Goal: Ask a question: Seek information or help from site administrators or community

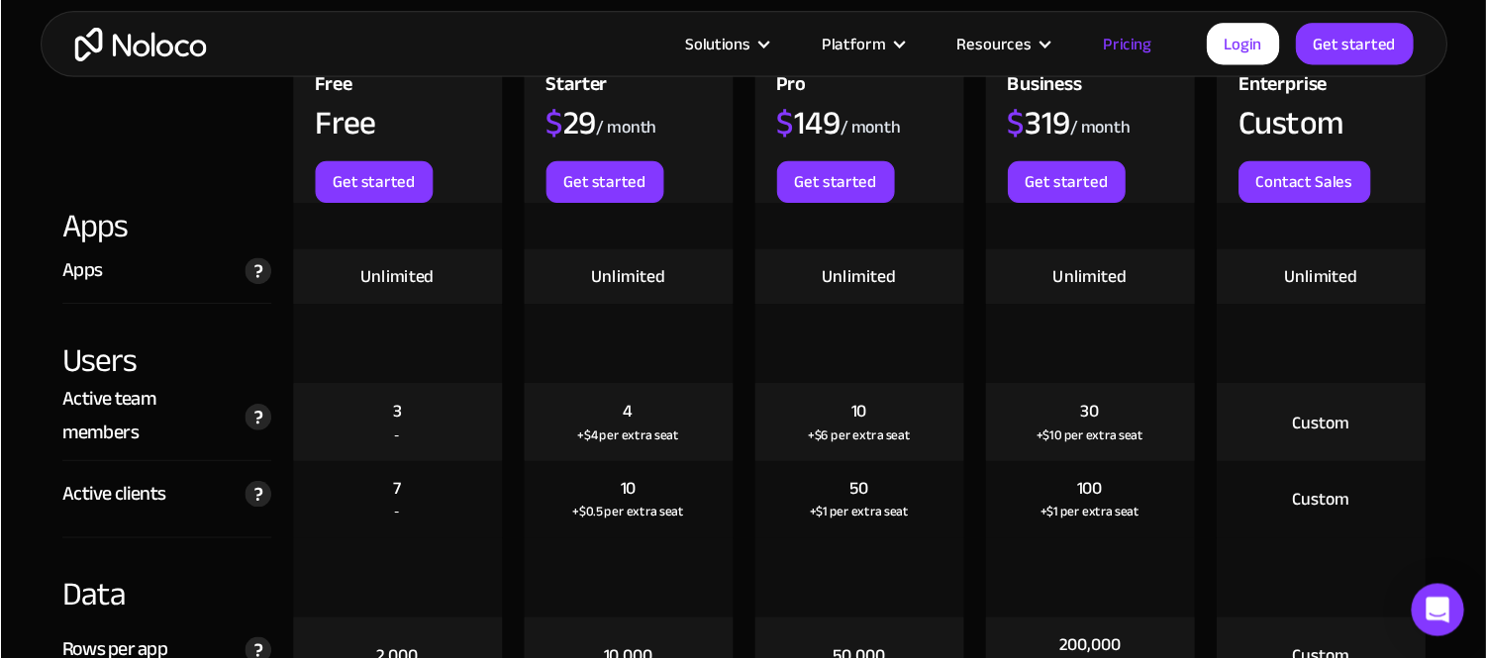
scroll to position [2376, 0]
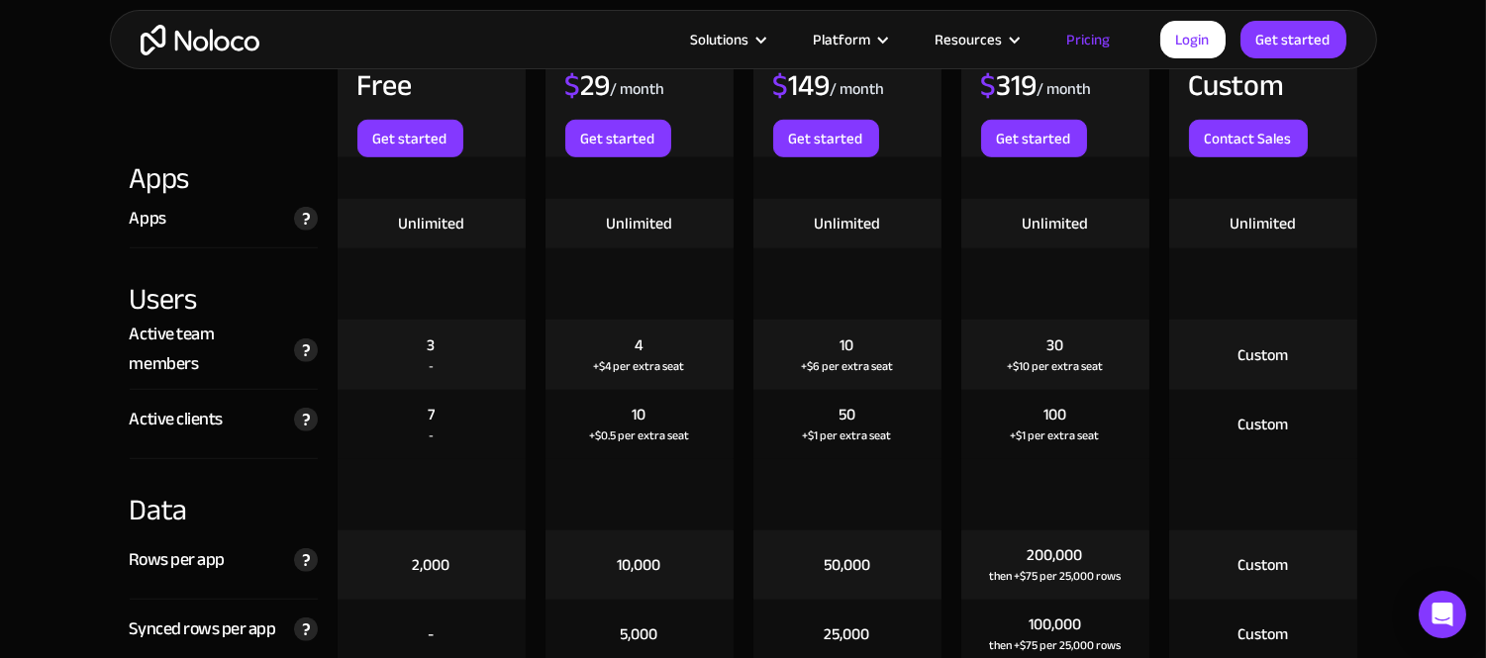
drag, startPoint x: 1351, startPoint y: 17, endPoint x: 94, endPoint y: 139, distance: 1263.3
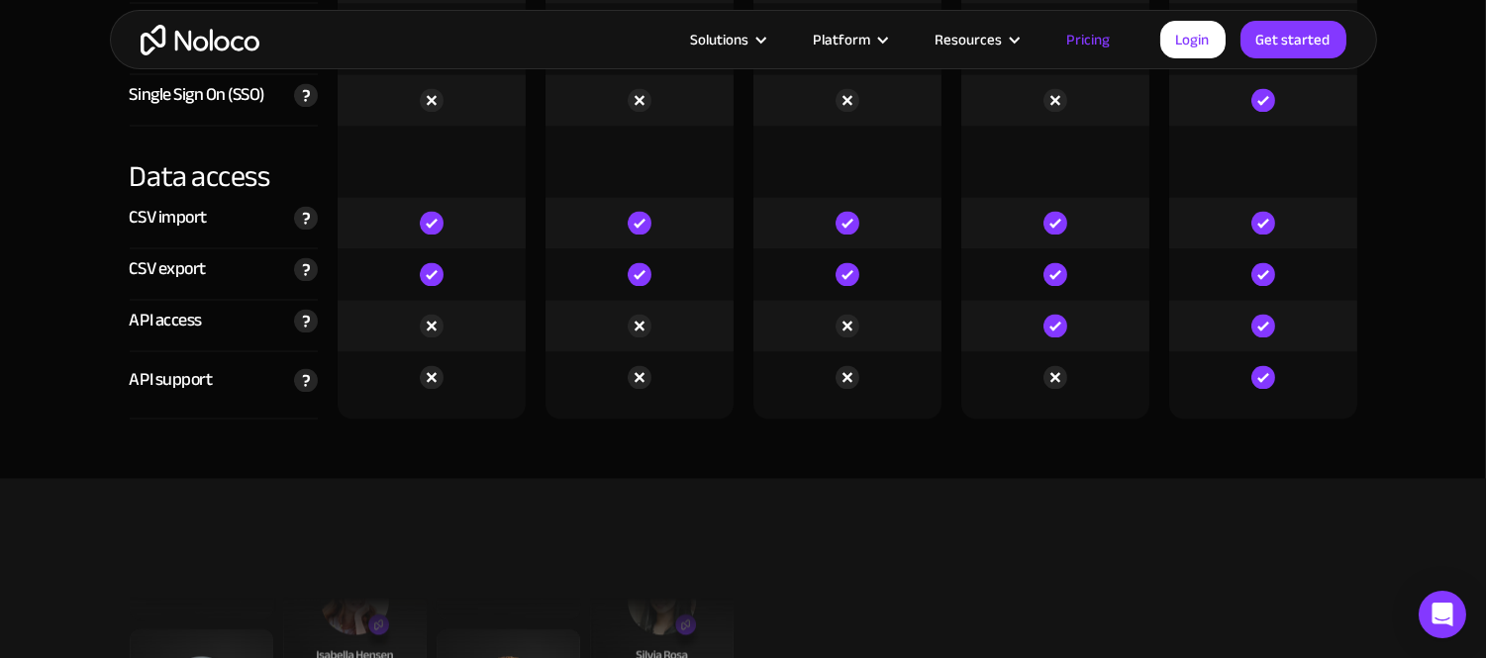
scroll to position [6886, 0]
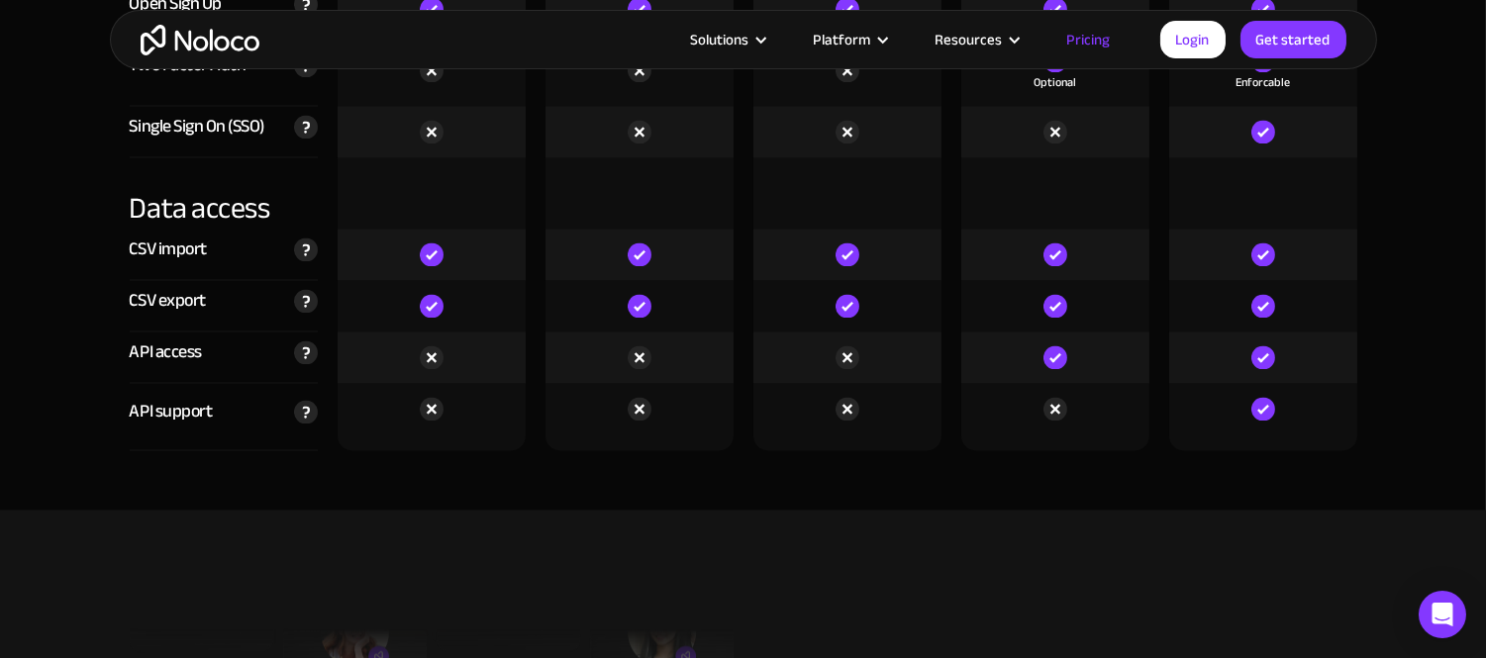
drag, startPoint x: 1418, startPoint y: 5, endPoint x: 71, endPoint y: 208, distance: 1361.7
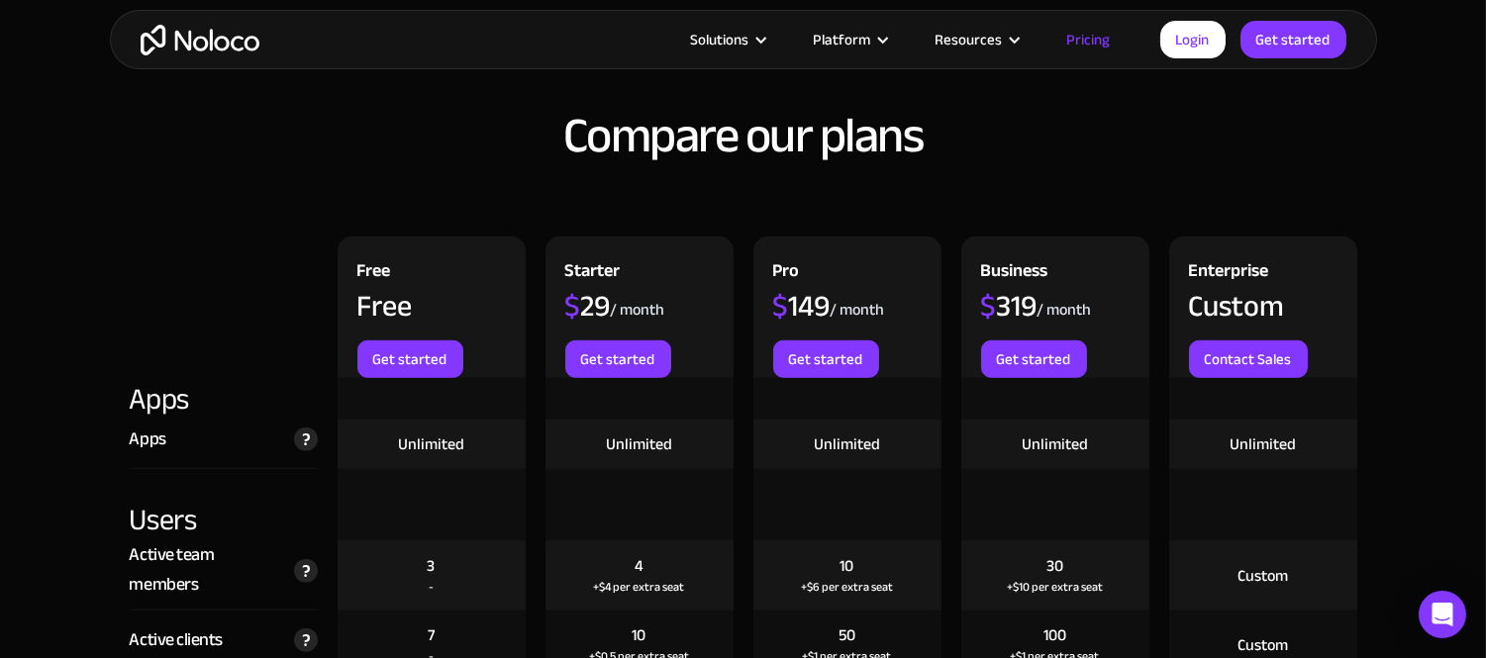
scroll to position [1936, 0]
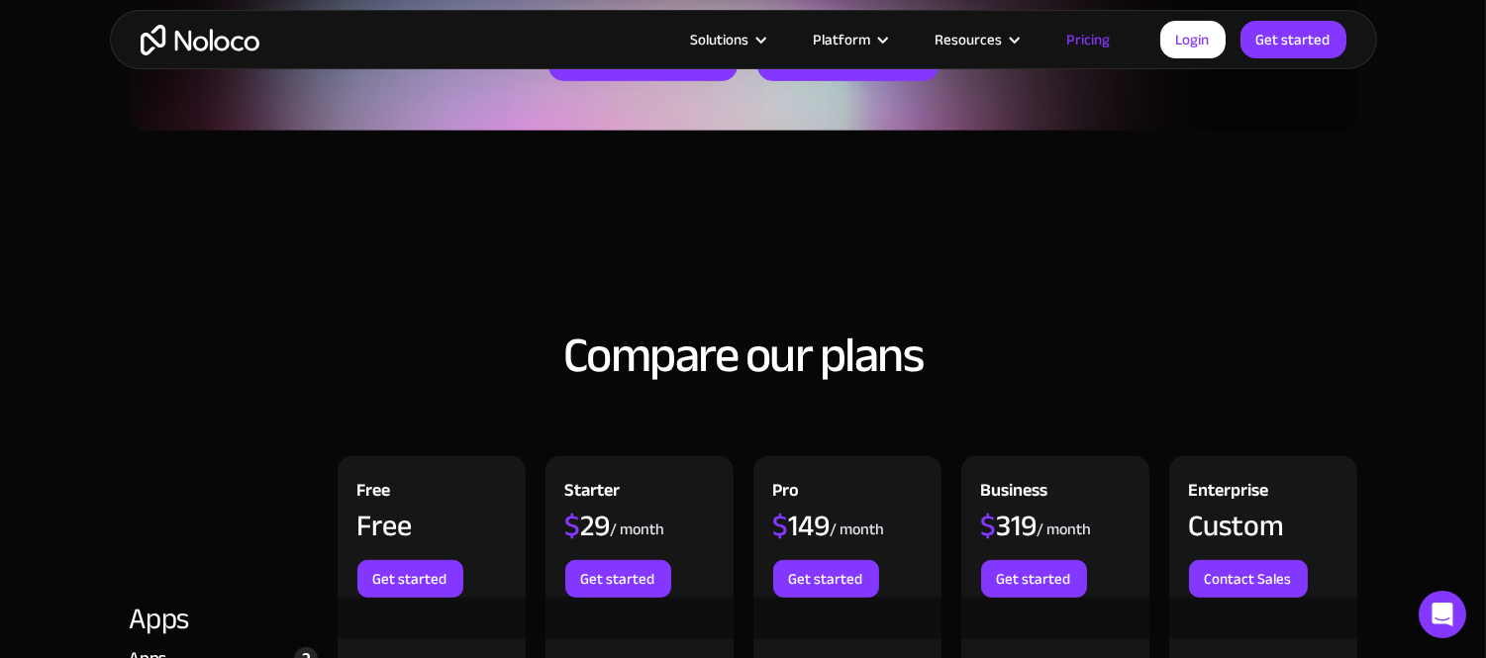
drag, startPoint x: 444, startPoint y: 257, endPoint x: 179, endPoint y: 291, distance: 266.5
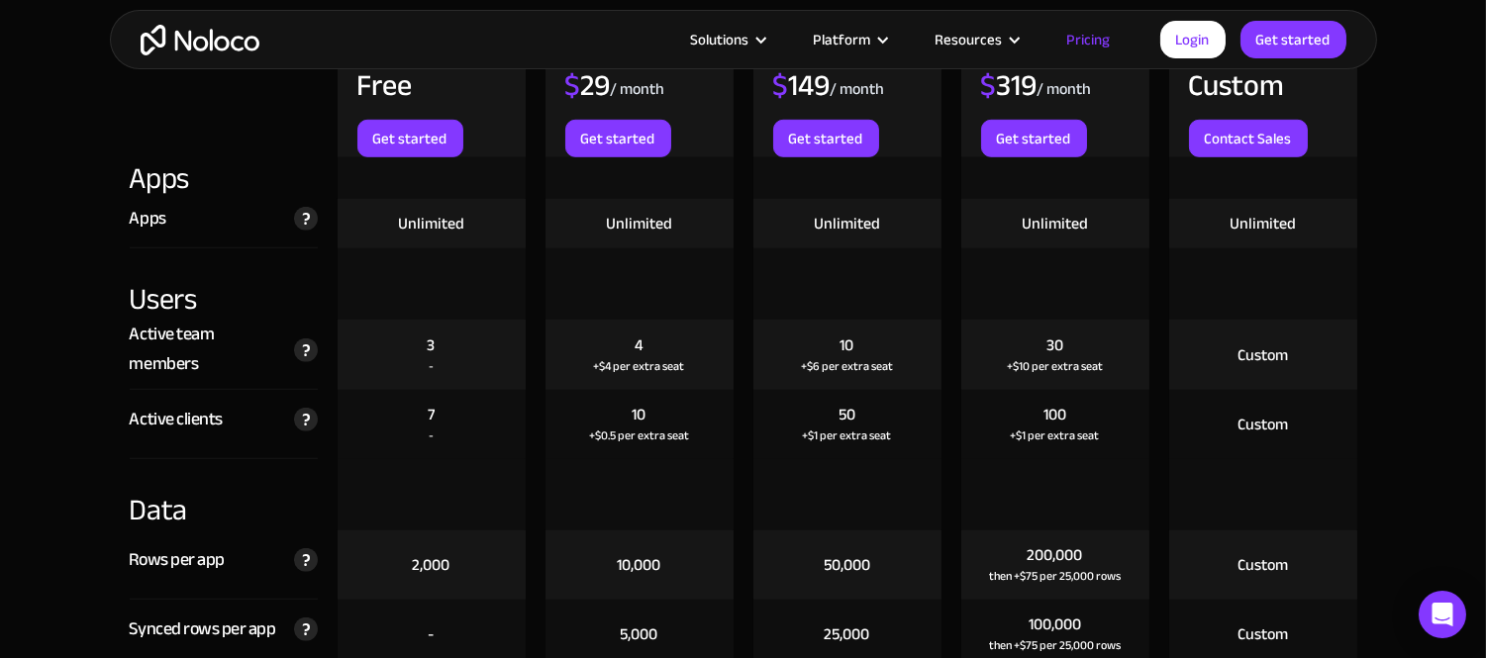
scroll to position [2265, 0]
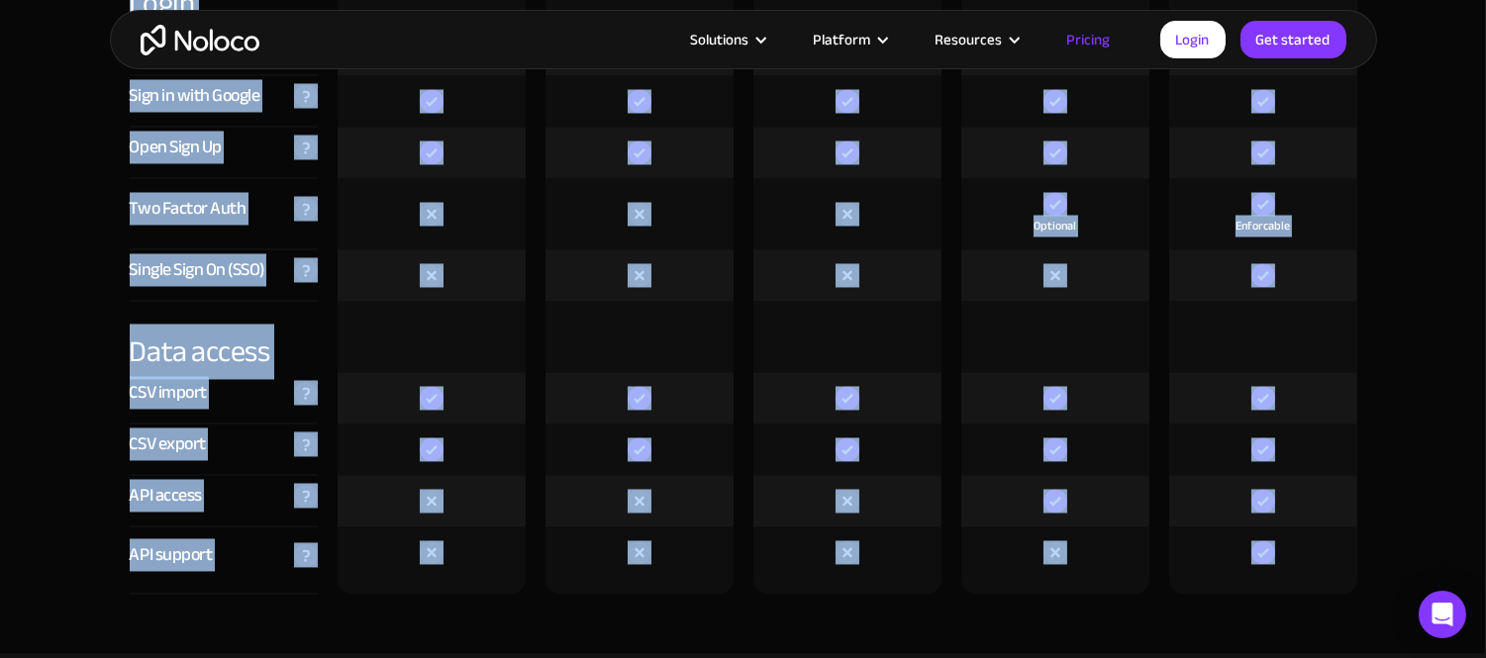
scroll to position [6927, 0]
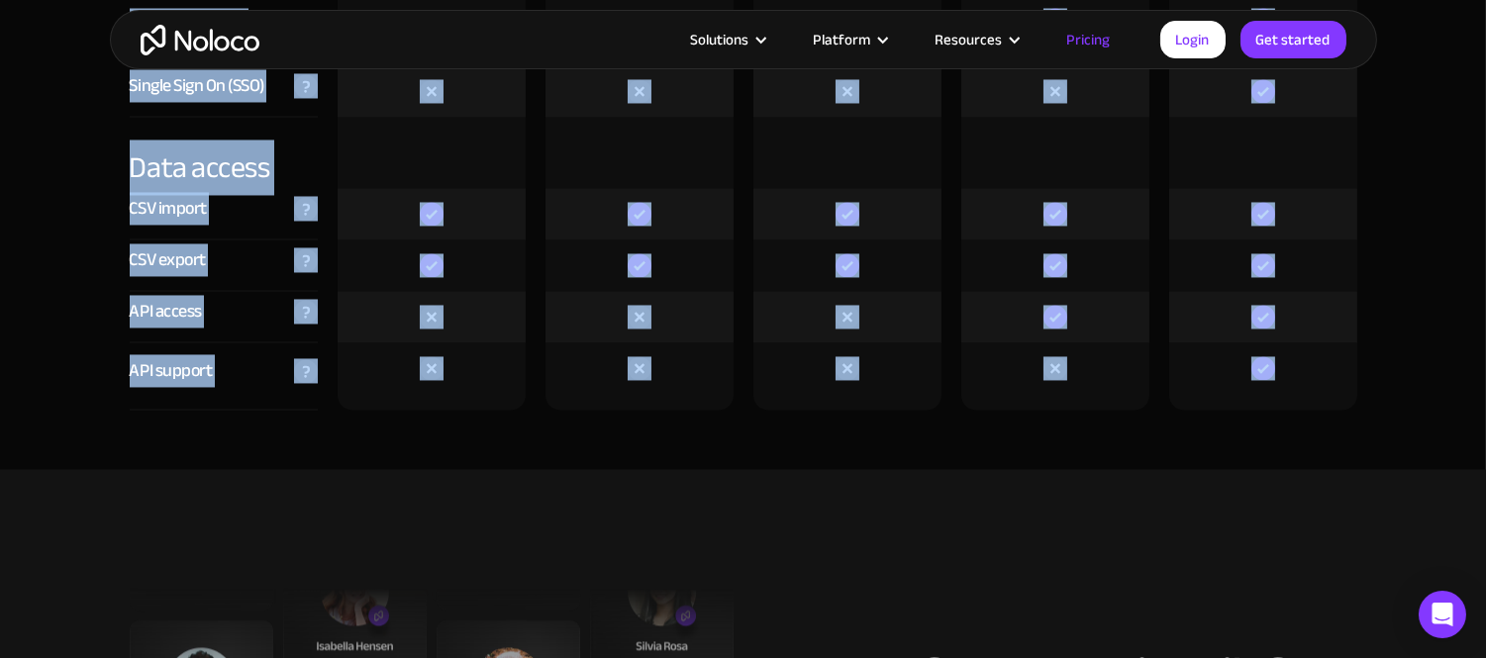
drag, startPoint x: 141, startPoint y: 159, endPoint x: 1273, endPoint y: 370, distance: 1152.1
copy div "Lore Ipsu Dol sitamet Consect $ 53 / adipi Eli seddoei Tem $ 693 / incid Utl et…"
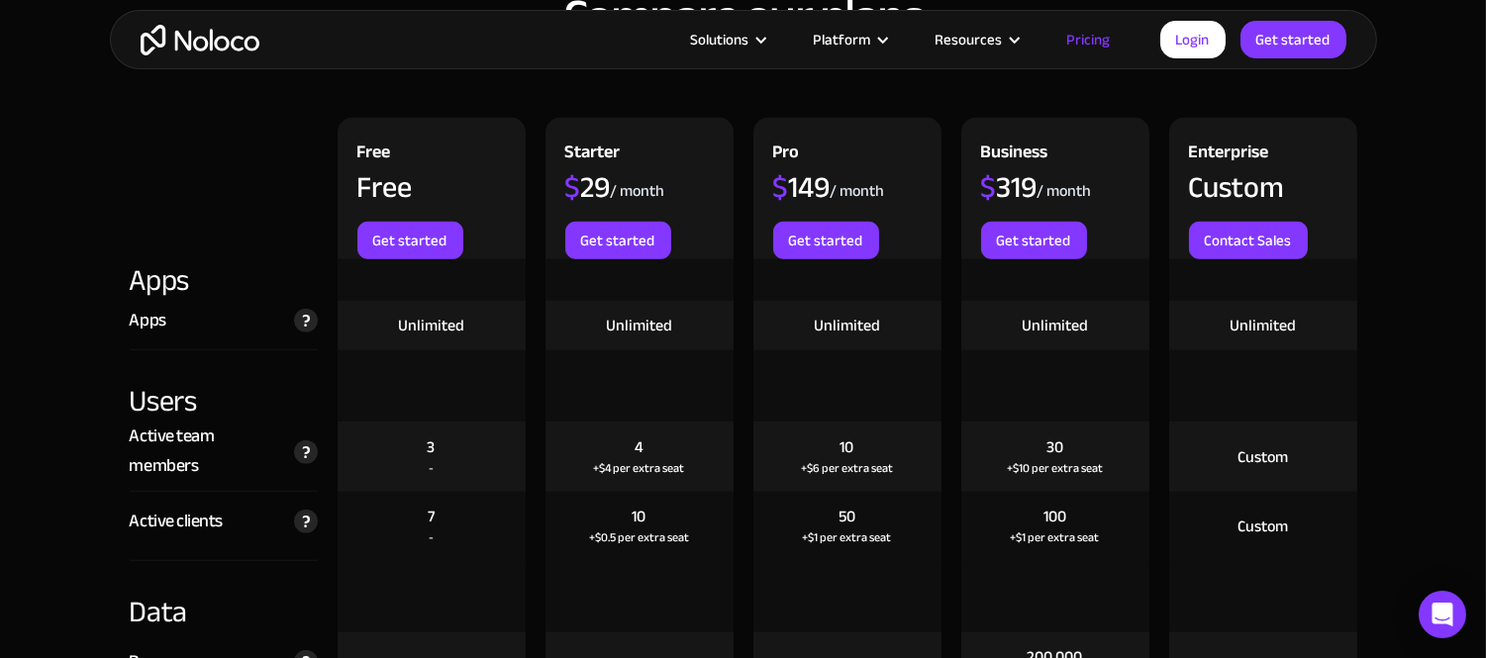
scroll to position [2307, 0]
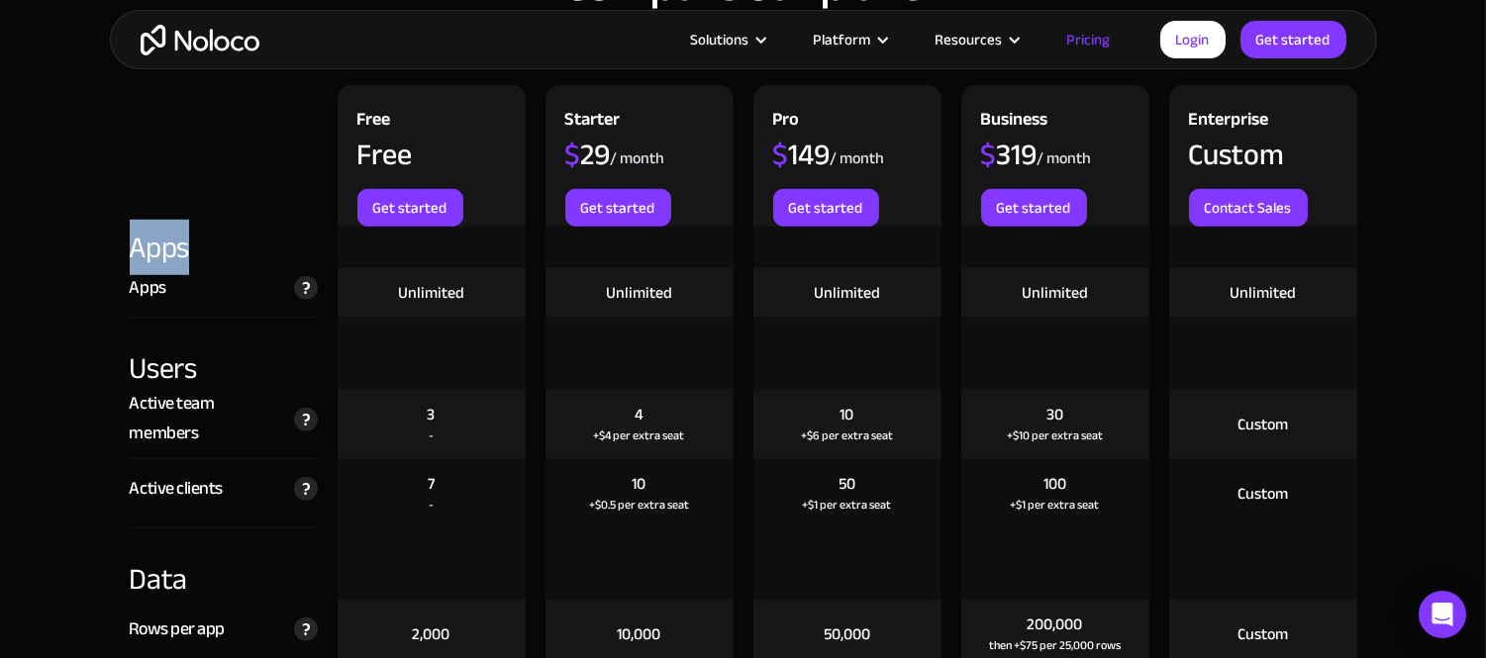
drag, startPoint x: 127, startPoint y: 242, endPoint x: 199, endPoint y: 243, distance: 72.3
click at [199, 243] on div "Apps" at bounding box center [224, 248] width 208 height 42
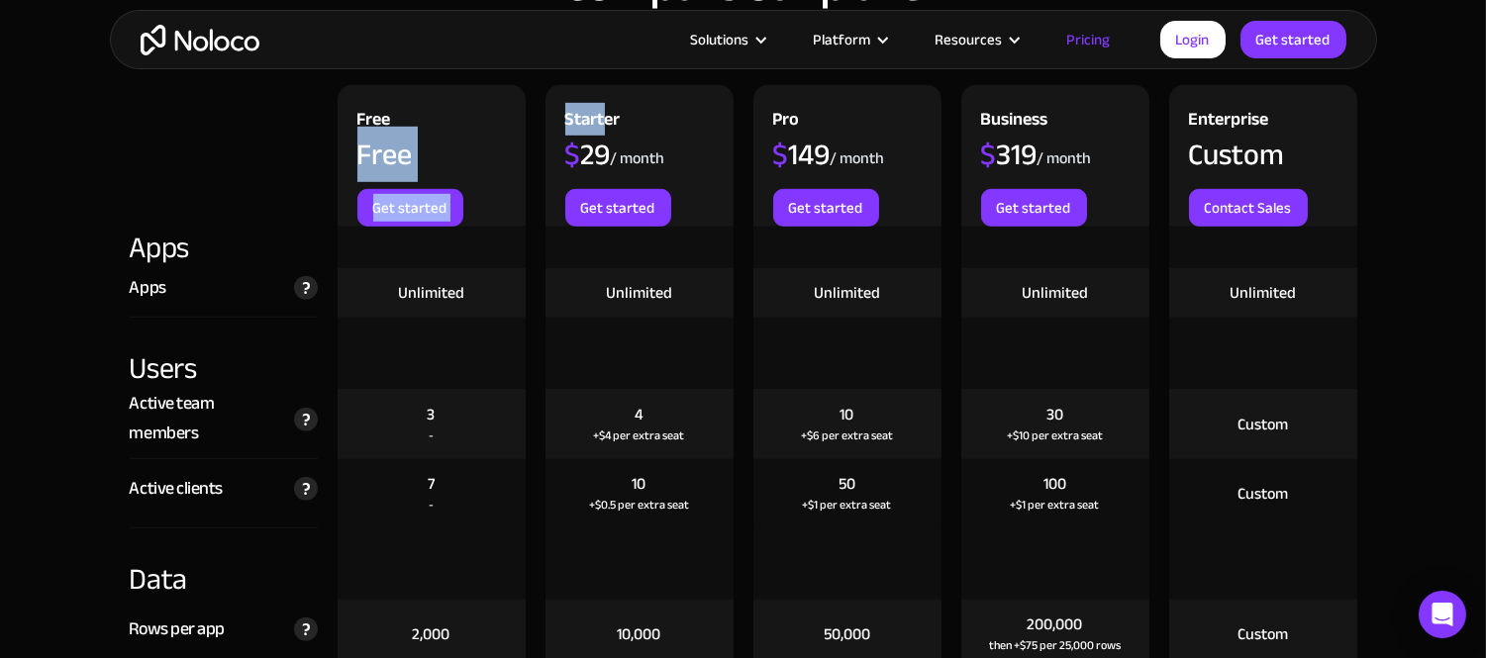
drag, startPoint x: 358, startPoint y: 153, endPoint x: 604, endPoint y: 112, distance: 249.0
click at [604, 112] on div "Free Free Get started Starter $ 29 / month Get started Pro $ 149 / month Get st…" at bounding box center [743, 156] width 1247 height 142
click at [418, 135] on div "Free Free Get started" at bounding box center [432, 156] width 188 height 142
click at [392, 123] on div "Free Free Get started" at bounding box center [432, 156] width 188 height 142
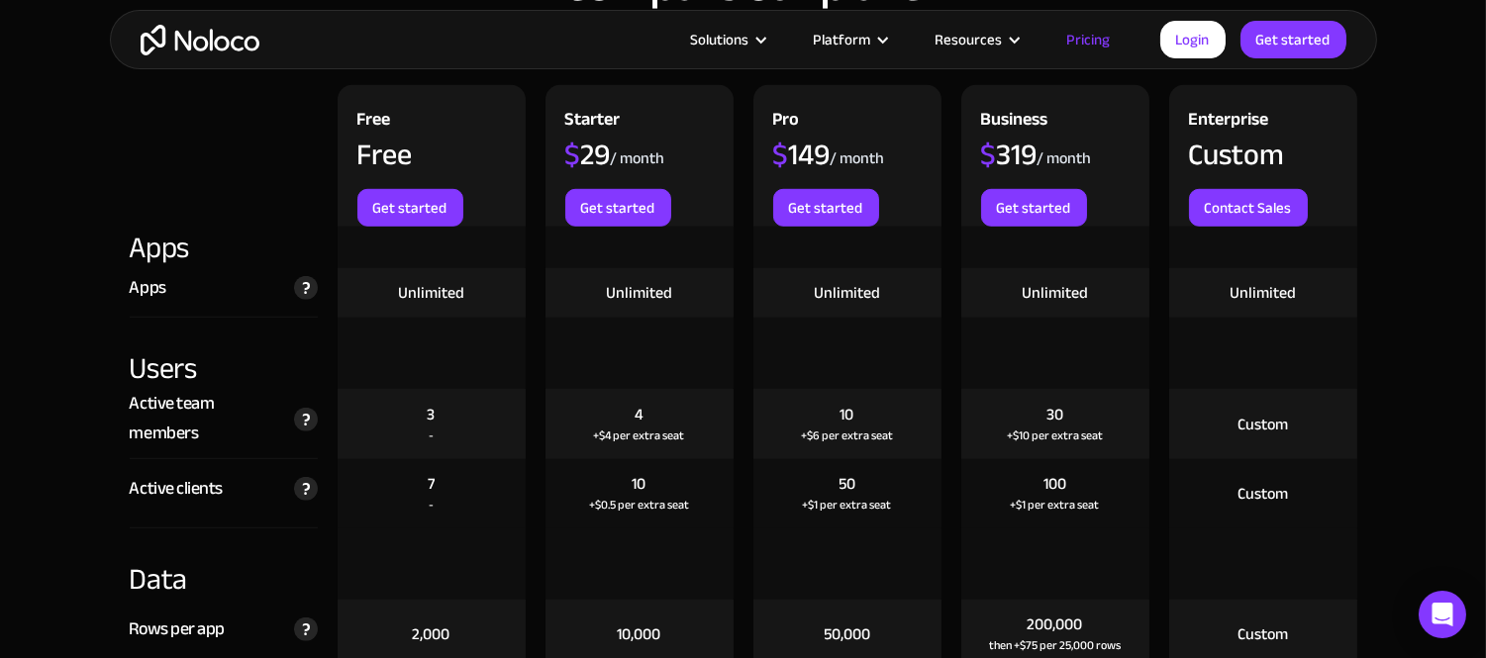
click at [377, 116] on div "Free" at bounding box center [374, 122] width 34 height 35
copy div "Free"
drag, startPoint x: 618, startPoint y: 123, endPoint x: 564, endPoint y: 119, distance: 53.6
click at [565, 119] on div "Starter" at bounding box center [592, 122] width 55 height 35
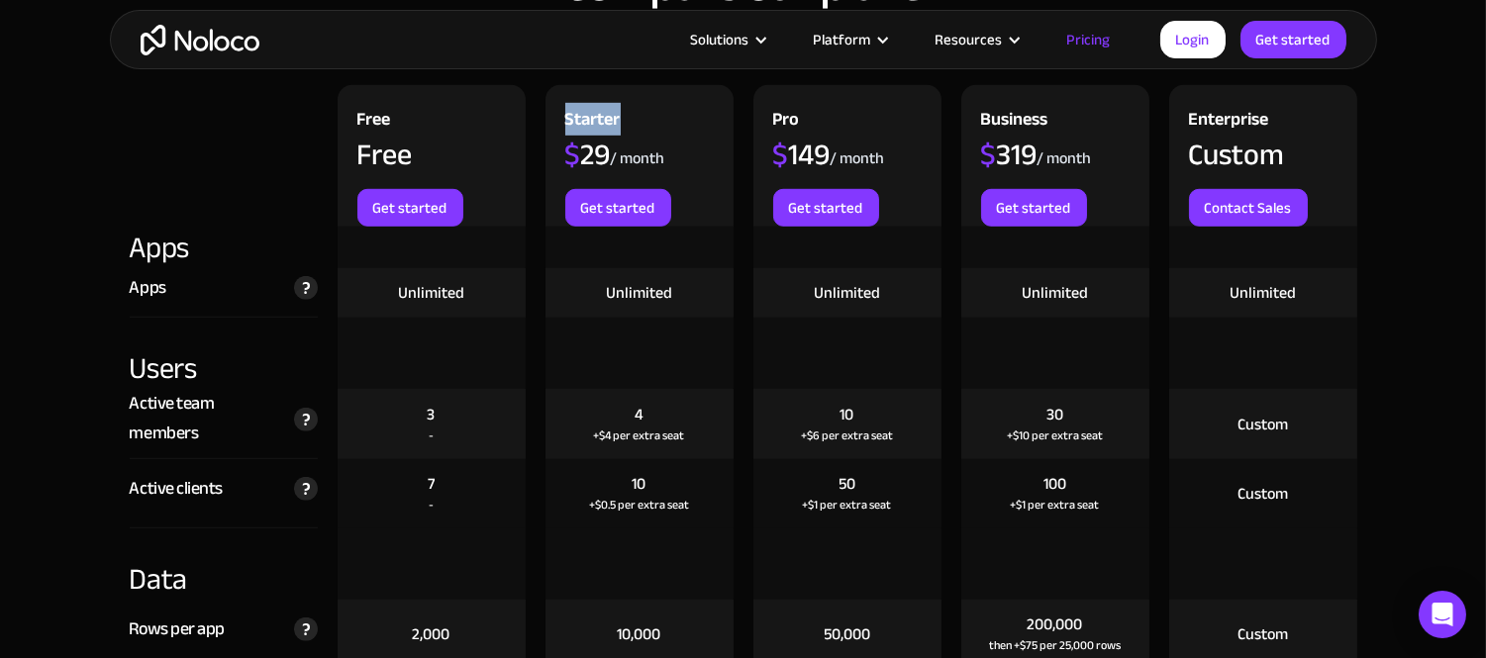
copy div "Starter"
click at [786, 112] on div "Pro" at bounding box center [786, 122] width 27 height 35
copy div "Pro"
click at [1013, 120] on div "Business" at bounding box center [1014, 122] width 67 height 35
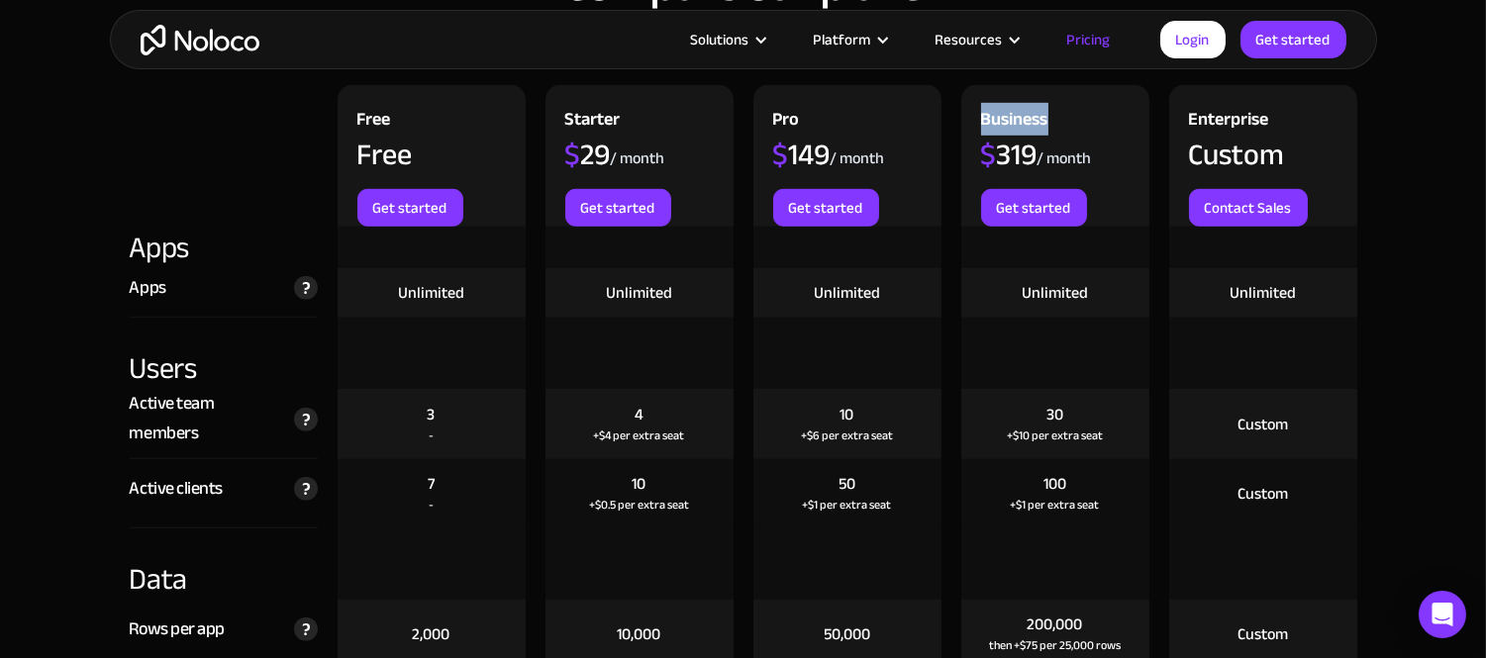
click at [1013, 120] on div "Business" at bounding box center [1014, 122] width 67 height 35
copy div "Business"
drag, startPoint x: 1279, startPoint y: 121, endPoint x: 1159, endPoint y: 114, distance: 120.0
click at [1159, 114] on div "Enterprise Custom Contact Sales" at bounding box center [1263, 156] width 208 height 142
copy div "Enterprise"
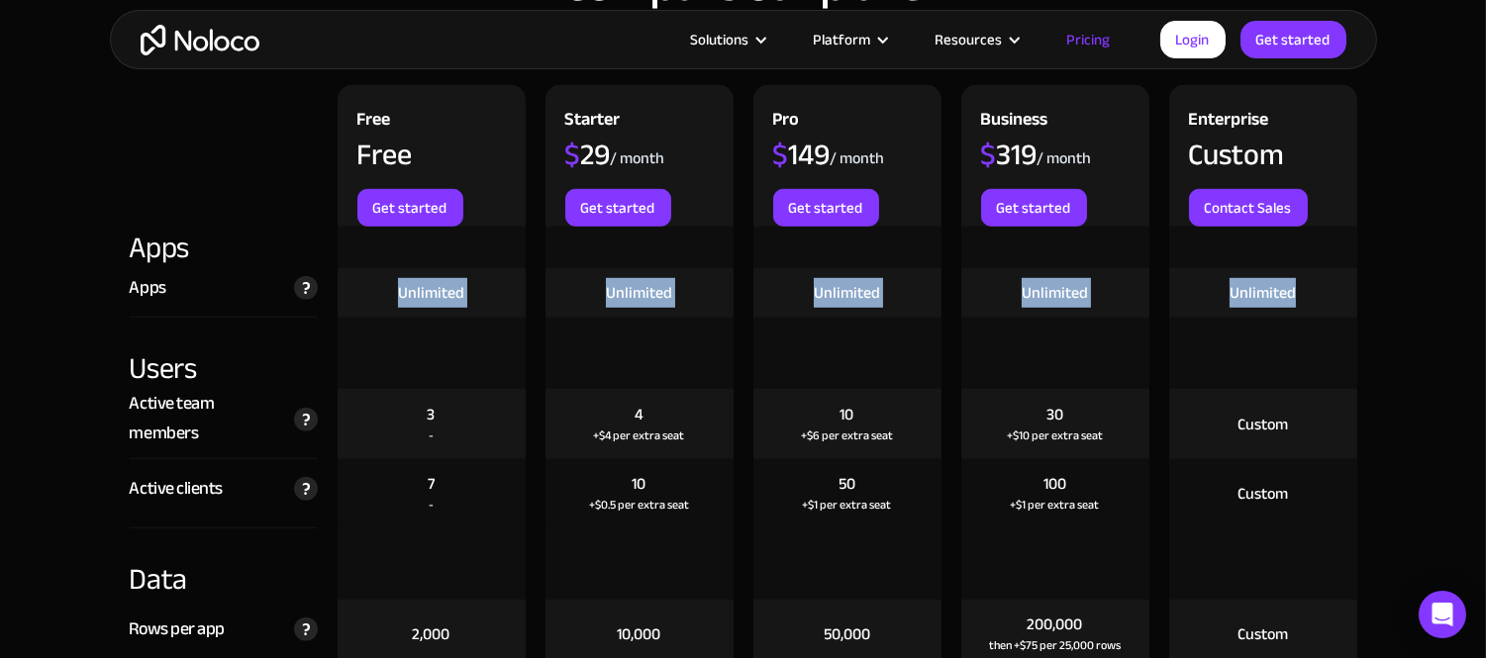
drag, startPoint x: 392, startPoint y: 290, endPoint x: 1297, endPoint y: 290, distance: 904.9
click at [1297, 290] on div "Apps A live app is one where your app users can log in. Only Builders can log i…" at bounding box center [743, 293] width 1247 height 50
copy div "Unlimited Unlimited Unlimited Unlimited Unlimited"
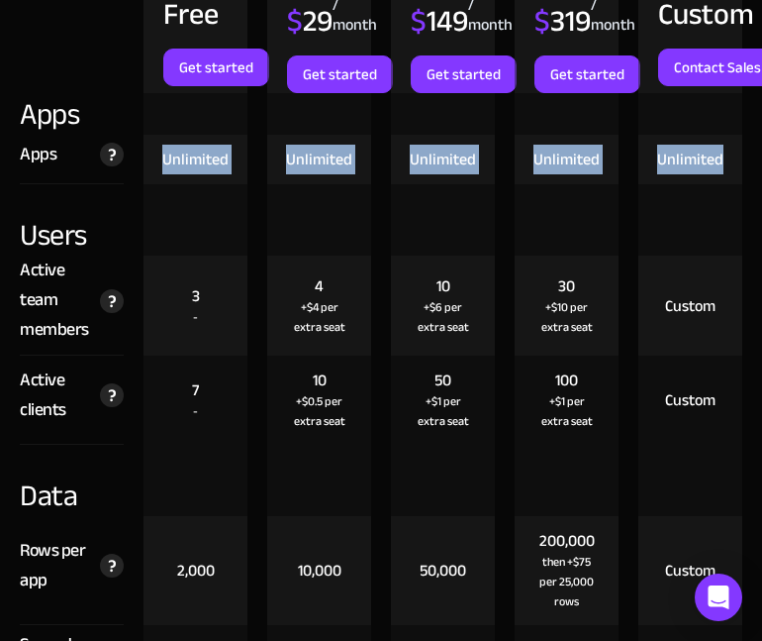
scroll to position [2966, 0]
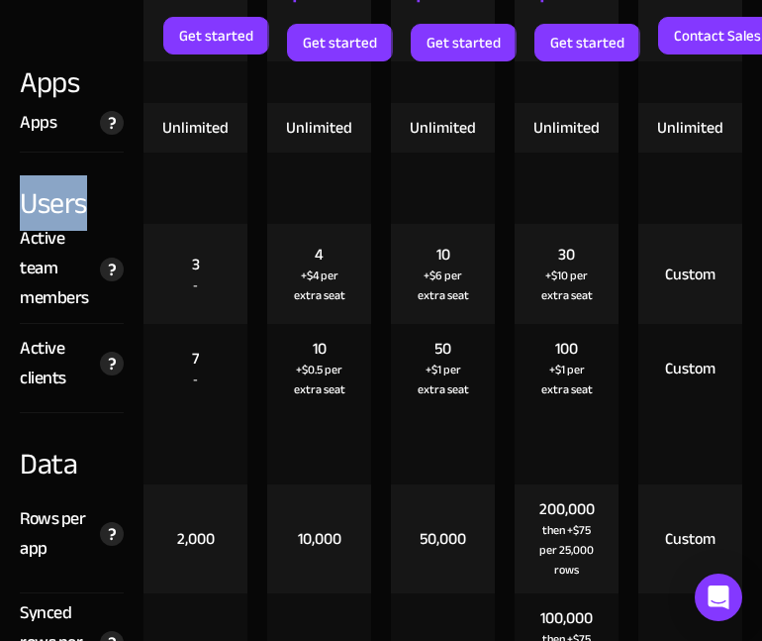
drag, startPoint x: 91, startPoint y: 201, endPoint x: 2, endPoint y: 202, distance: 89.1
copy div "Users"
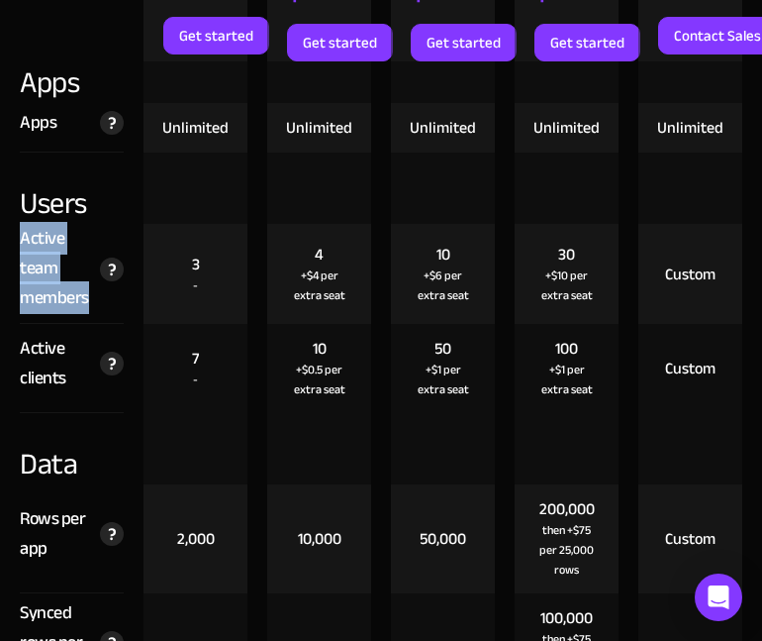
drag, startPoint x: 23, startPoint y: 235, endPoint x: 85, endPoint y: 291, distance: 84.1
click at [85, 291] on div "Active team members" at bounding box center [55, 268] width 70 height 89
copy div "Active team members"
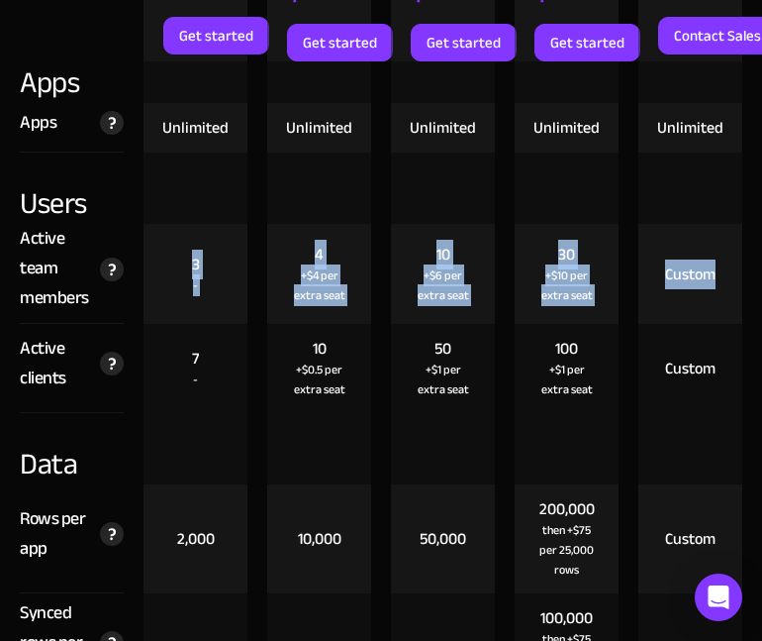
drag, startPoint x: 186, startPoint y: 262, endPoint x: 720, endPoint y: 291, distance: 534.4
click at [720, 291] on div "Active team members The total number of unique users that log in to your team's…" at bounding box center [381, 274] width 743 height 100
copy div "3 - 4 +$4 per extra seat 10 +$6 per extra seat 30 +$10 per extra seat Custom"
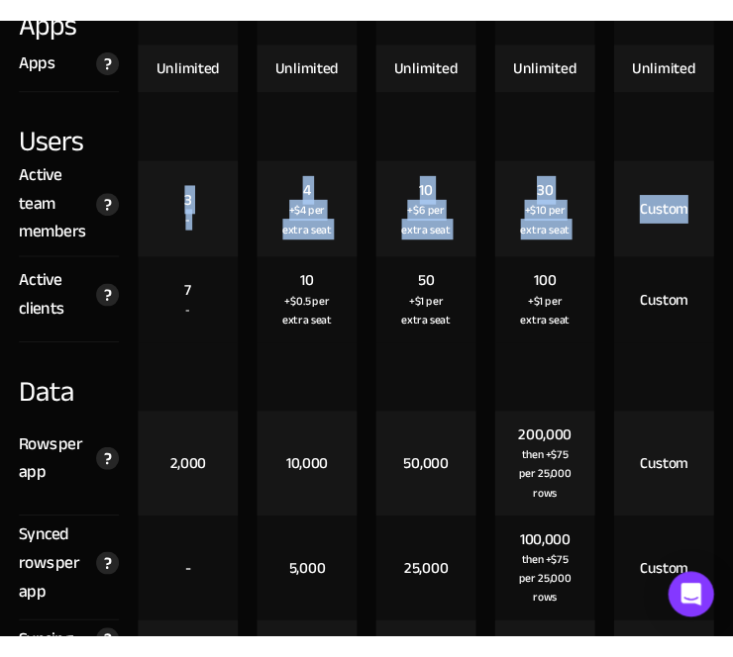
scroll to position [3076, 0]
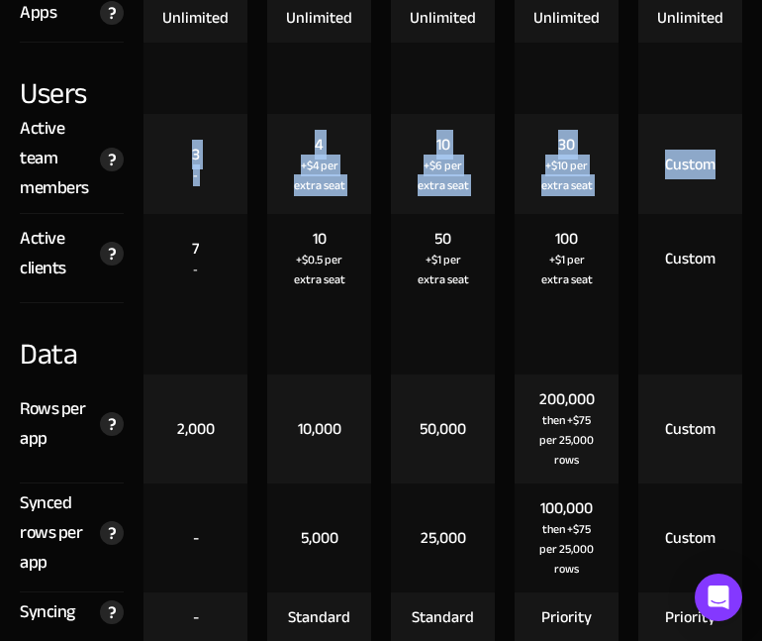
click at [249, 181] on div "3 -" at bounding box center [196, 164] width 124 height 100
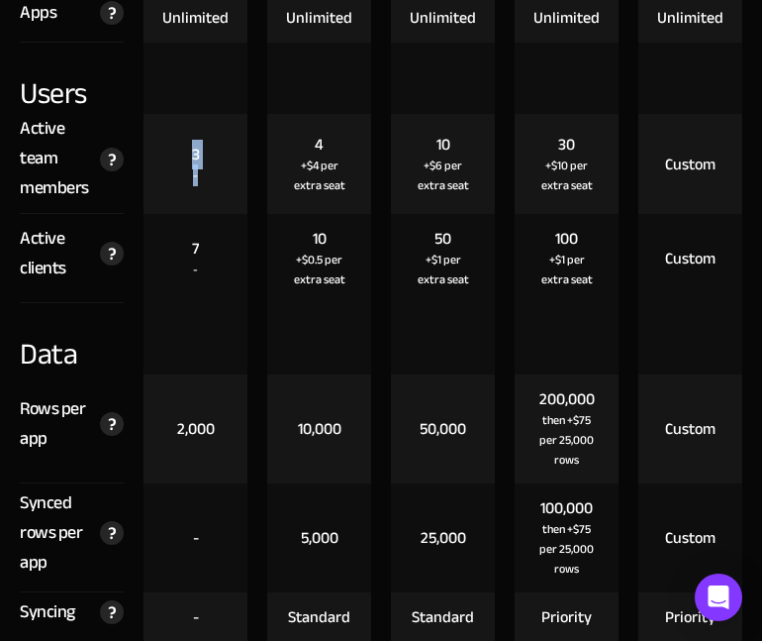
drag, startPoint x: 190, startPoint y: 149, endPoint x: 203, endPoint y: 175, distance: 29.7
click at [203, 175] on div "3 -" at bounding box center [196, 164] width 104 height 100
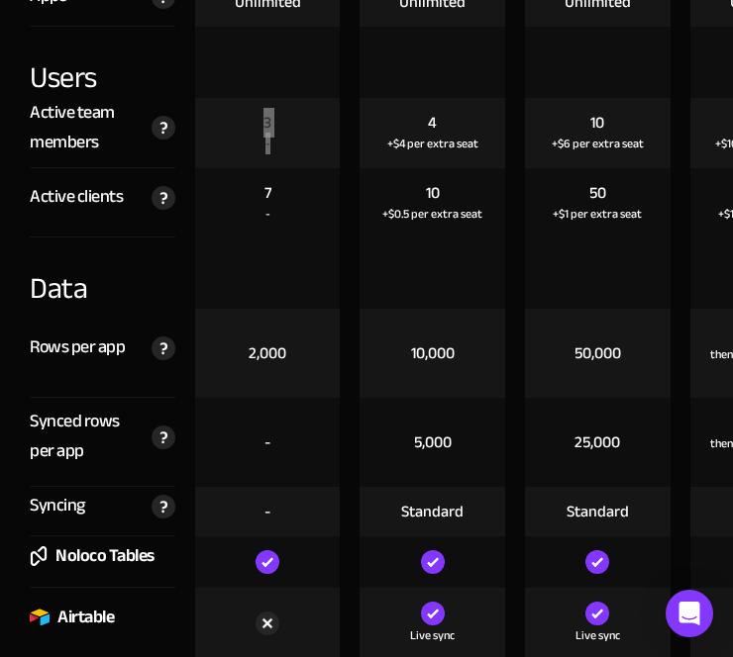
scroll to position [2856, 0]
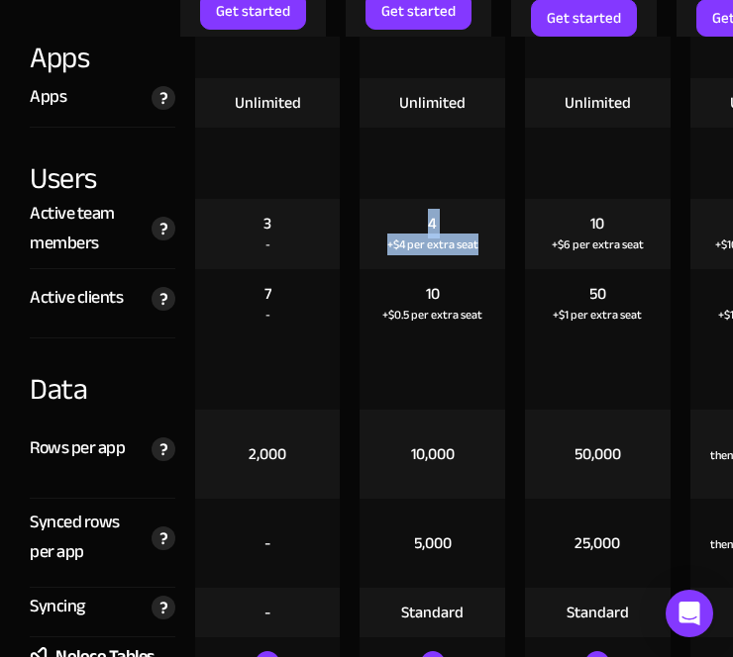
drag, startPoint x: 424, startPoint y: 212, endPoint x: 479, endPoint y: 242, distance: 62.9
click at [479, 242] on div "4 +$4 per extra seat" at bounding box center [432, 234] width 146 height 70
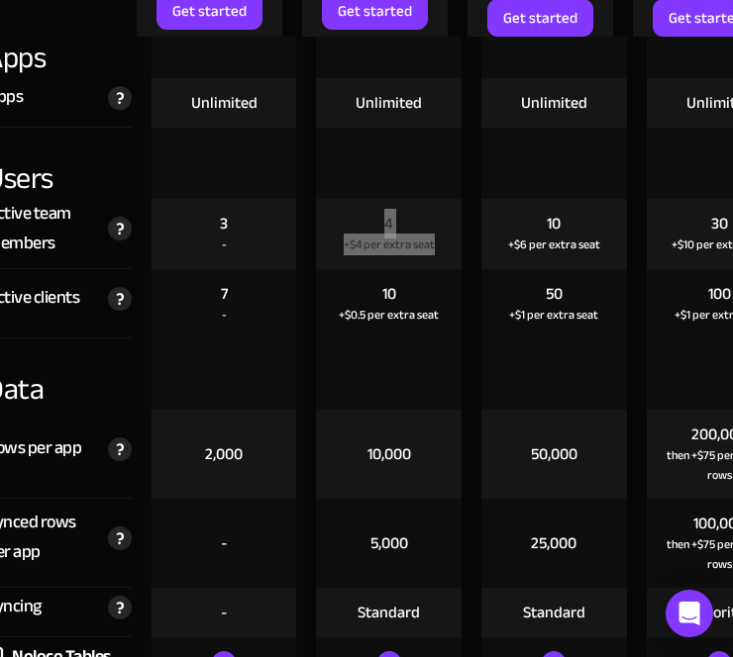
scroll to position [0, 47]
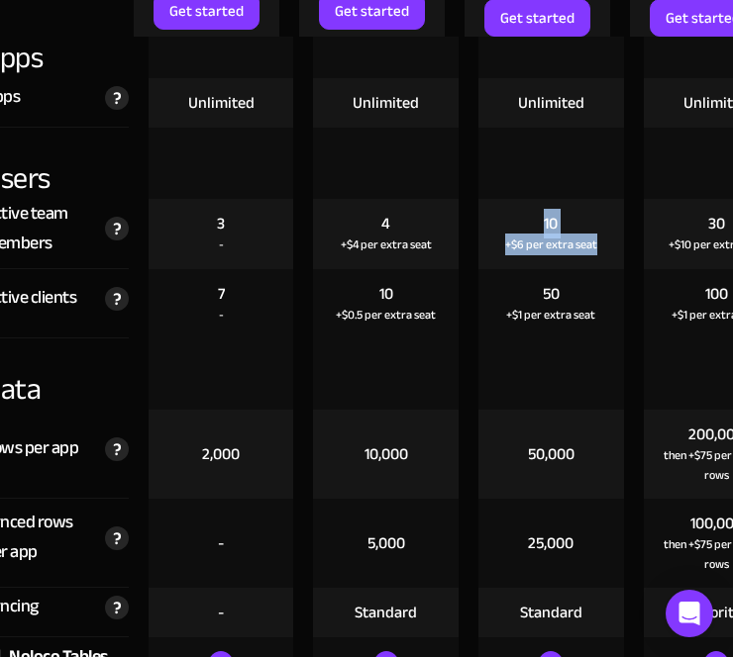
drag, startPoint x: 541, startPoint y: 212, endPoint x: 596, endPoint y: 246, distance: 64.9
click at [596, 246] on div "10 +$6 per extra seat" at bounding box center [551, 234] width 146 height 70
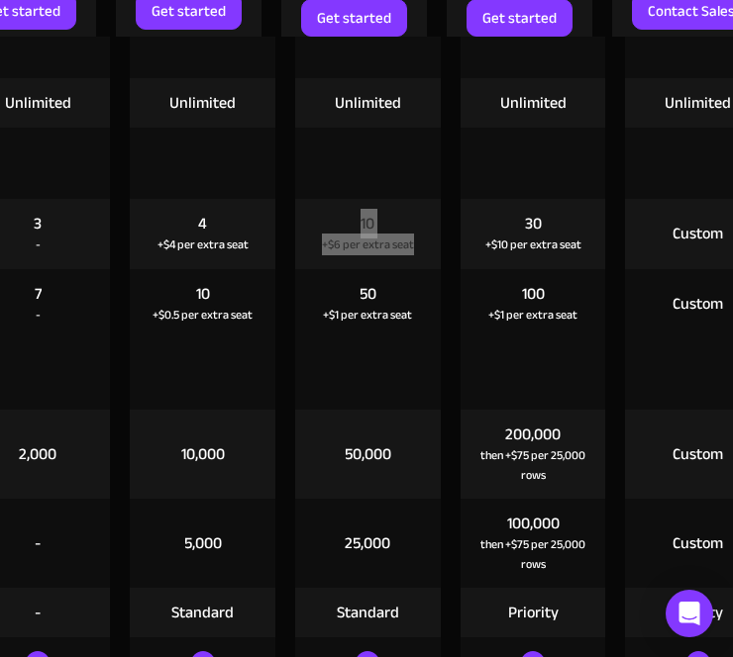
scroll to position [0, 233]
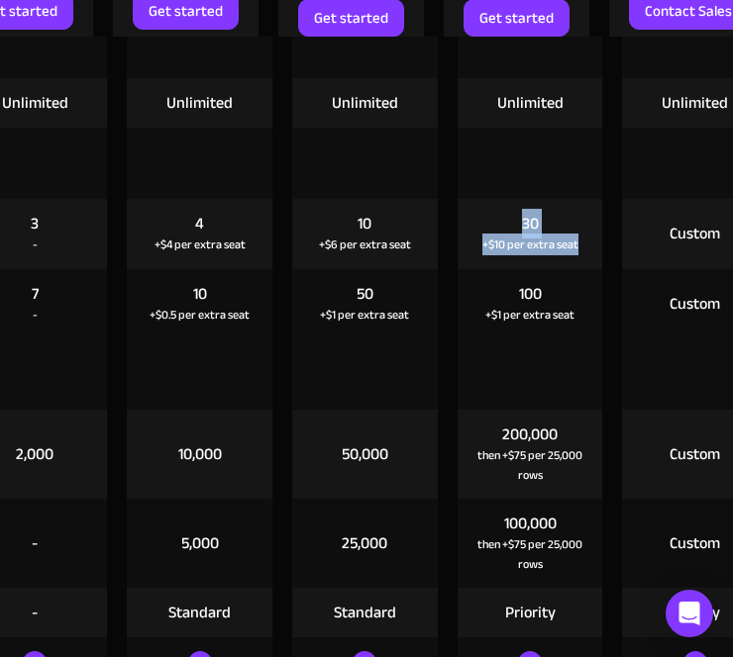
drag, startPoint x: 509, startPoint y: 219, endPoint x: 576, endPoint y: 255, distance: 76.6
click at [576, 255] on div "30 +$10 per extra seat" at bounding box center [530, 234] width 146 height 70
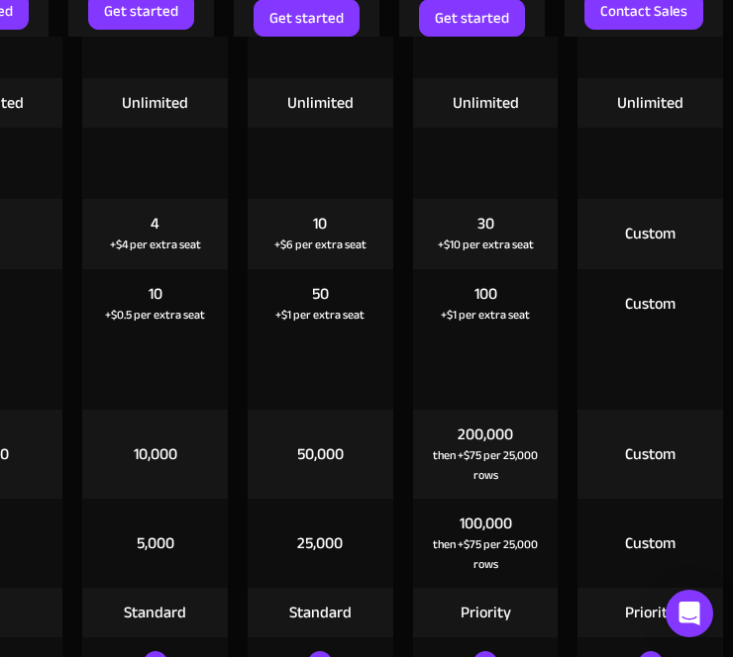
click at [625, 233] on div "Custom" at bounding box center [650, 234] width 50 height 22
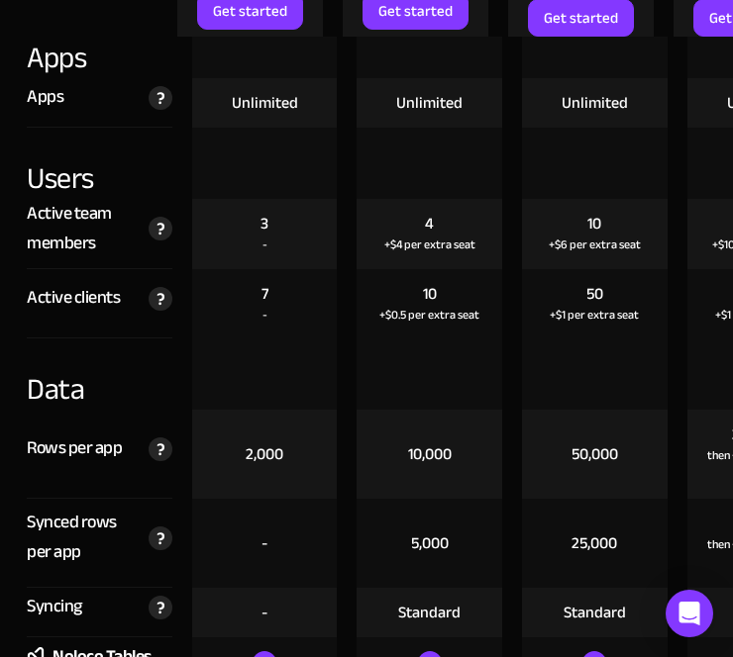
scroll to position [0, 2]
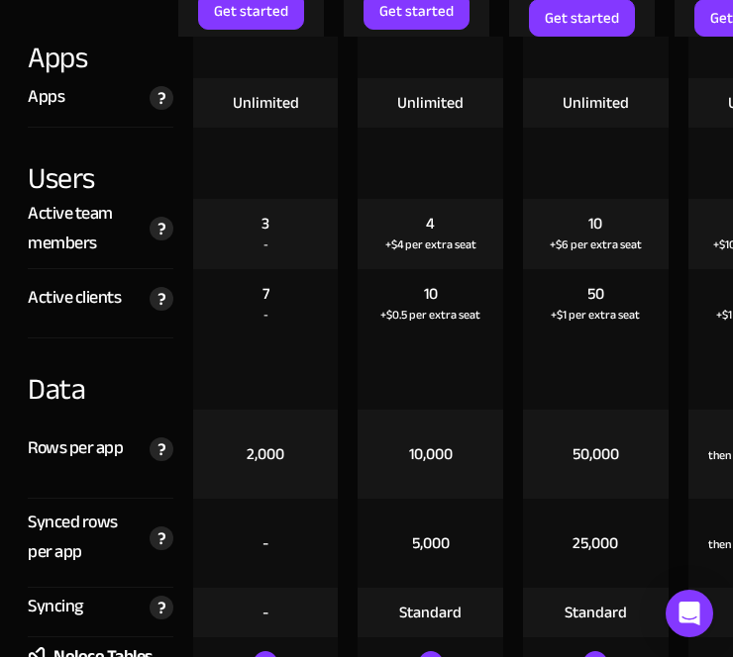
click at [80, 304] on div "Active clients" at bounding box center [74, 298] width 93 height 30
click at [262, 288] on div "7" at bounding box center [265, 294] width 7 height 22
drag, startPoint x: 261, startPoint y: 288, endPoint x: 277, endPoint y: 314, distance: 30.2
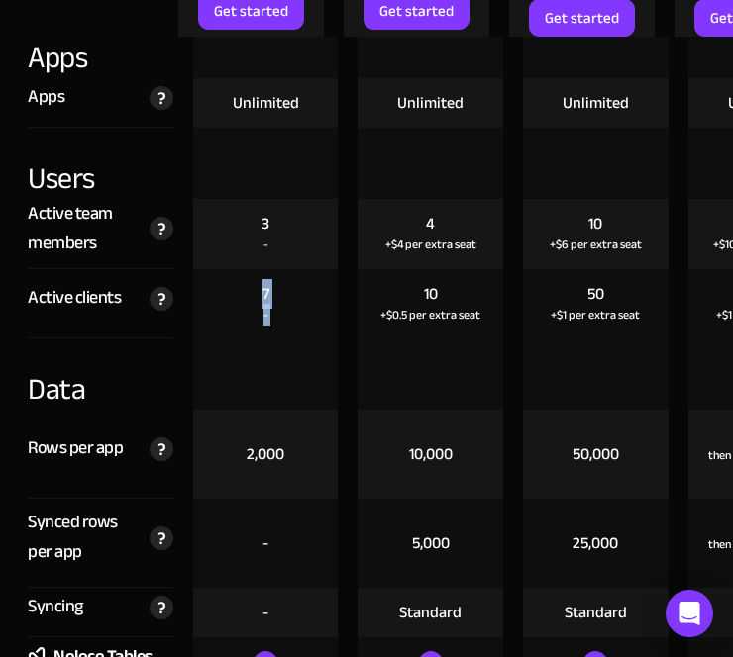
click at [277, 314] on div "7 -" at bounding box center [266, 303] width 146 height 69
click at [404, 280] on div "10 +$0.5 per extra seat" at bounding box center [430, 303] width 146 height 69
drag, startPoint x: 419, startPoint y: 290, endPoint x: 480, endPoint y: 324, distance: 70.0
click at [480, 324] on div "10 +$0.5 per extra seat" at bounding box center [430, 303] width 146 height 69
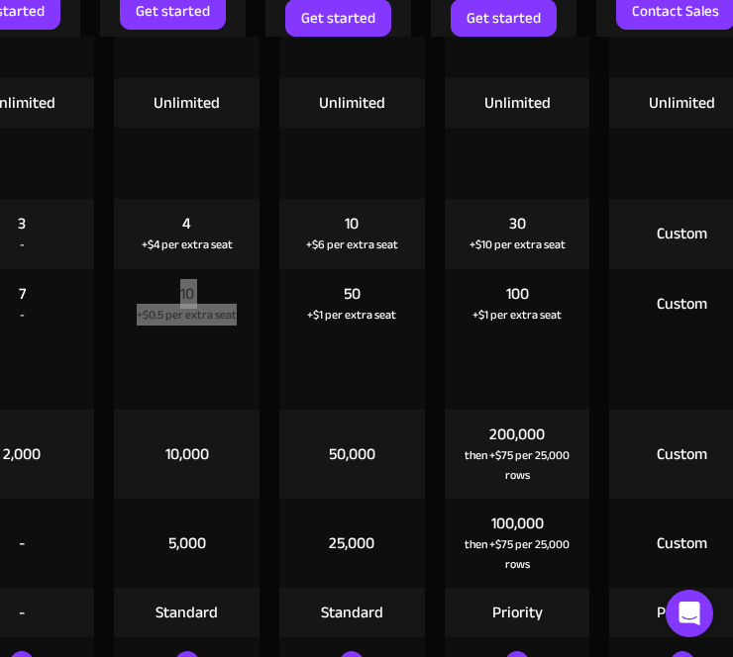
scroll to position [0, 293]
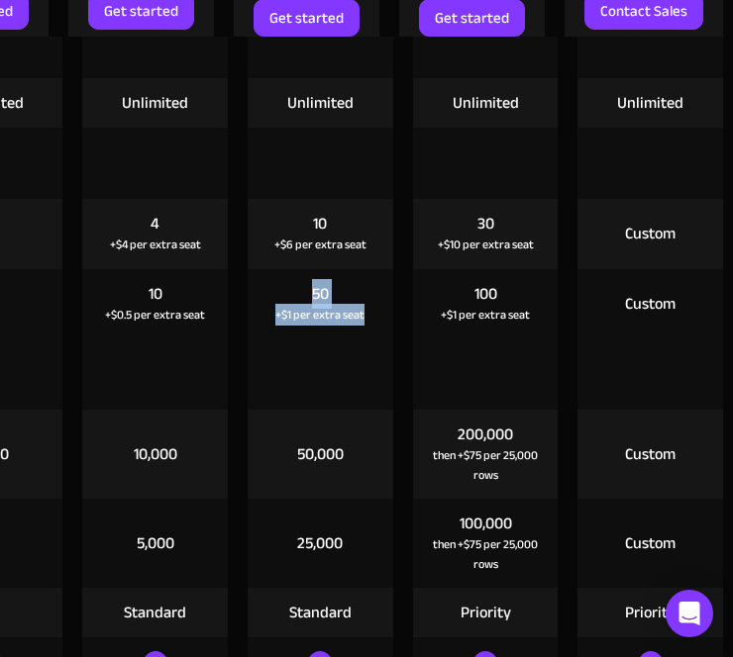
drag, startPoint x: 298, startPoint y: 297, endPoint x: 347, endPoint y: 328, distance: 57.4
click at [347, 328] on div "50 +$1 per extra seat" at bounding box center [321, 303] width 146 height 69
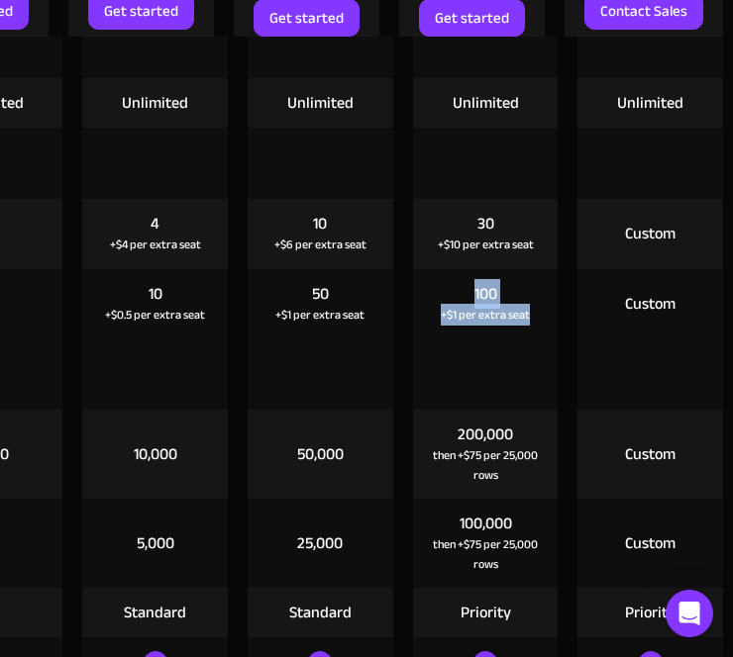
drag, startPoint x: 455, startPoint y: 295, endPoint x: 516, endPoint y: 314, distance: 63.3
click at [516, 314] on div "100 +$1 per extra seat" at bounding box center [486, 303] width 146 height 69
click at [625, 293] on div "Custom" at bounding box center [650, 304] width 50 height 22
click at [625, 309] on div "Custom" at bounding box center [650, 304] width 50 height 22
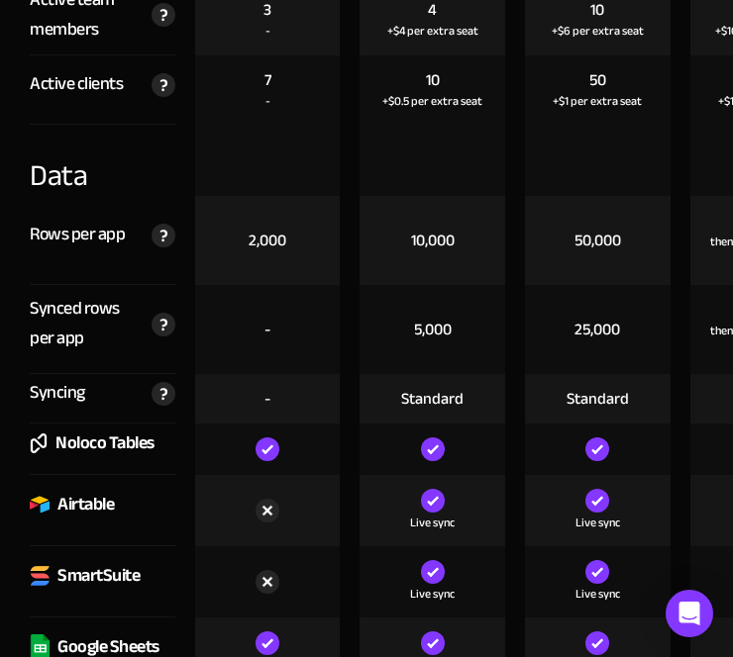
scroll to position [3180, 0]
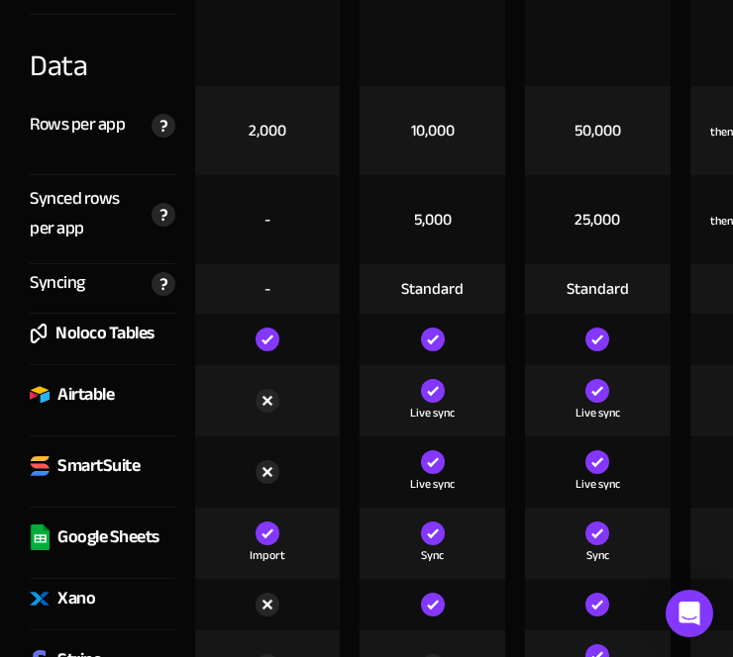
click at [416, 225] on div "5,000" at bounding box center [433, 220] width 38 height 22
click at [597, 223] on div "25,000" at bounding box center [597, 220] width 46 height 22
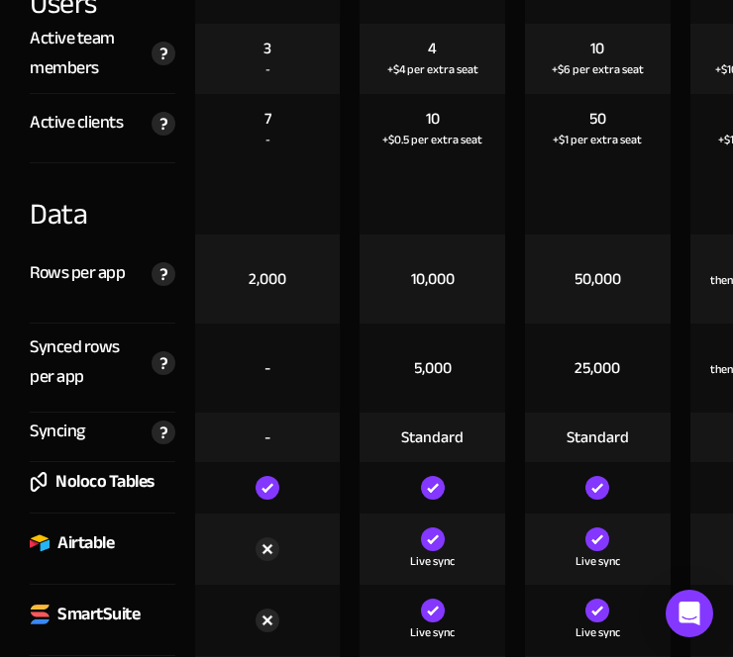
scroll to position [3176, 0]
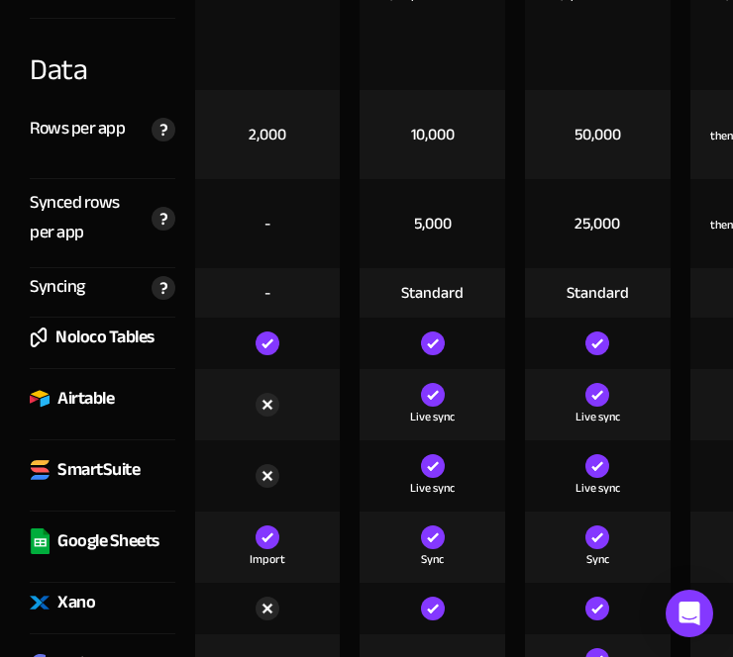
click at [102, 307] on div "Syncing Frequency and method by which we sync database records from non-live ex…" at bounding box center [103, 293] width 146 height 50
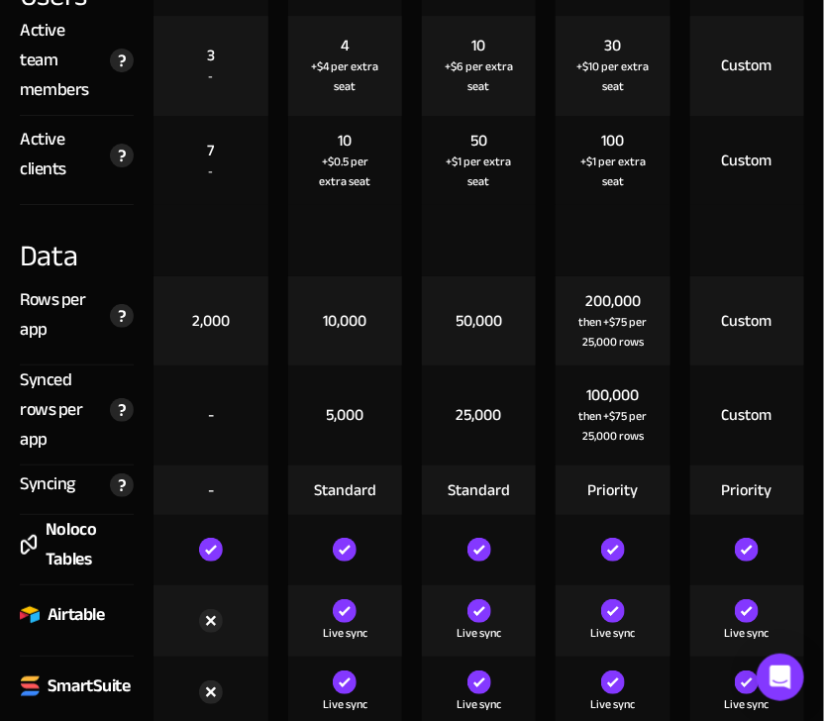
drag, startPoint x: 560, startPoint y: 5, endPoint x: 204, endPoint y: 332, distance: 483.5
click at [204, 332] on div "2,000" at bounding box center [211, 321] width 38 height 22
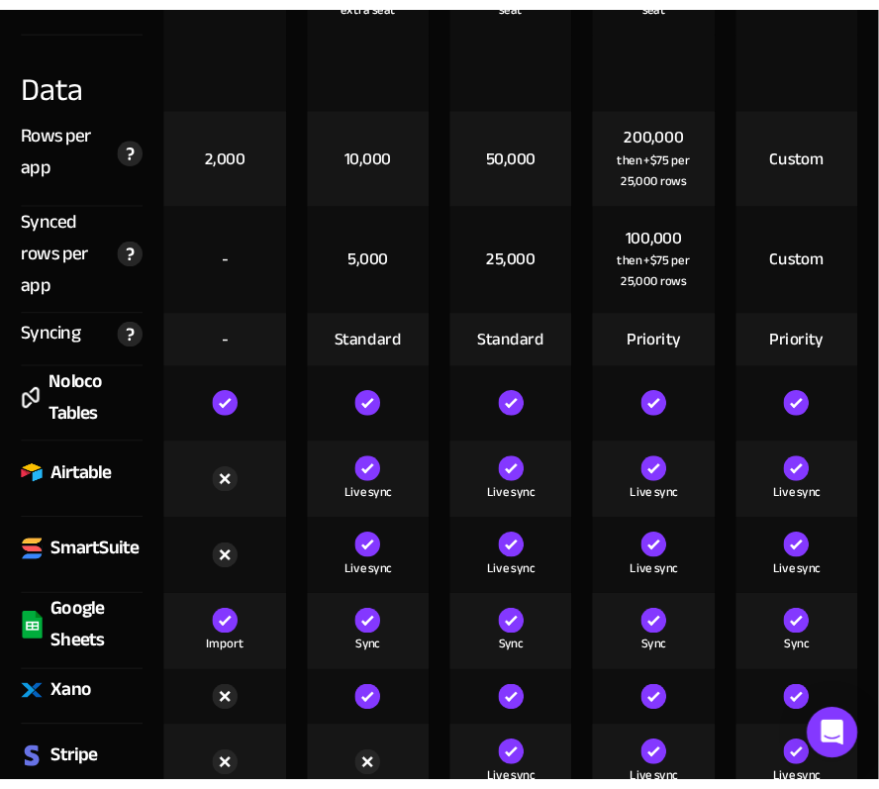
scroll to position [3356, 0]
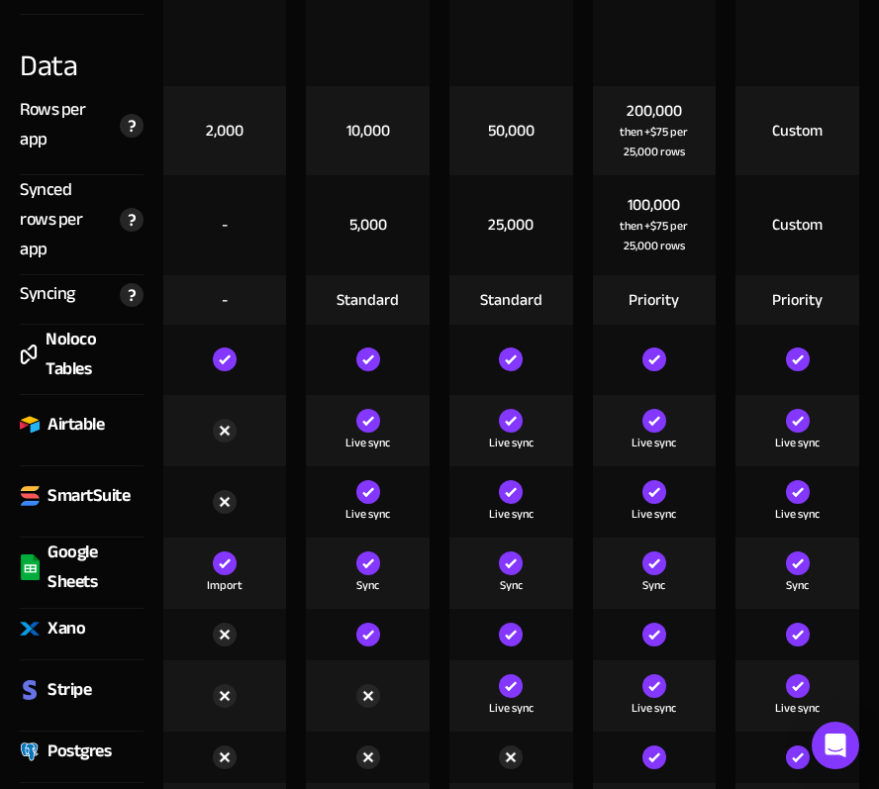
drag, startPoint x: 820, startPoint y: 1, endPoint x: 137, endPoint y: 96, distance: 689.7
click at [137, 96] on div "Rows per app The maximum number of rows per app, across all of your tables and …" at bounding box center [82, 130] width 124 height 89
click at [119, 234] on div "Synced rows per app The maximum number of synced rows per app, across all of yo…" at bounding box center [82, 225] width 124 height 100
drag, startPoint x: 20, startPoint y: 187, endPoint x: 103, endPoint y: 255, distance: 107.6
click at [103, 255] on div "Synced rows per app The maximum number of synced rows per app, across all of yo…" at bounding box center [82, 225] width 124 height 100
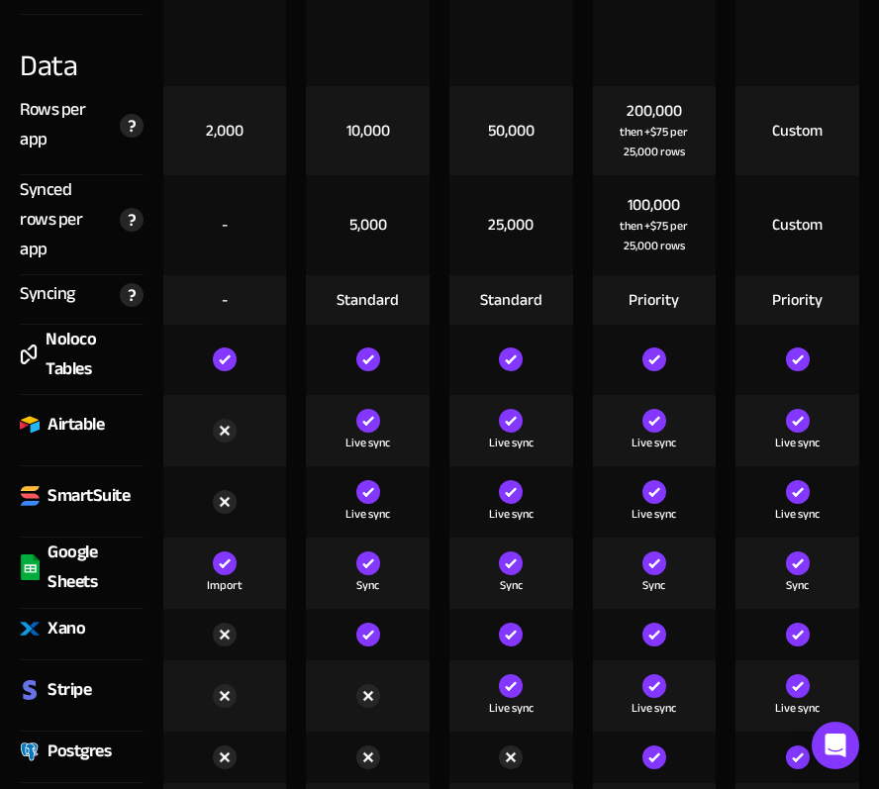
click at [188, 77] on div at bounding box center [225, 50] width 124 height 71
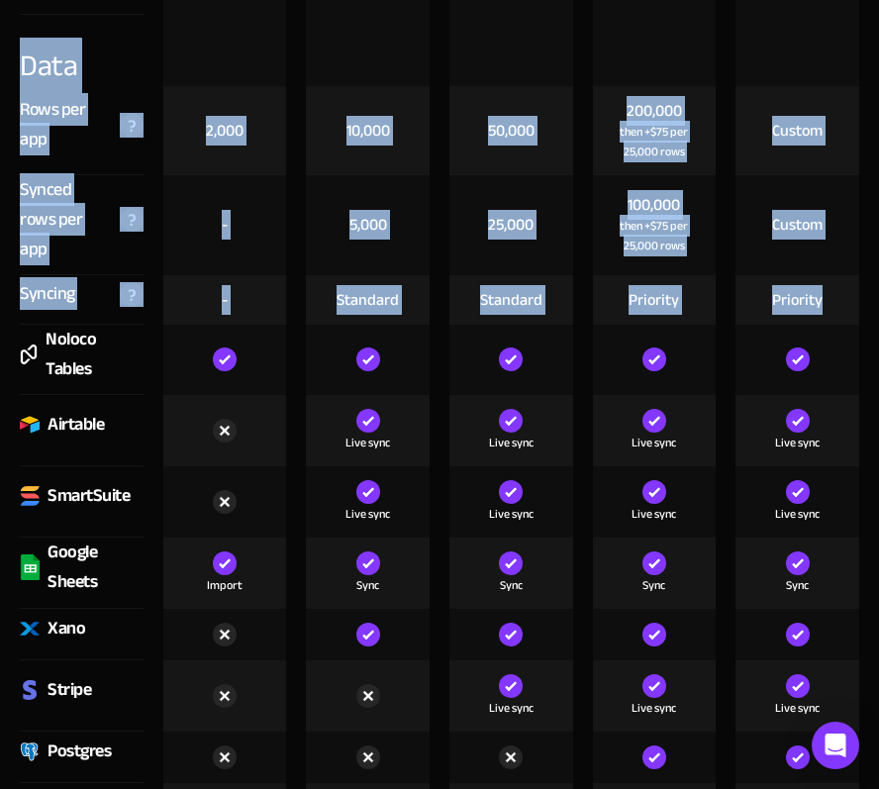
drag, startPoint x: 20, startPoint y: 44, endPoint x: 836, endPoint y: 313, distance: 859.1
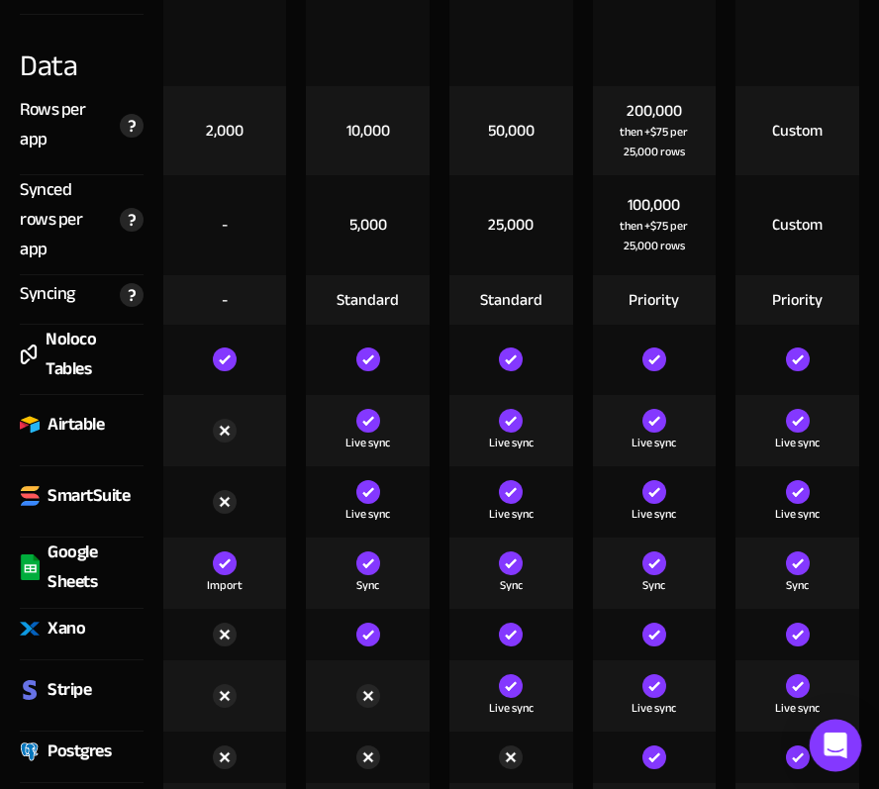
click at [837, 592] on div "Open Intercom Messenger" at bounding box center [836, 746] width 52 height 52
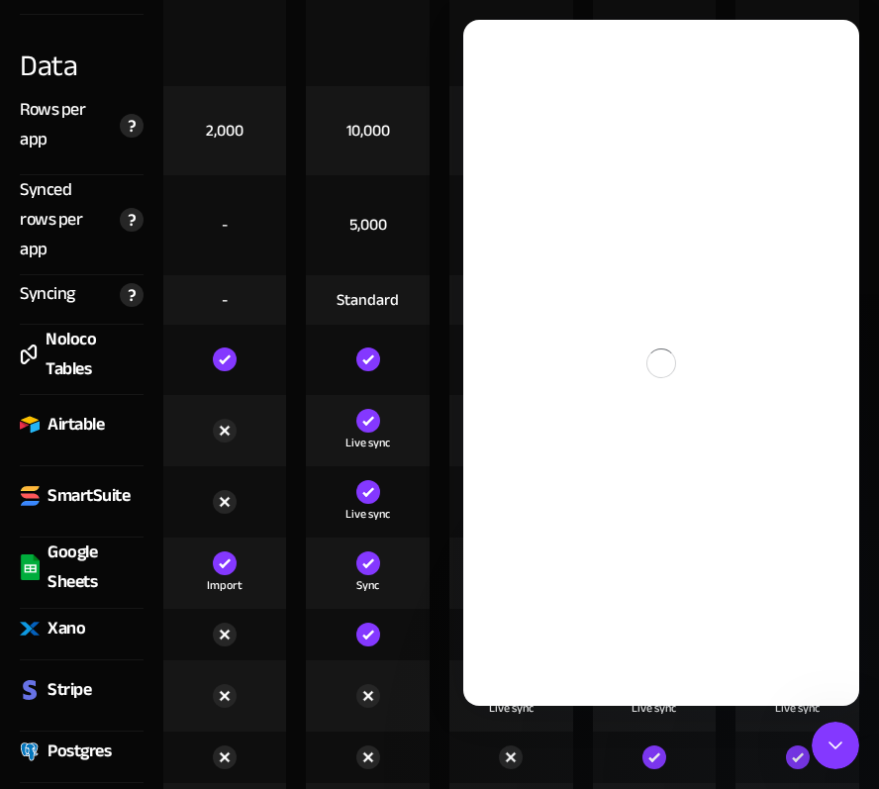
scroll to position [0, 0]
click at [829, 592] on icon "Close Intercom Messenger" at bounding box center [833, 743] width 24 height 24
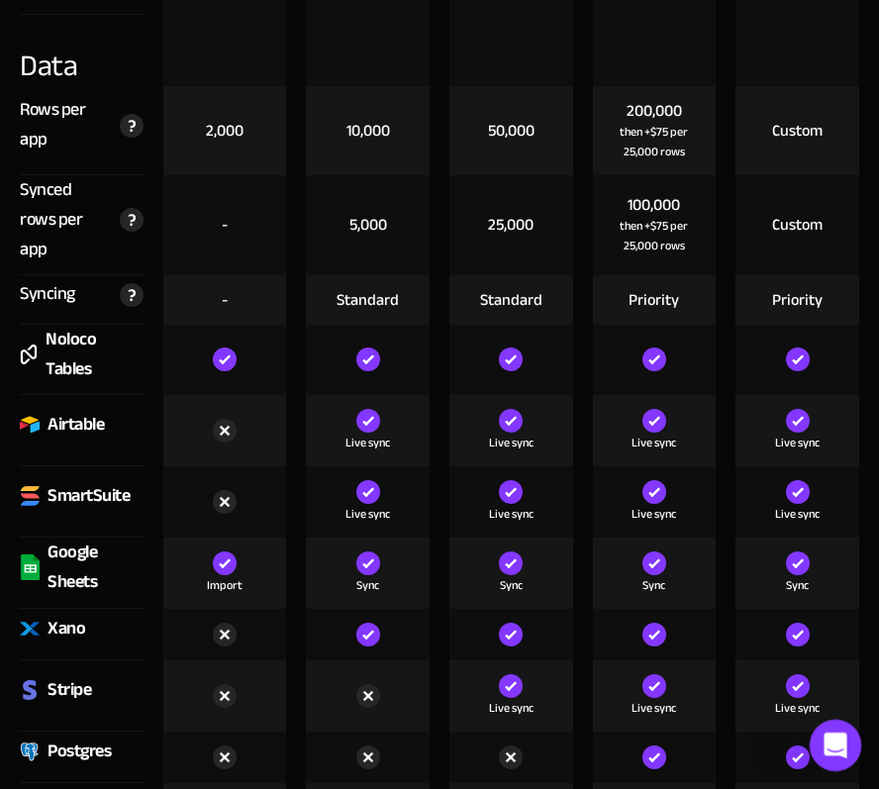
click at [828, 592] on icon "Open Intercom Messenger" at bounding box center [833, 743] width 33 height 33
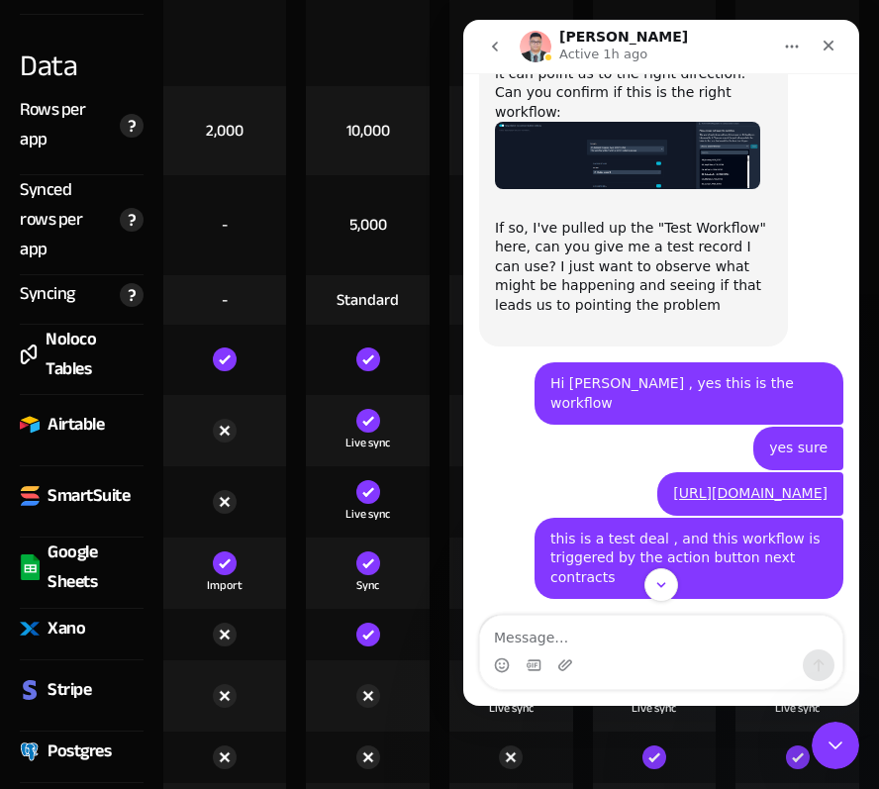
scroll to position [10427, 0]
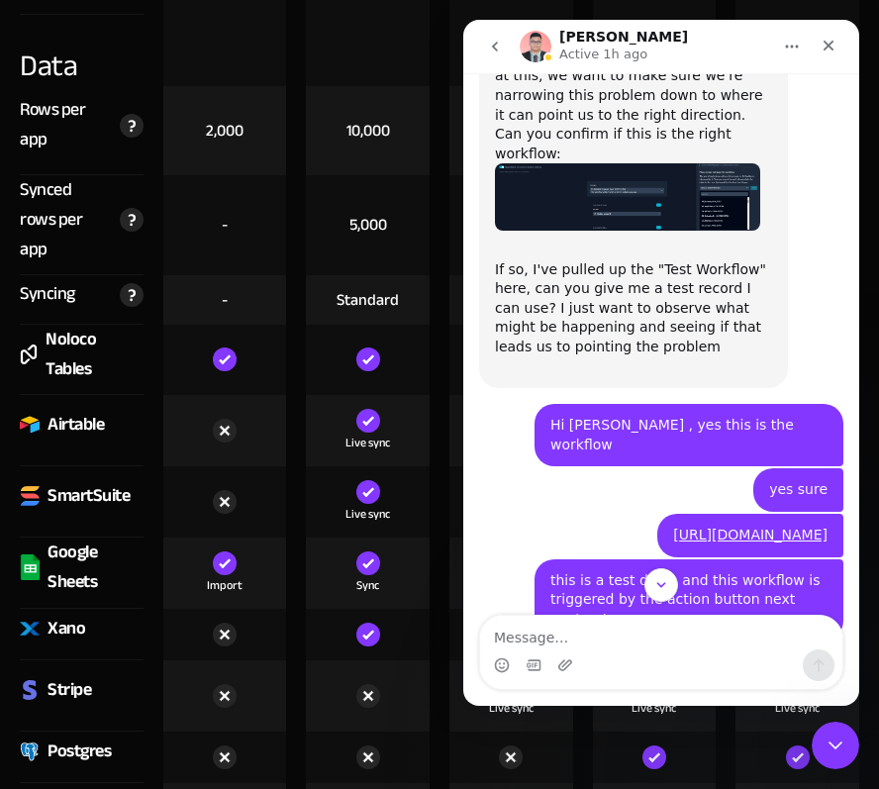
click at [505, 38] on button "go back" at bounding box center [495, 47] width 38 height 38
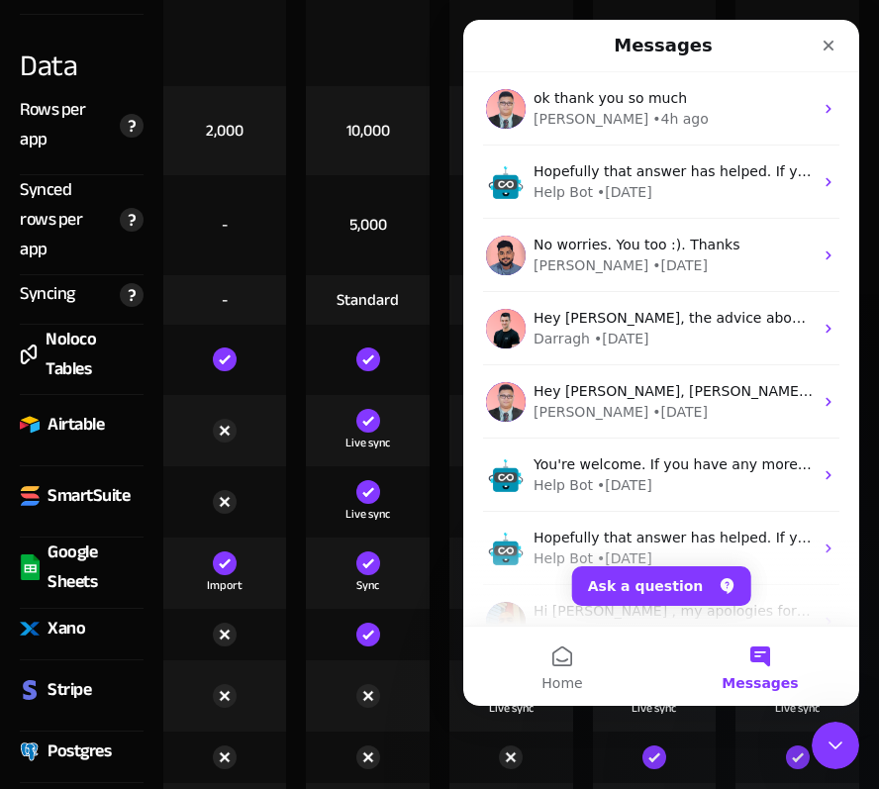
scroll to position [0, 0]
click at [689, 584] on button "Ask a question" at bounding box center [661, 586] width 179 height 40
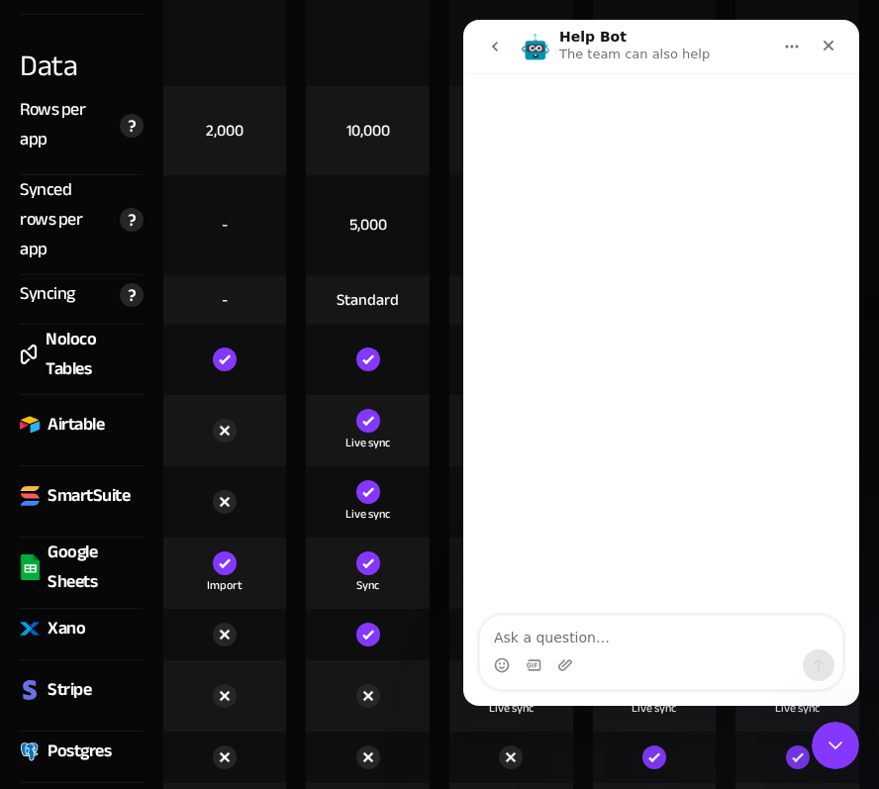
click at [636, 592] on textarea "Ask a question…" at bounding box center [661, 633] width 362 height 34
type textarea "hi can you explain these to me"
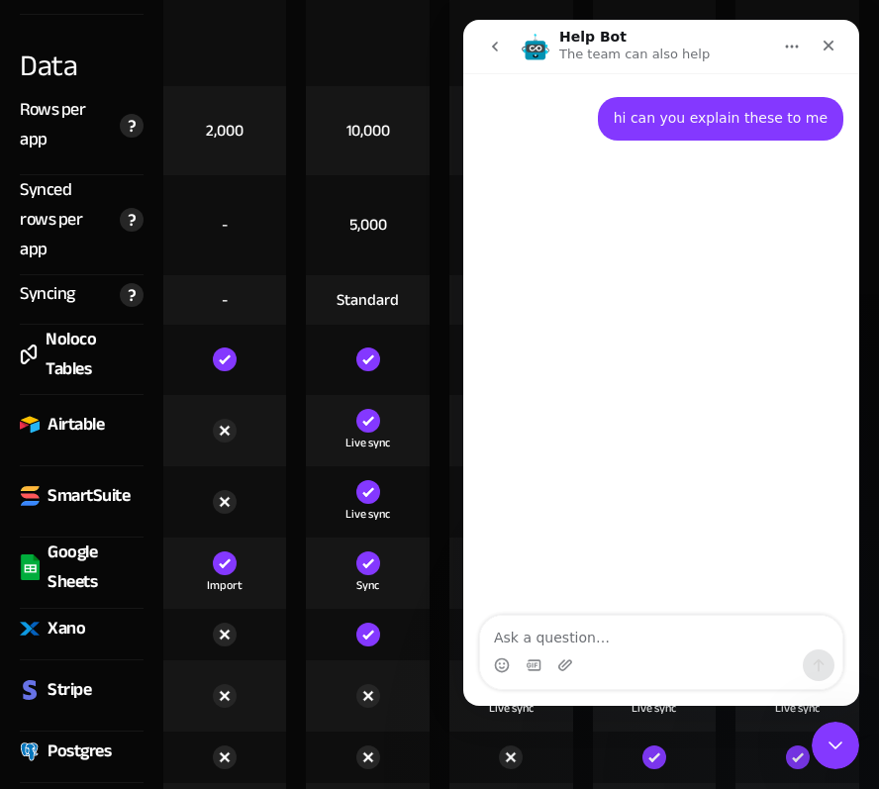
type textarea "Data Rows per app 2,000 10,000 50,000 200,000 then +$75 per 25,000 rows Custom …"
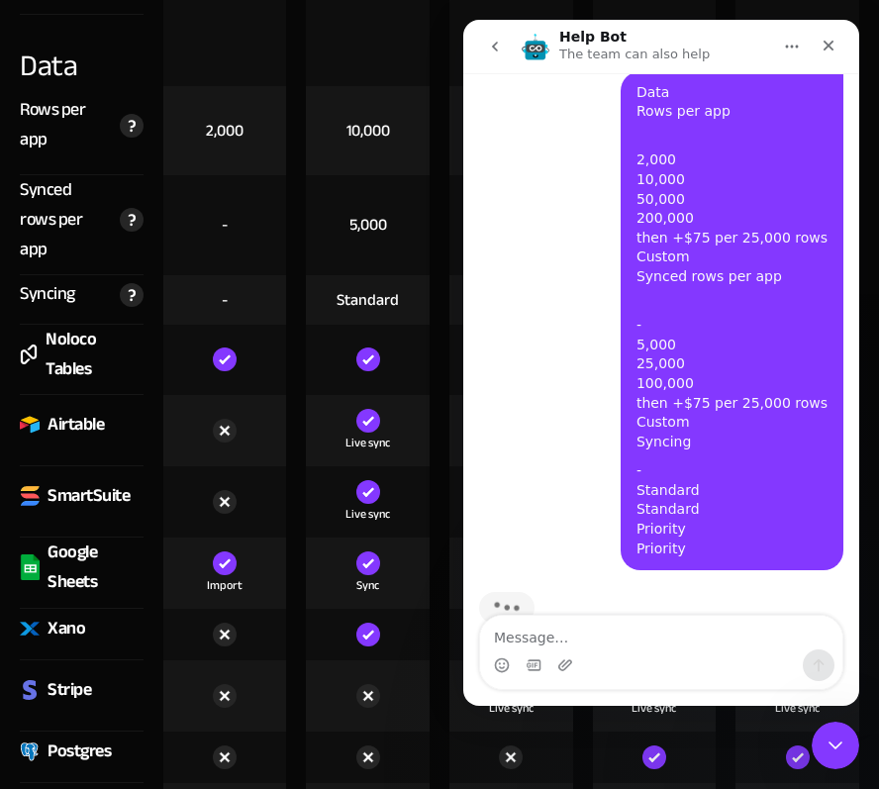
scroll to position [170, 0]
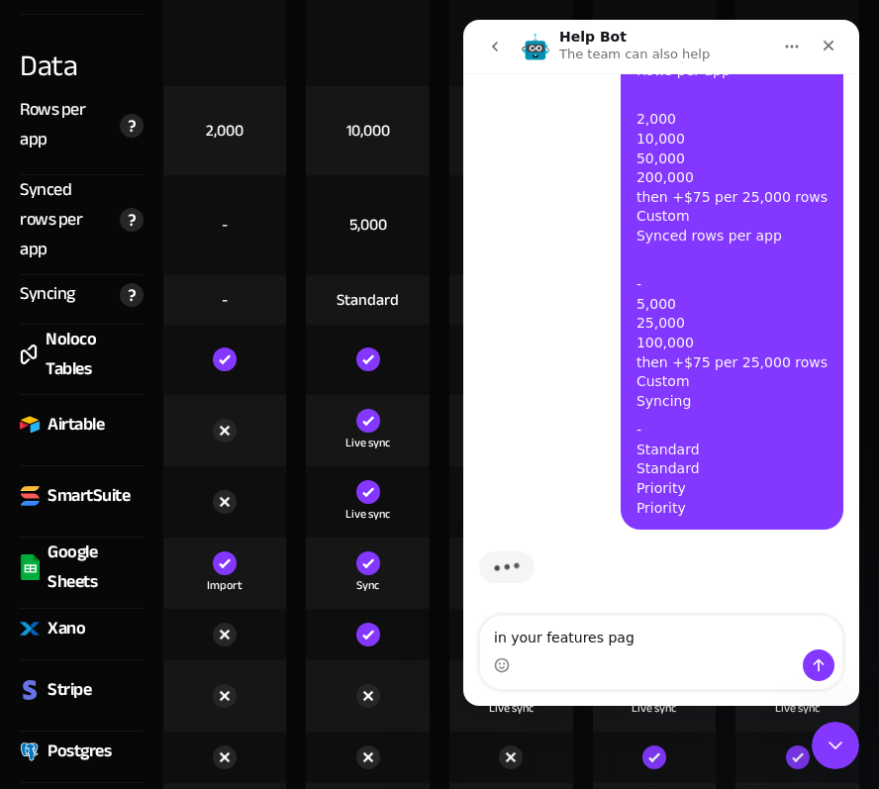
type textarea "in your features page"
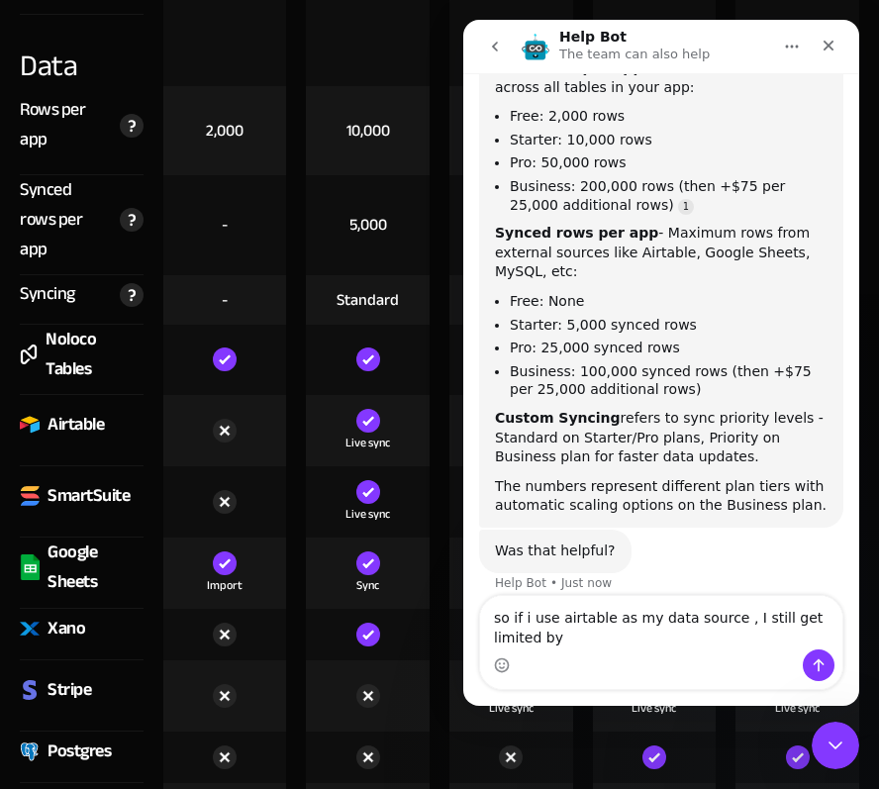
scroll to position [780, 0]
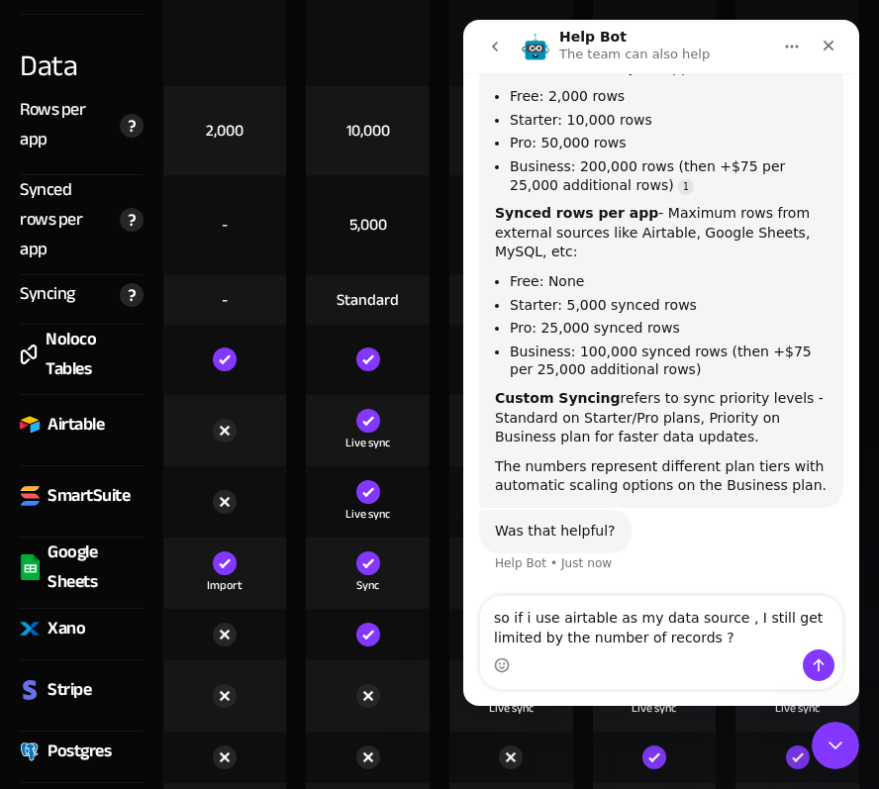
type textarea "so if i use airtable as my data source , I still get limited by the number of r…"
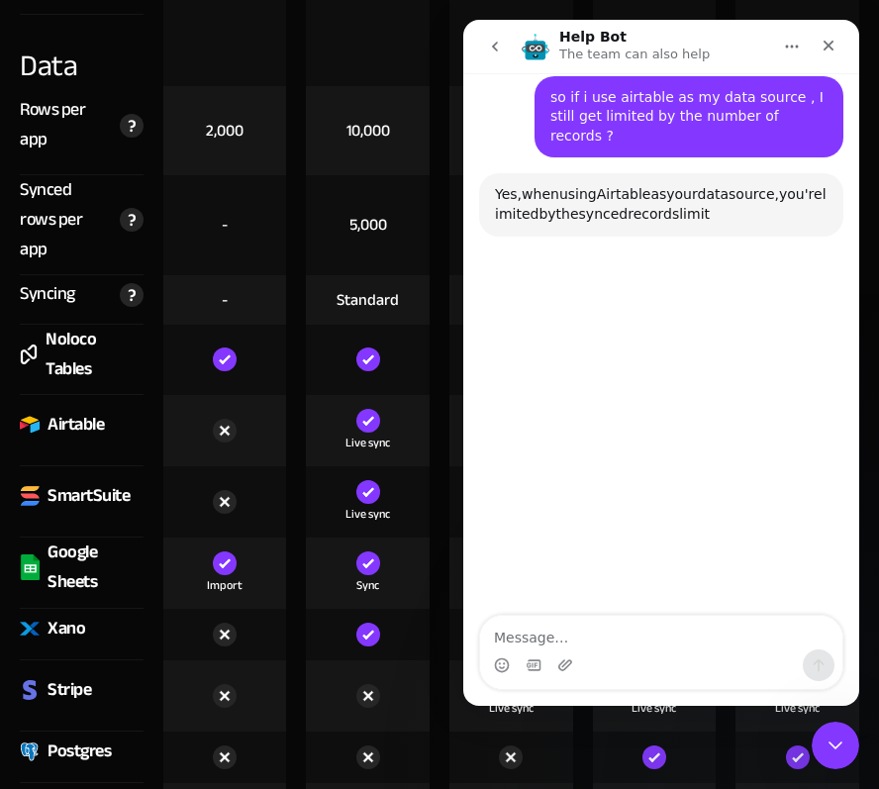
scroll to position [1283, 0]
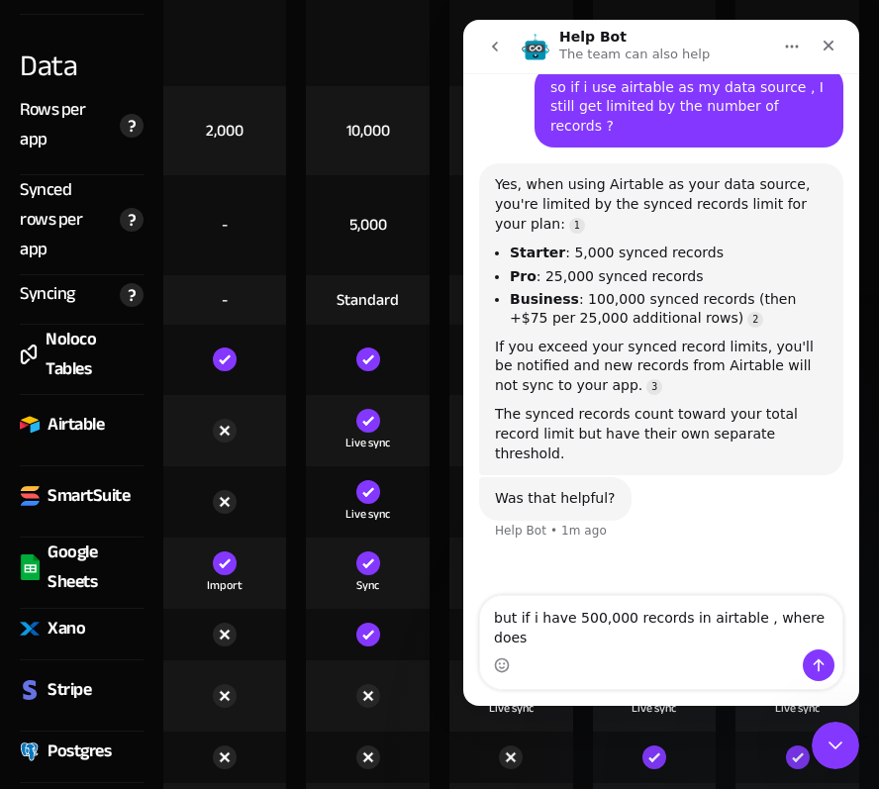
click at [677, 338] on div "If you exceed your synced record limits, you'll be notified and new records fro…" at bounding box center [661, 367] width 333 height 58
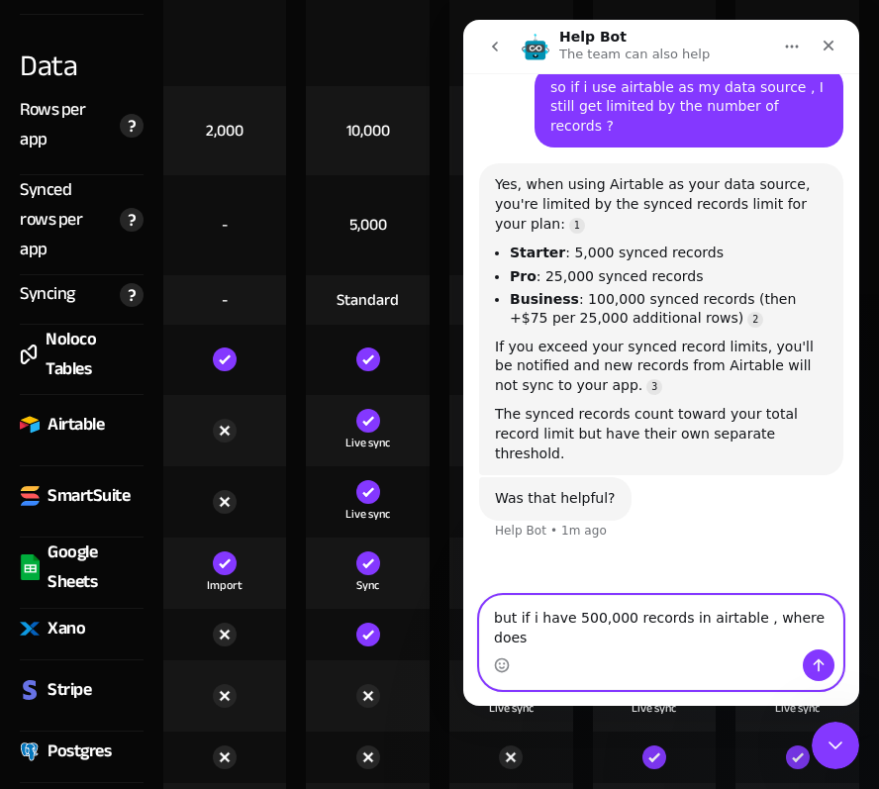
click at [825, 592] on textarea "but if i have 500,000 records in airtable , where does" at bounding box center [661, 622] width 362 height 53
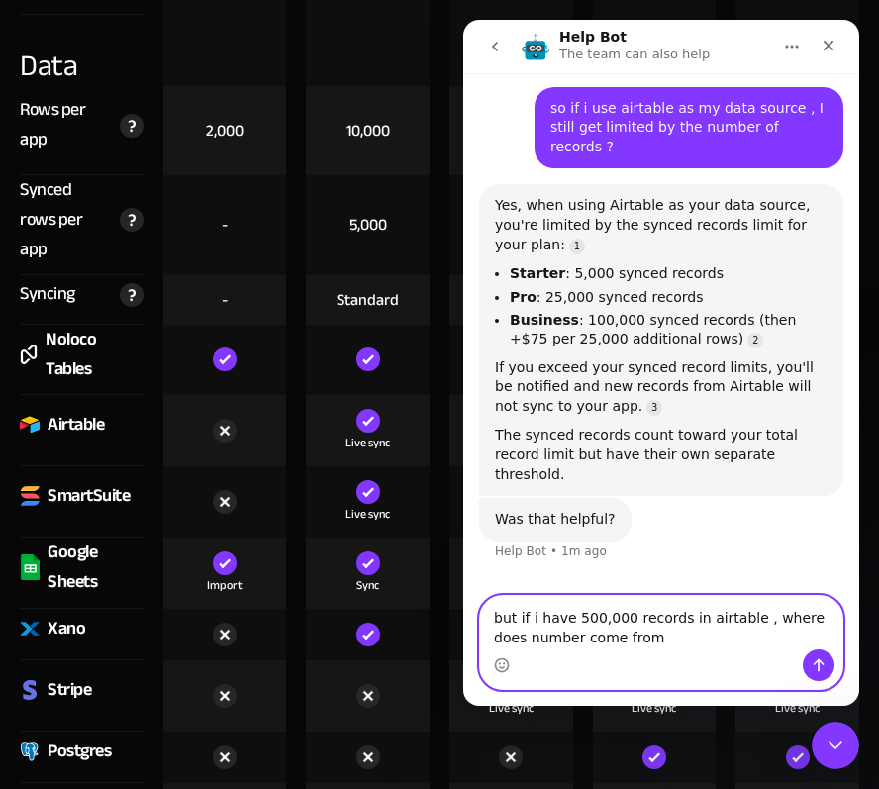
type textarea "but if i have 500,000 records in airtable , where does number come from?"
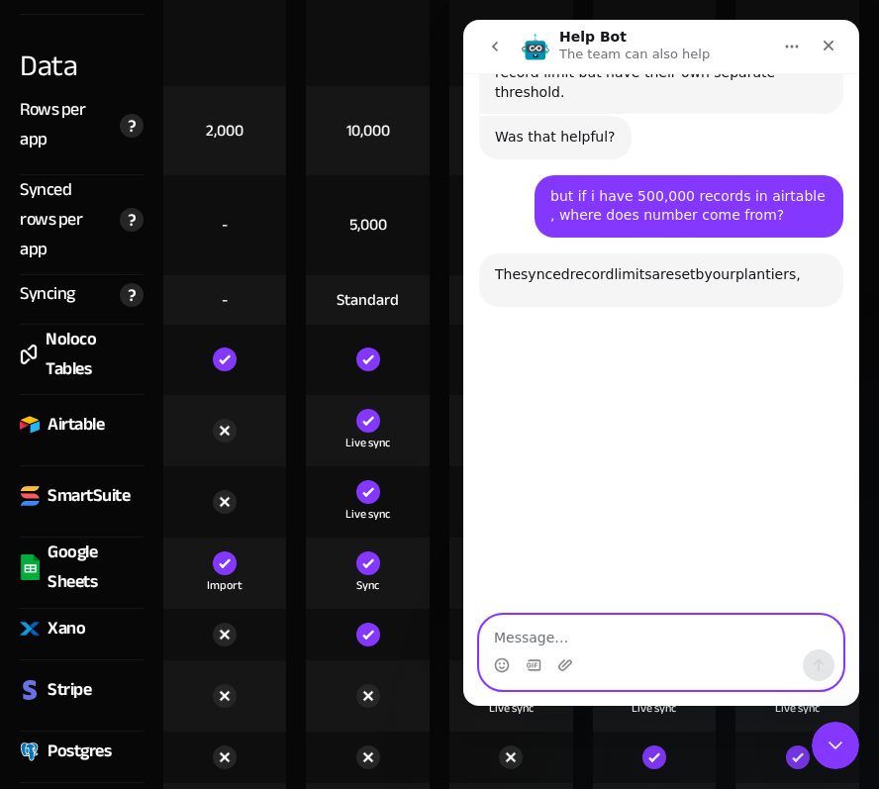
scroll to position [1695, 0]
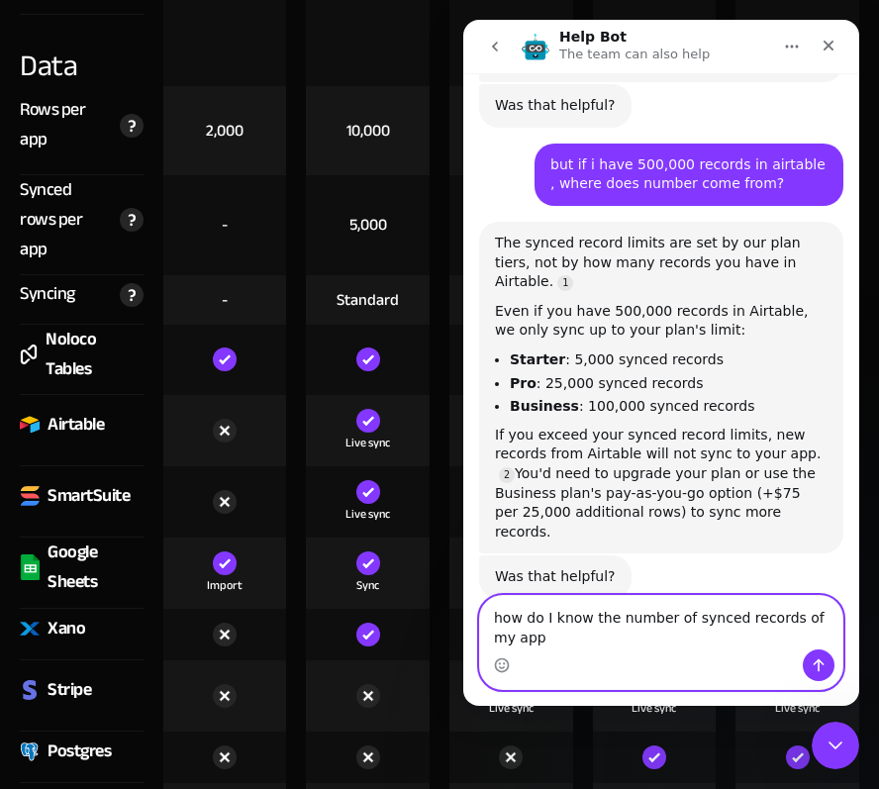
type textarea "how do I know the number of synced records of my app ?"
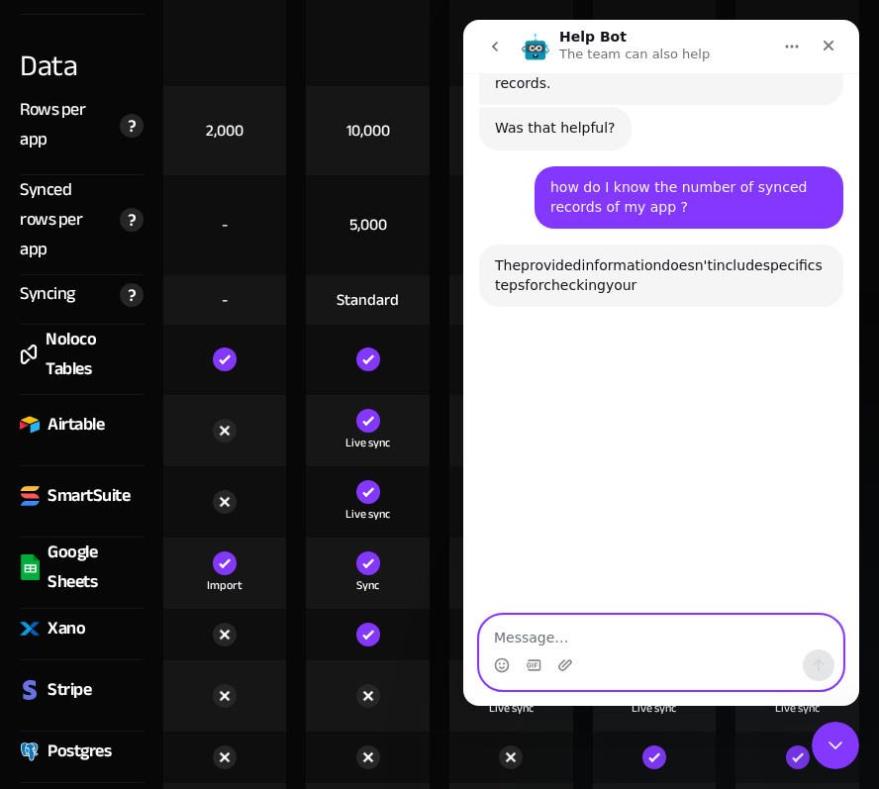
scroll to position [2127, 0]
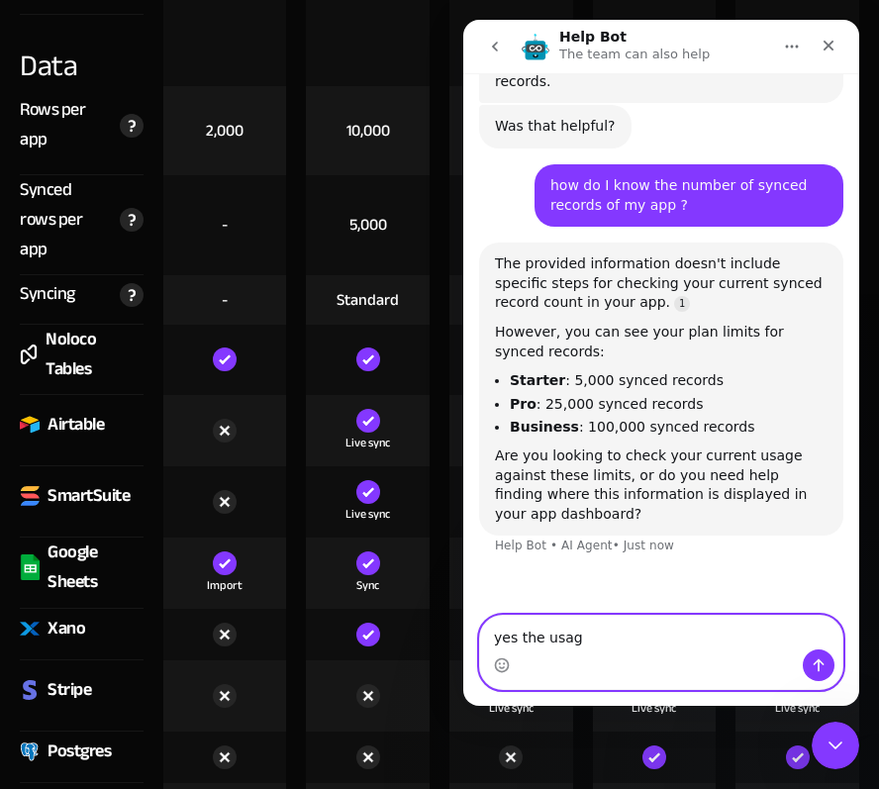
type textarea "yes the usage"
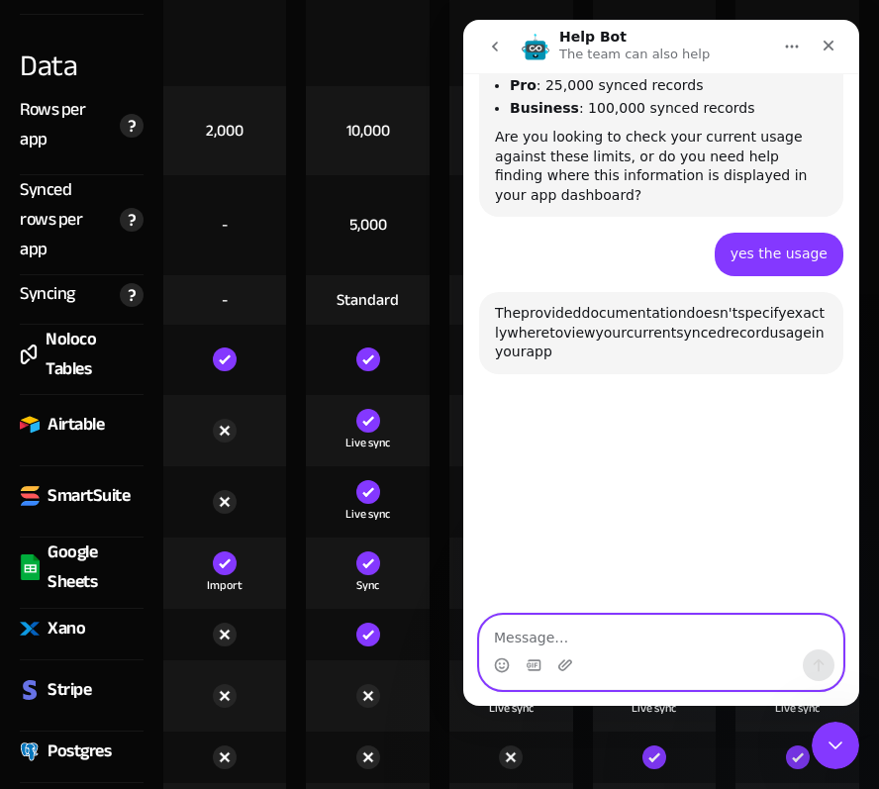
scroll to position [2495, 0]
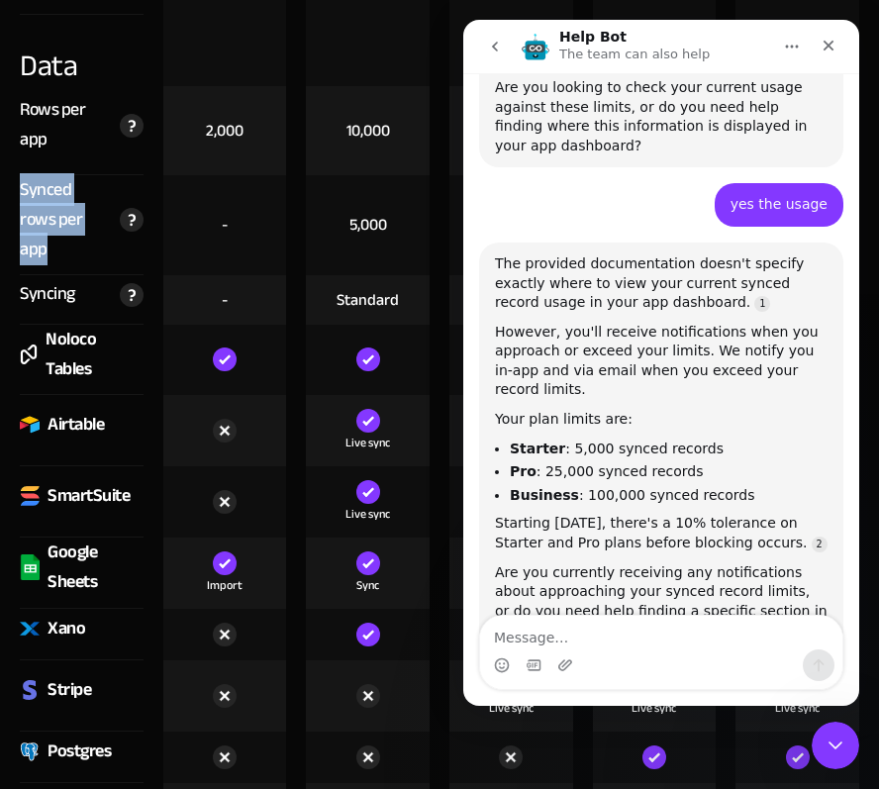
drag, startPoint x: 69, startPoint y: 236, endPoint x: 14, endPoint y: 192, distance: 70.5
click at [14, 192] on div "Synced rows per app The maximum number of synced rows per app, across all of yo…" at bounding box center [82, 225] width 144 height 100
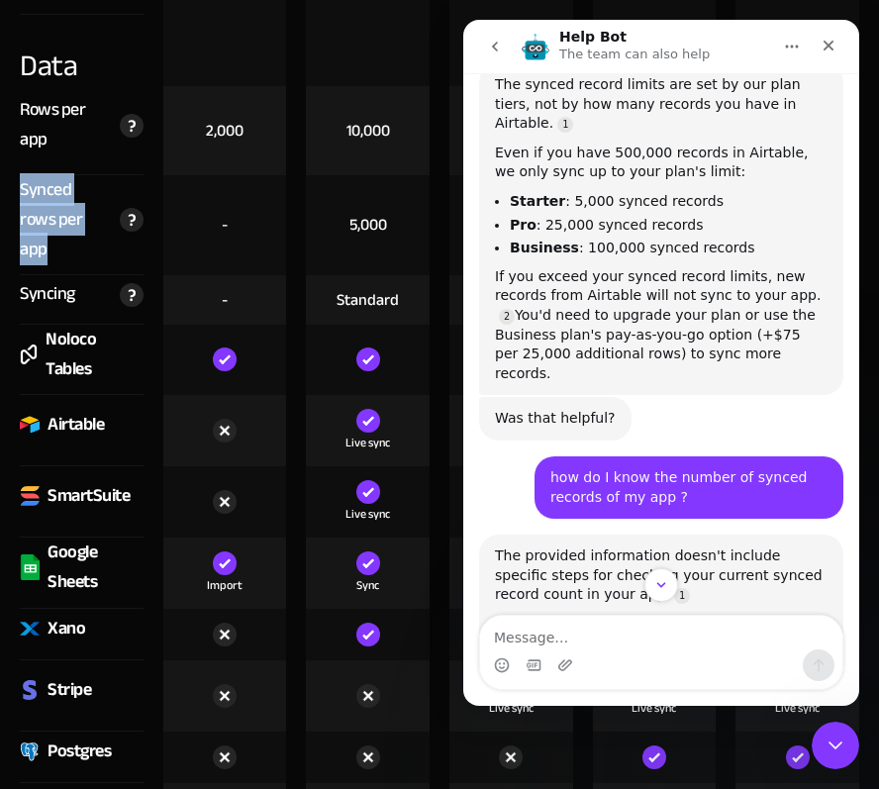
scroll to position [1966, 0]
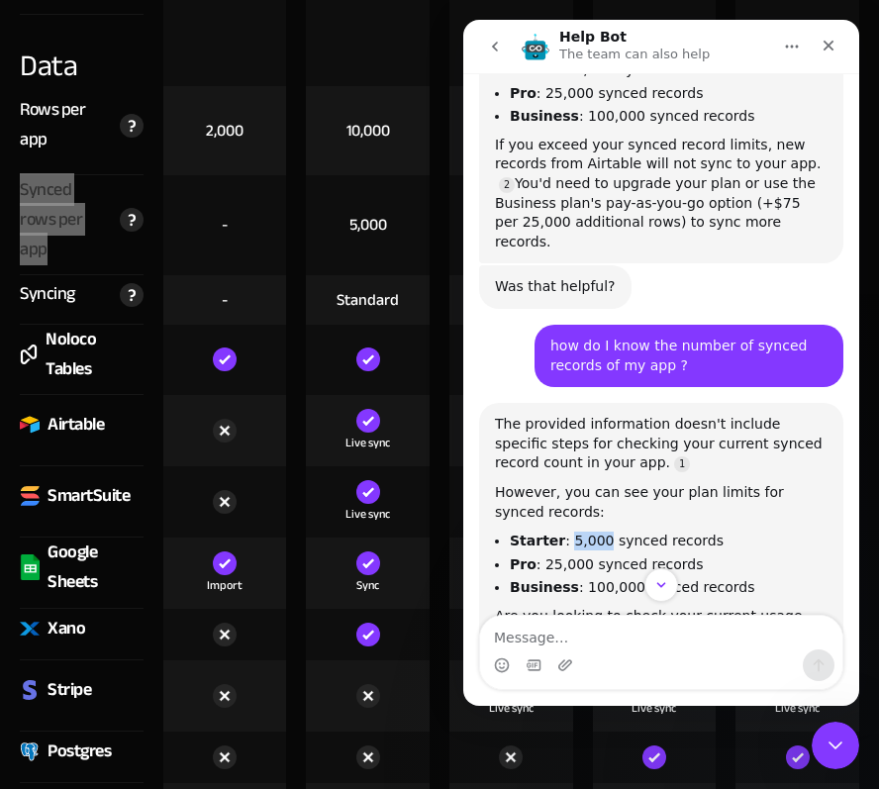
drag, startPoint x: 559, startPoint y: 440, endPoint x: 592, endPoint y: 440, distance: 32.7
click at [592, 532] on li "Starter : 5,000 synced records" at bounding box center [669, 541] width 318 height 19
drag, startPoint x: 578, startPoint y: 461, endPoint x: 537, endPoint y: 464, distance: 41.7
click at [537, 555] on li "Pro : 25,000 synced records" at bounding box center [669, 564] width 318 height 19
drag, startPoint x: 616, startPoint y: 485, endPoint x: 574, endPoint y: 485, distance: 41.6
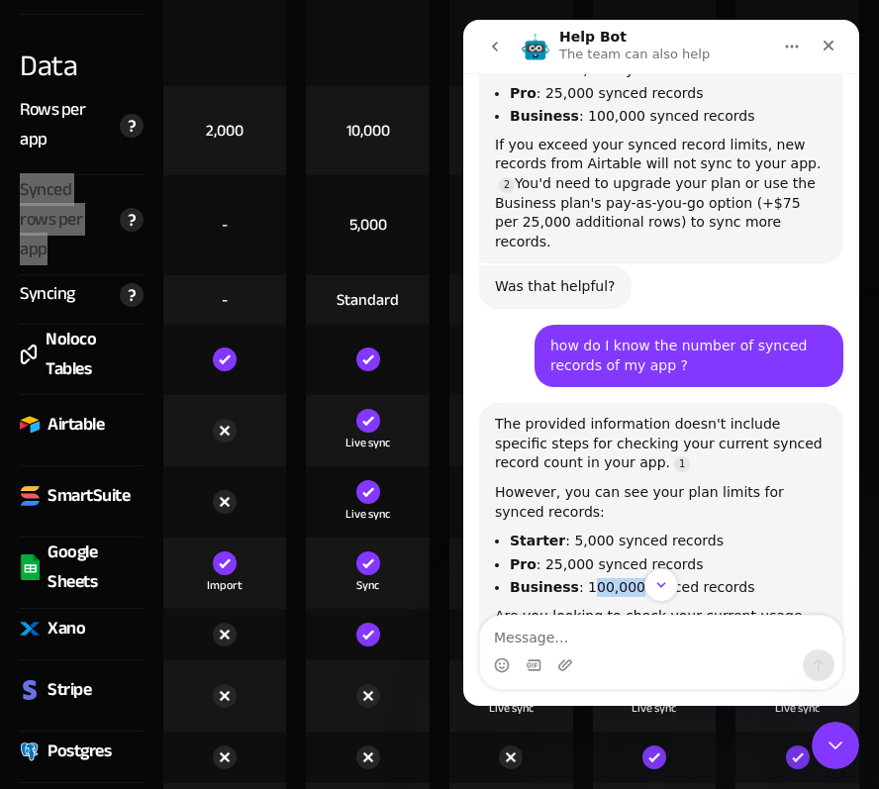
click at [574, 578] on li "Business : 100,000 synced records" at bounding box center [669, 587] width 318 height 19
click at [572, 578] on li "Business : 100,000 synced records" at bounding box center [669, 587] width 318 height 19
drag, startPoint x: 571, startPoint y: 485, endPoint x: 618, endPoint y: 485, distance: 46.5
click at [618, 578] on li "Business : 100,000 synced records" at bounding box center [669, 587] width 318 height 19
drag, startPoint x: 842, startPoint y: 57, endPoint x: 706, endPoint y: 242, distance: 228.7
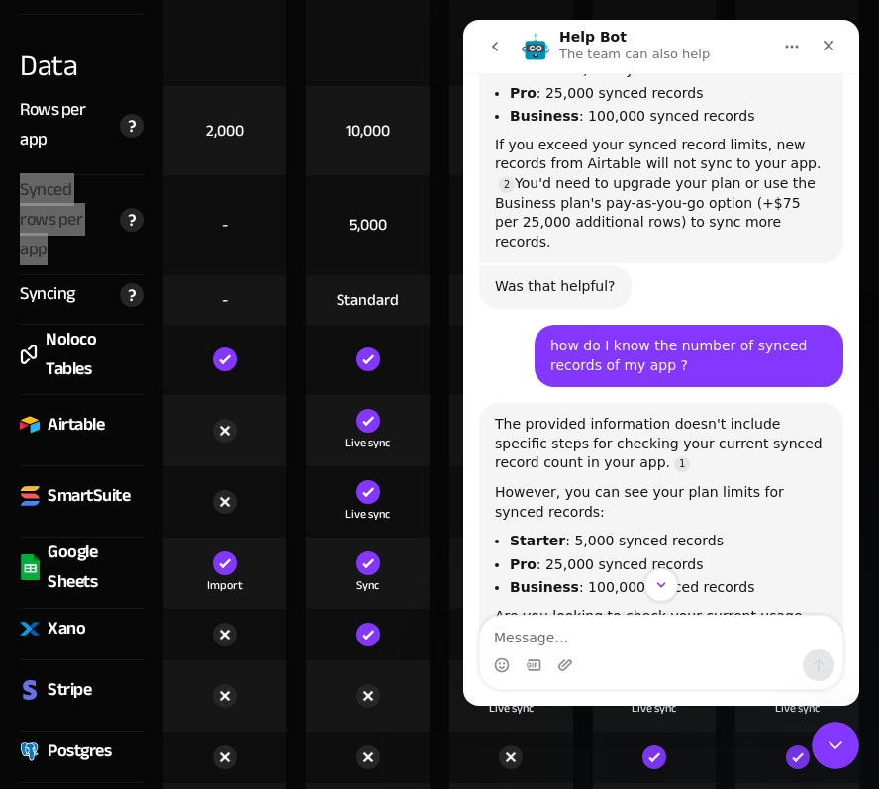
click at [706, 242] on div "Help Bot The team can also help Let us know if we can help with anything as you…" at bounding box center [661, 363] width 396 height 686
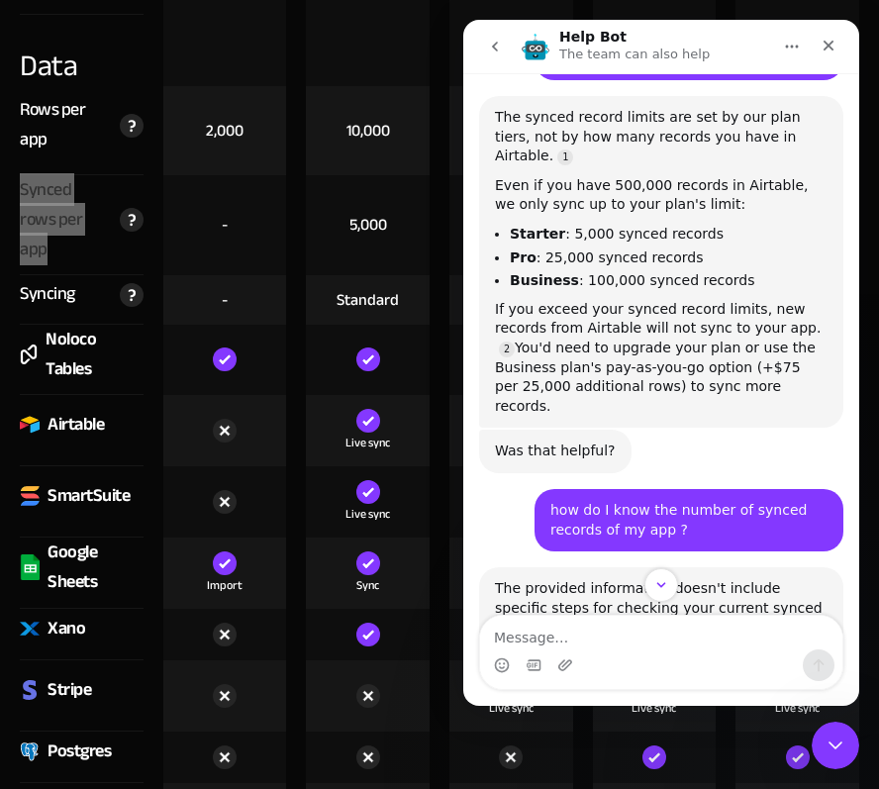
scroll to position [1835, 0]
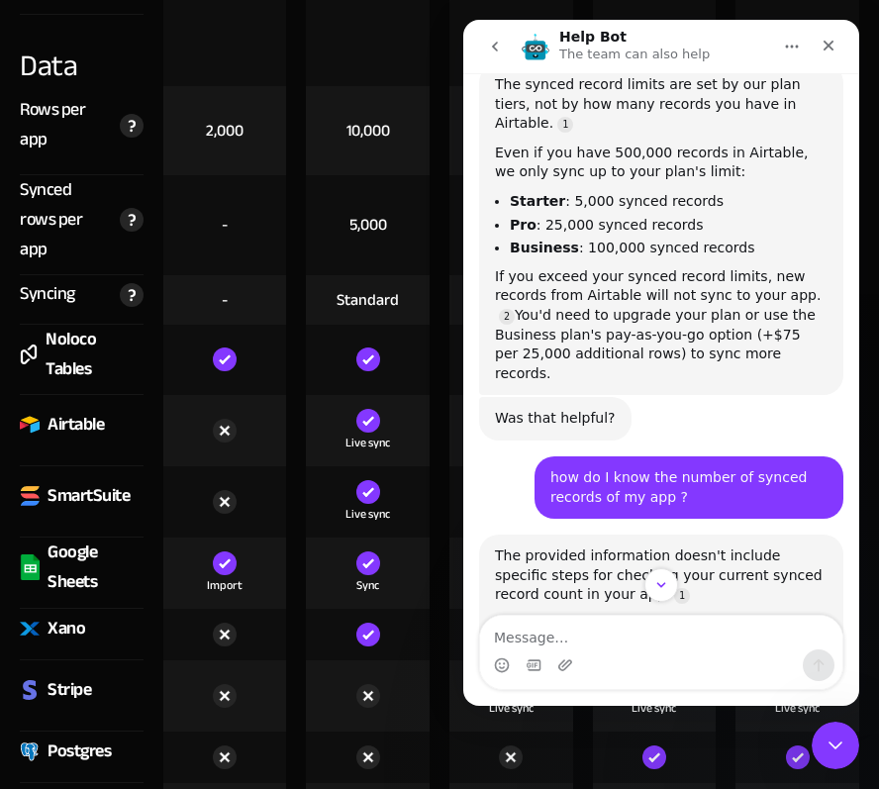
click at [183, 246] on div "-" at bounding box center [225, 225] width 124 height 100
click at [828, 46] on icon "Close" at bounding box center [829, 46] width 11 height 11
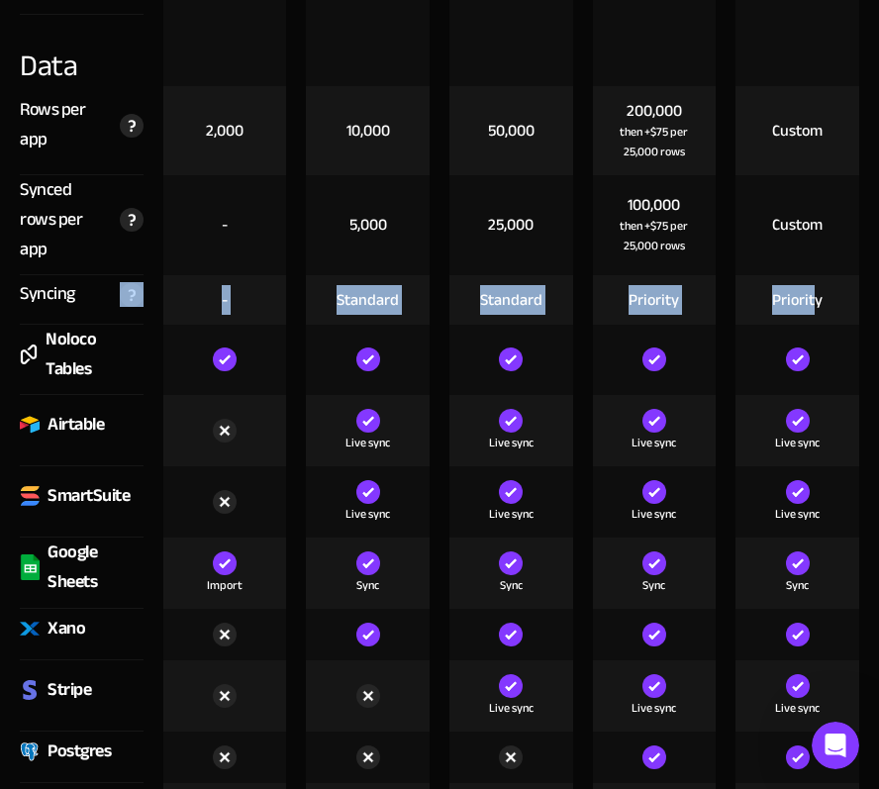
drag, startPoint x: 816, startPoint y: 285, endPoint x: 96, endPoint y: 295, distance: 719.8
click at [96, 295] on div "Syncing Frequency and method by which we sync database records from non-live ex…" at bounding box center [439, 300] width 859 height 50
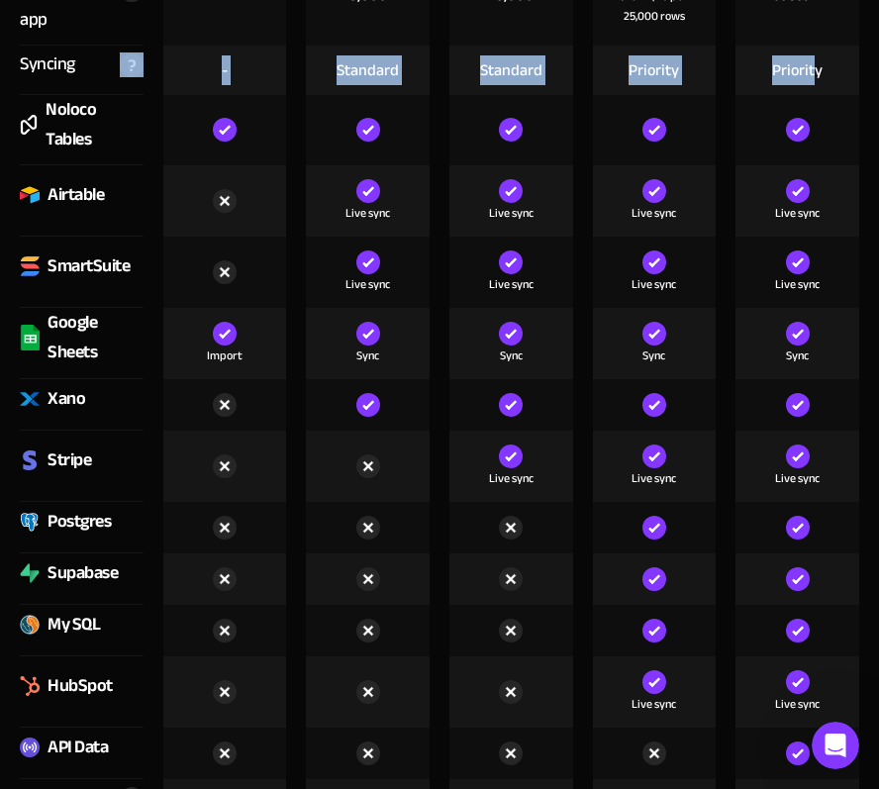
scroll to position [3621, 0]
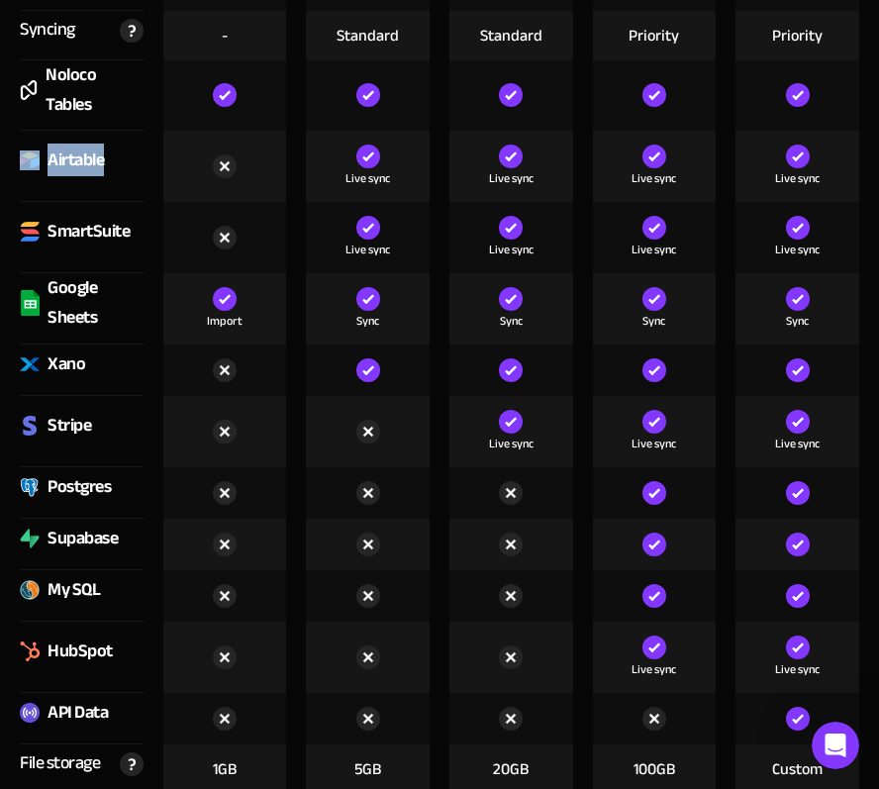
drag, startPoint x: 18, startPoint y: 148, endPoint x: 117, endPoint y: 152, distance: 99.1
click at [117, 152] on div "Airtable" at bounding box center [82, 166] width 144 height 71
click at [91, 156] on div "Airtable" at bounding box center [76, 161] width 56 height 30
drag, startPoint x: 347, startPoint y: 170, endPoint x: 409, endPoint y: 178, distance: 62.9
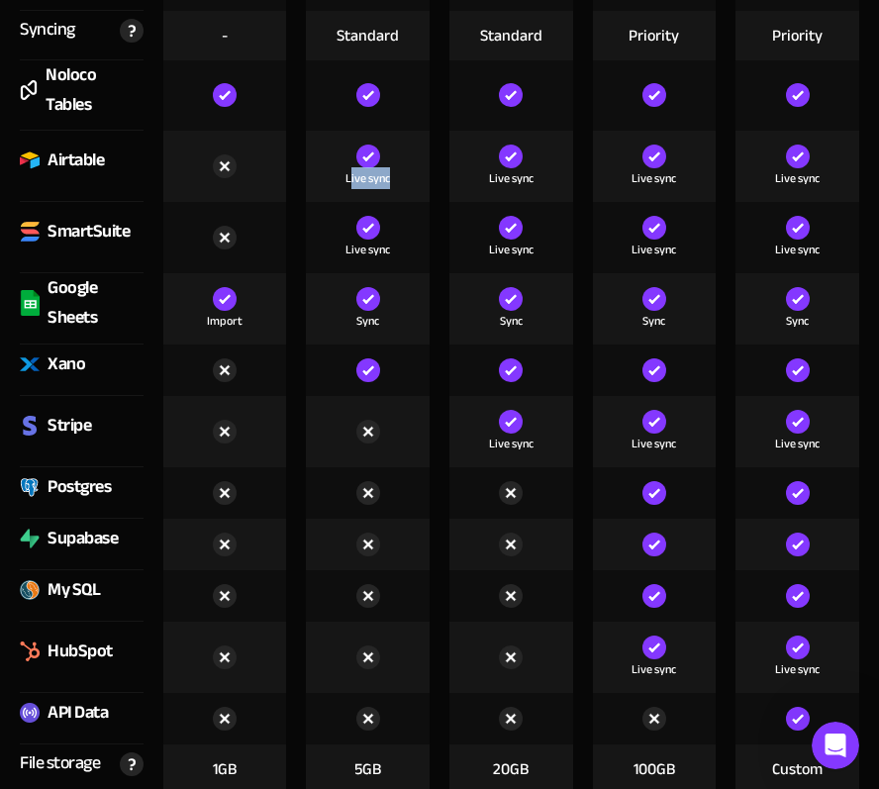
click at [409, 178] on div "Live sync" at bounding box center [368, 166] width 124 height 71
click at [402, 178] on div "Live sync" at bounding box center [368, 166] width 124 height 71
drag, startPoint x: 346, startPoint y: 172, endPoint x: 393, endPoint y: 175, distance: 47.6
click at [393, 175] on div "Live sync" at bounding box center [368, 166] width 124 height 71
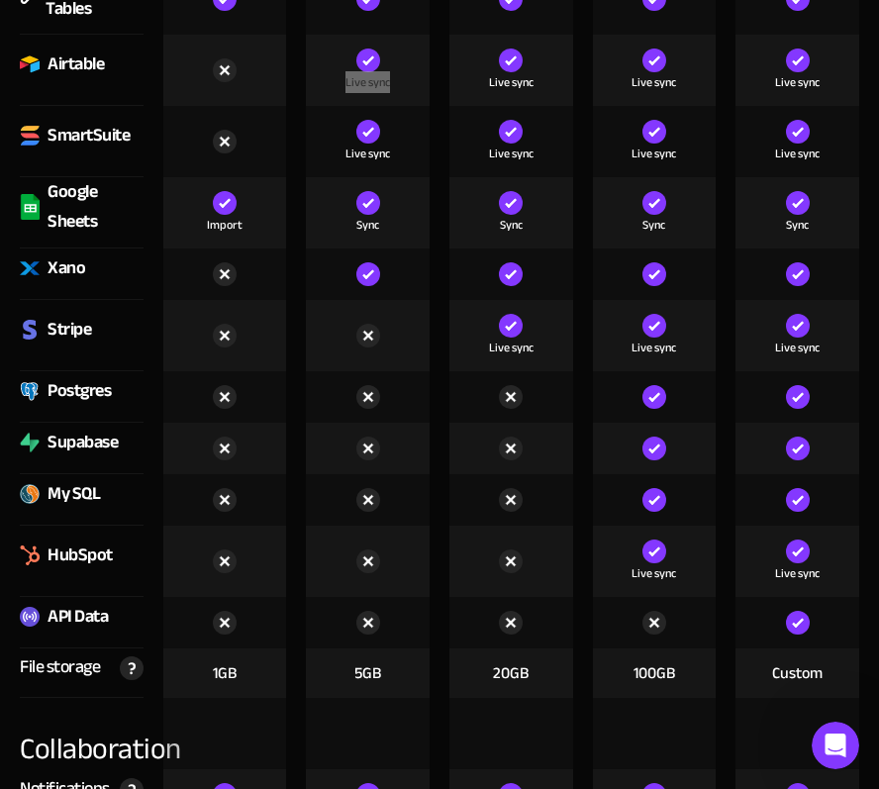
scroll to position [3752, 0]
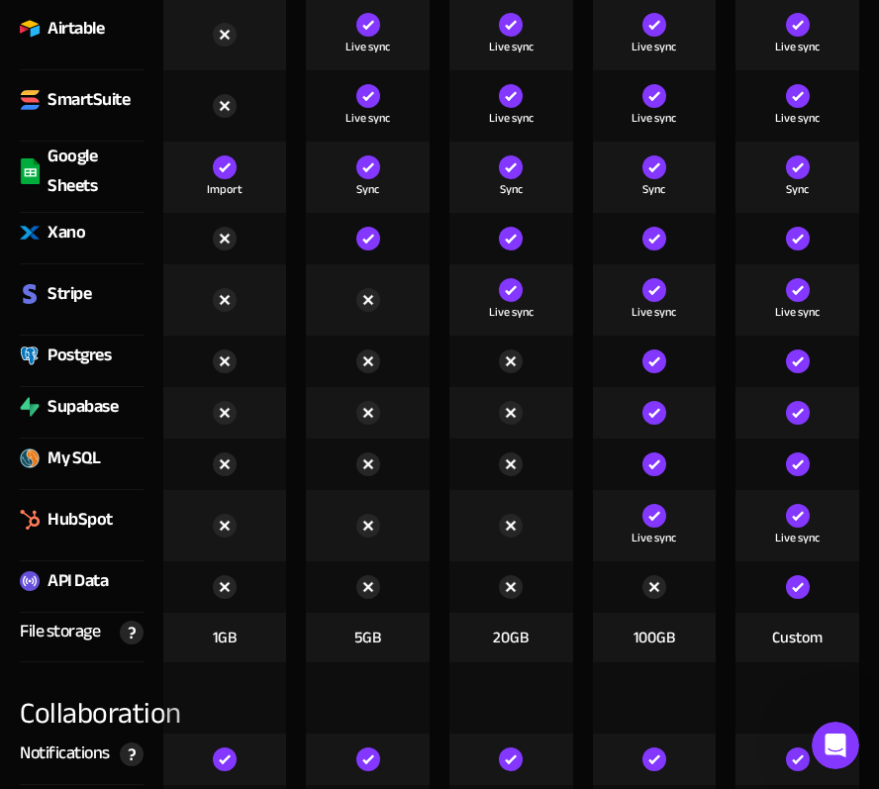
click at [72, 158] on div "Google Sheets" at bounding box center [96, 171] width 96 height 59
drag, startPoint x: 85, startPoint y: 174, endPoint x: 42, endPoint y: 136, distance: 58.2
click at [42, 142] on div "Google Sheets" at bounding box center [82, 171] width 124 height 59
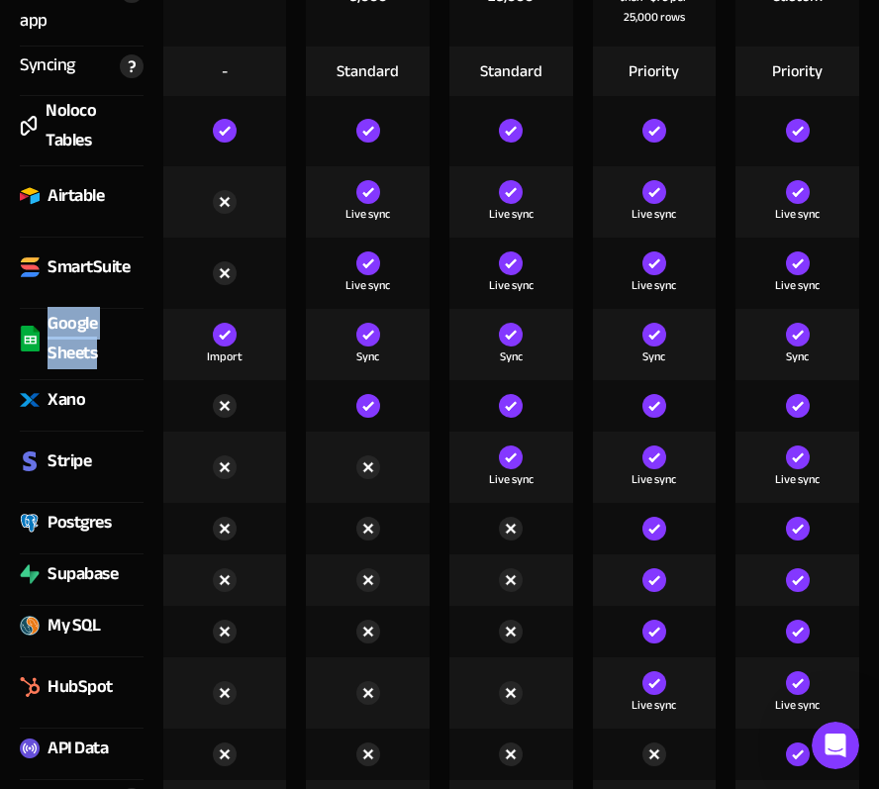
scroll to position [3621, 0]
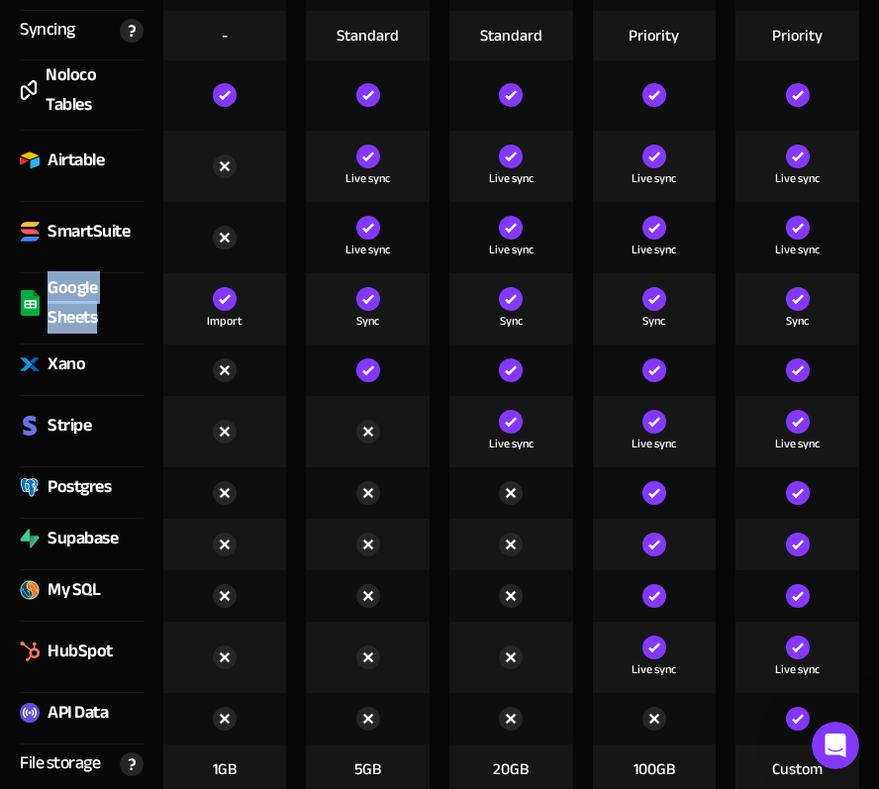
drag, startPoint x: 81, startPoint y: 297, endPoint x: 127, endPoint y: 309, distance: 47.1
click at [127, 309] on div "Google Sheets" at bounding box center [96, 302] width 96 height 59
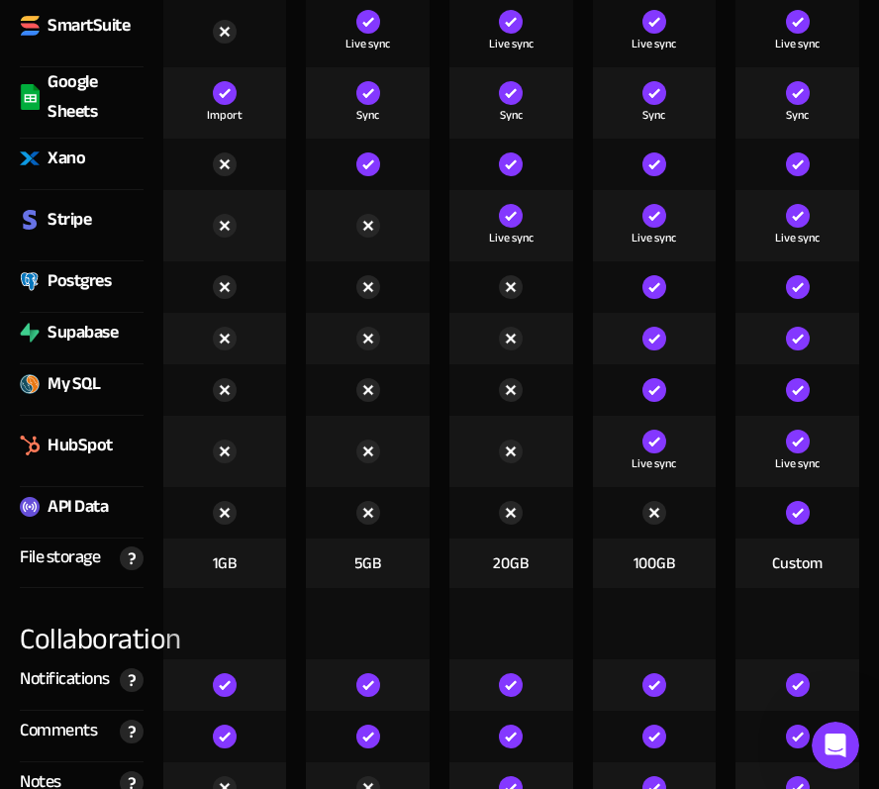
scroll to position [3851, 0]
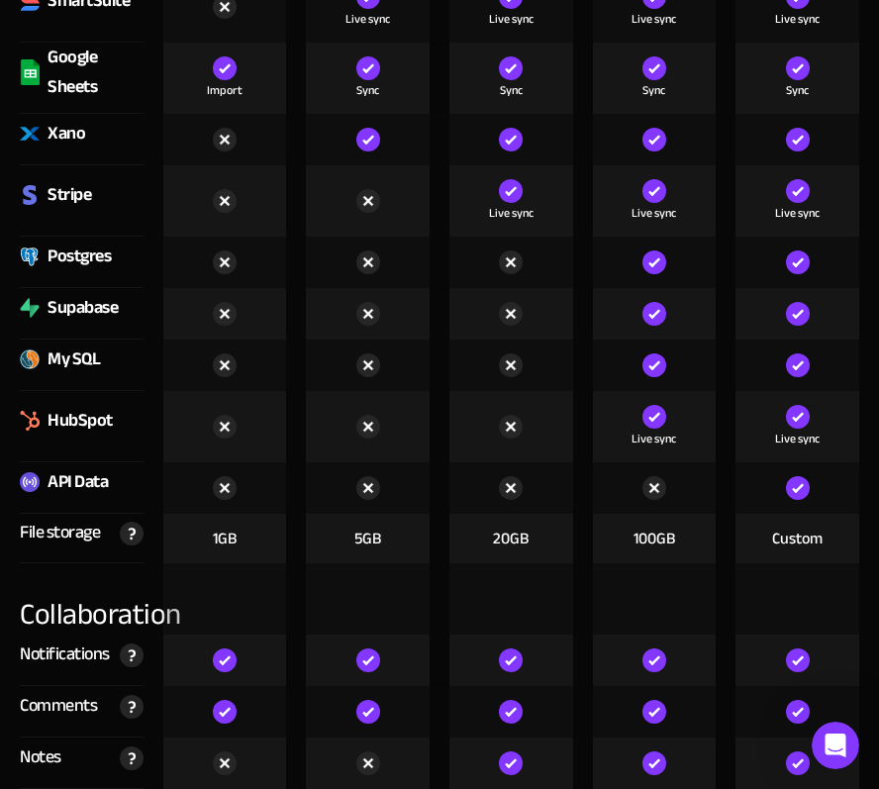
click at [46, 527] on div "File storage" at bounding box center [60, 533] width 80 height 30
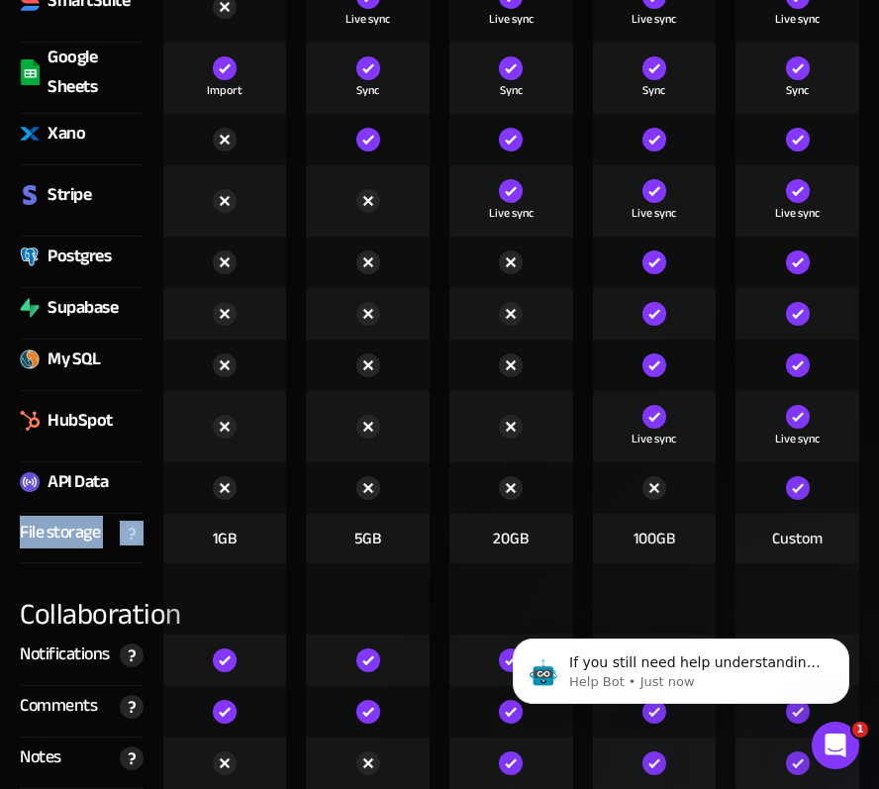
scroll to position [0, 0]
click at [186, 394] on div at bounding box center [225, 426] width 124 height 71
drag, startPoint x: 215, startPoint y: 540, endPoint x: 254, endPoint y: 536, distance: 39.8
click at [254, 536] on div "1GB" at bounding box center [225, 539] width 124 height 50
drag, startPoint x: 356, startPoint y: 527, endPoint x: 393, endPoint y: 527, distance: 36.6
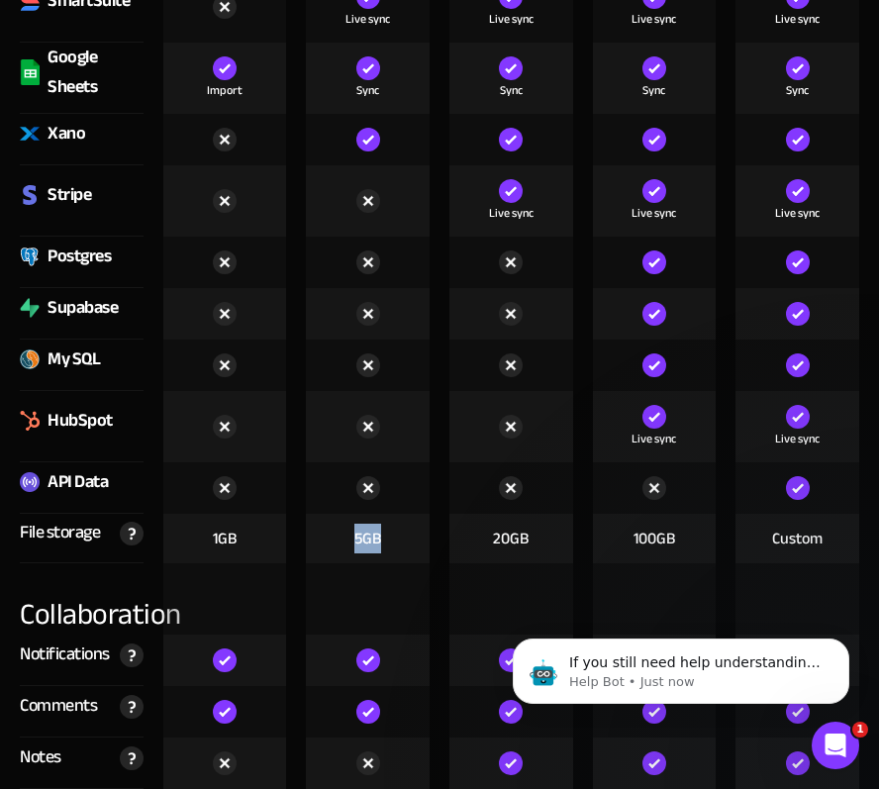
click at [393, 527] on div "5GB" at bounding box center [368, 539] width 124 height 50
drag, startPoint x: 499, startPoint y: 521, endPoint x: 531, endPoint y: 524, distance: 31.8
click at [531, 521] on div "20GB" at bounding box center [511, 539] width 124 height 50
click at [533, 531] on div "20GB" at bounding box center [511, 539] width 124 height 50
drag, startPoint x: 528, startPoint y: 532, endPoint x: 481, endPoint y: 532, distance: 46.5
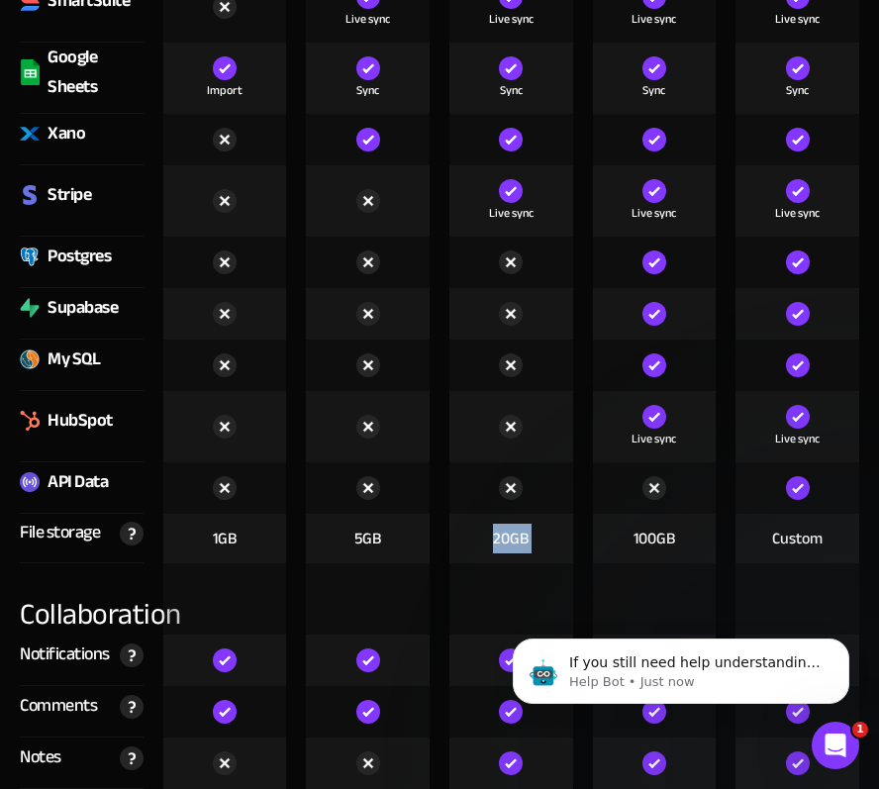
click at [481, 532] on div "20GB" at bounding box center [511, 539] width 124 height 50
click at [674, 528] on div "100GB" at bounding box center [655, 539] width 42 height 22
drag, startPoint x: 679, startPoint y: 531, endPoint x: 631, endPoint y: 531, distance: 48.5
click at [631, 531] on div "100GB" at bounding box center [655, 539] width 124 height 50
drag, startPoint x: 824, startPoint y: 531, endPoint x: 764, endPoint y: 529, distance: 59.4
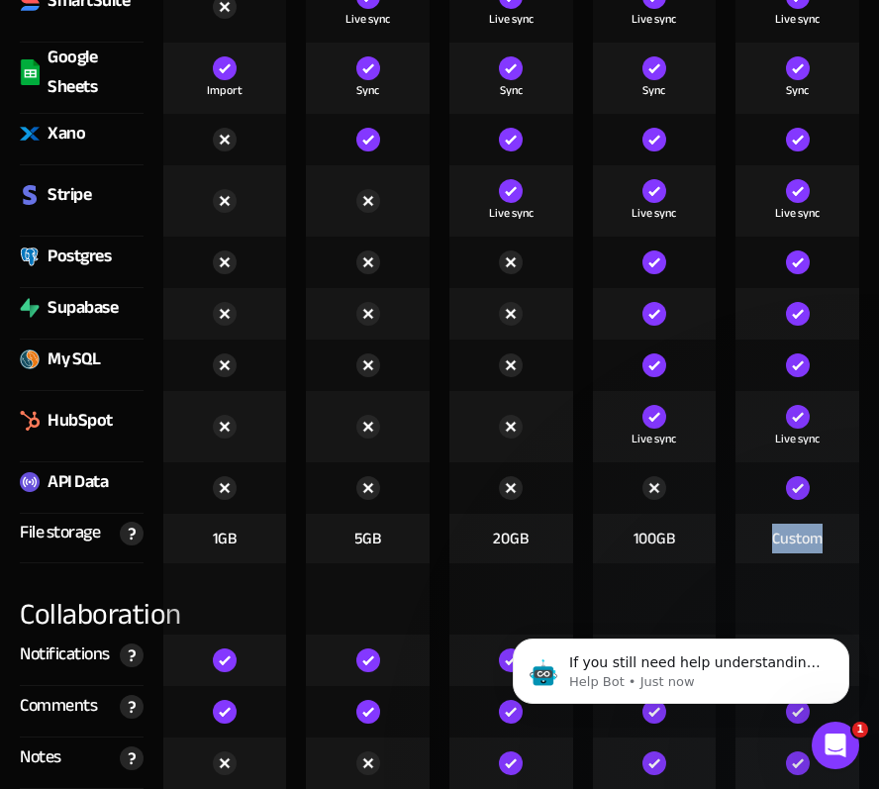
click at [764, 529] on div "Custom" at bounding box center [798, 539] width 124 height 50
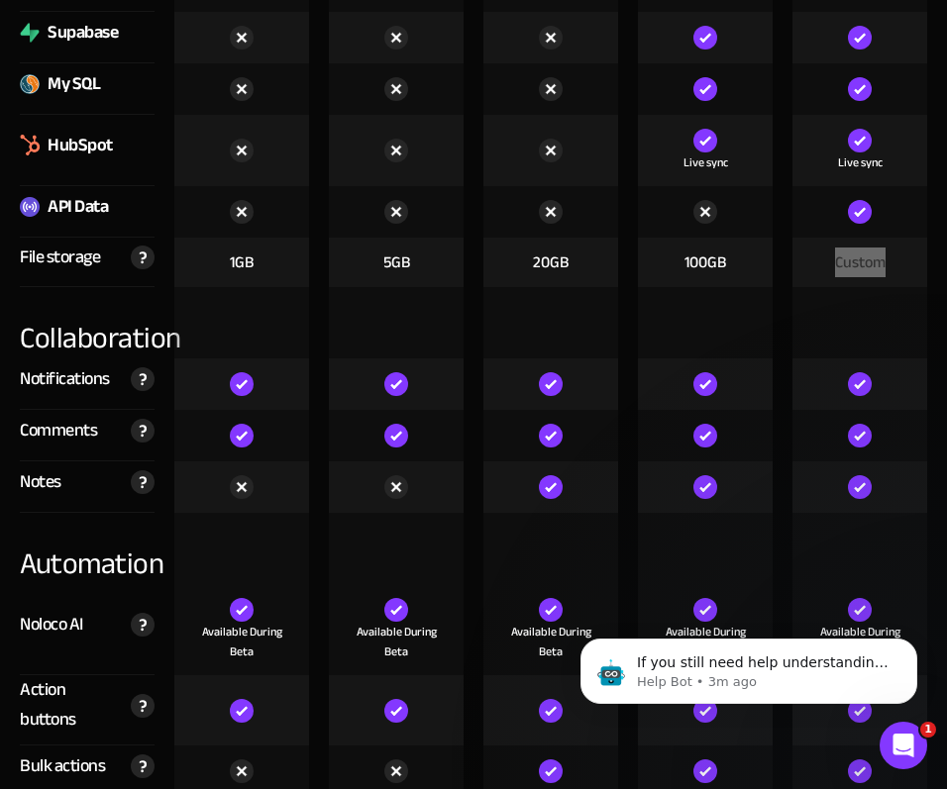
scroll to position [4231, 0]
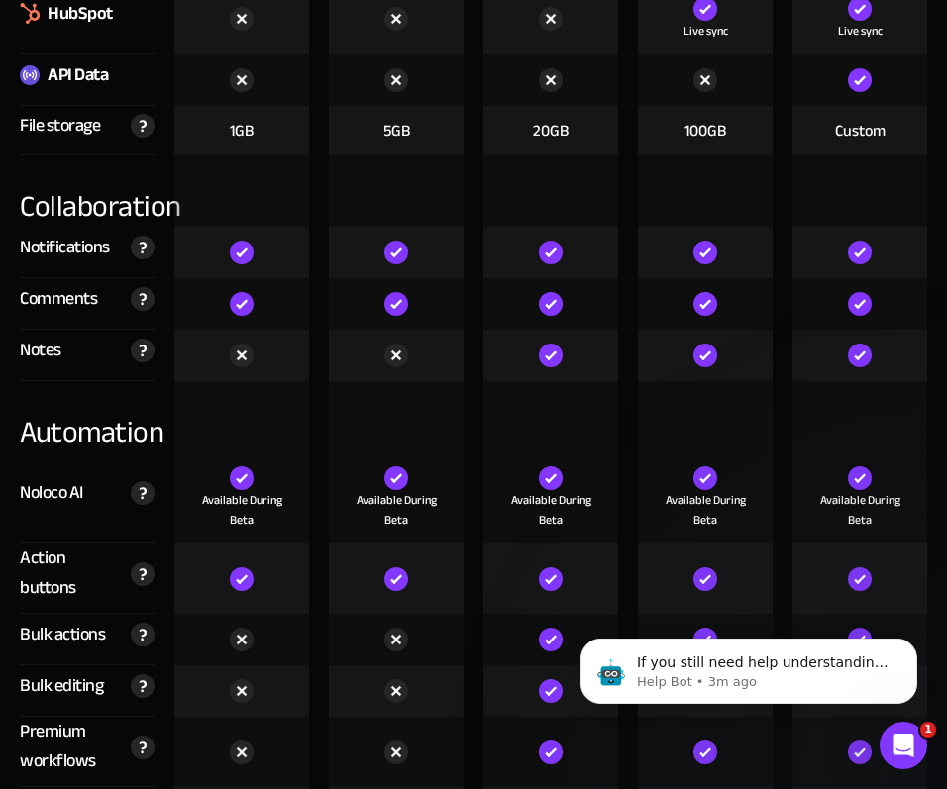
click at [42, 336] on div "Notes" at bounding box center [41, 351] width 42 height 30
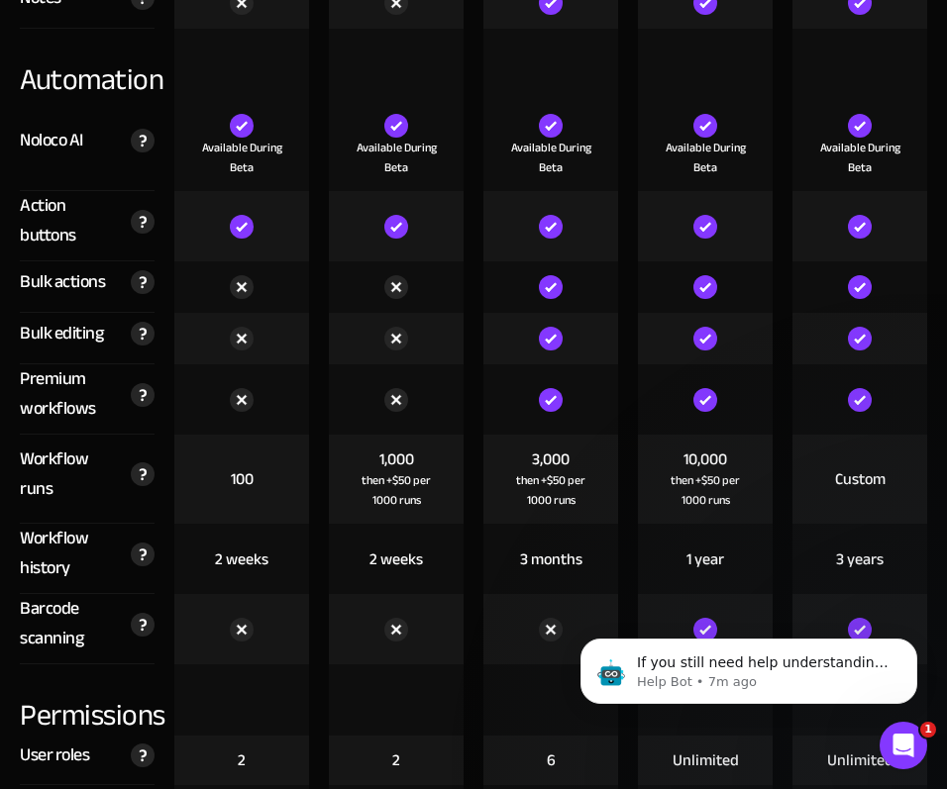
scroll to position [4533, 0]
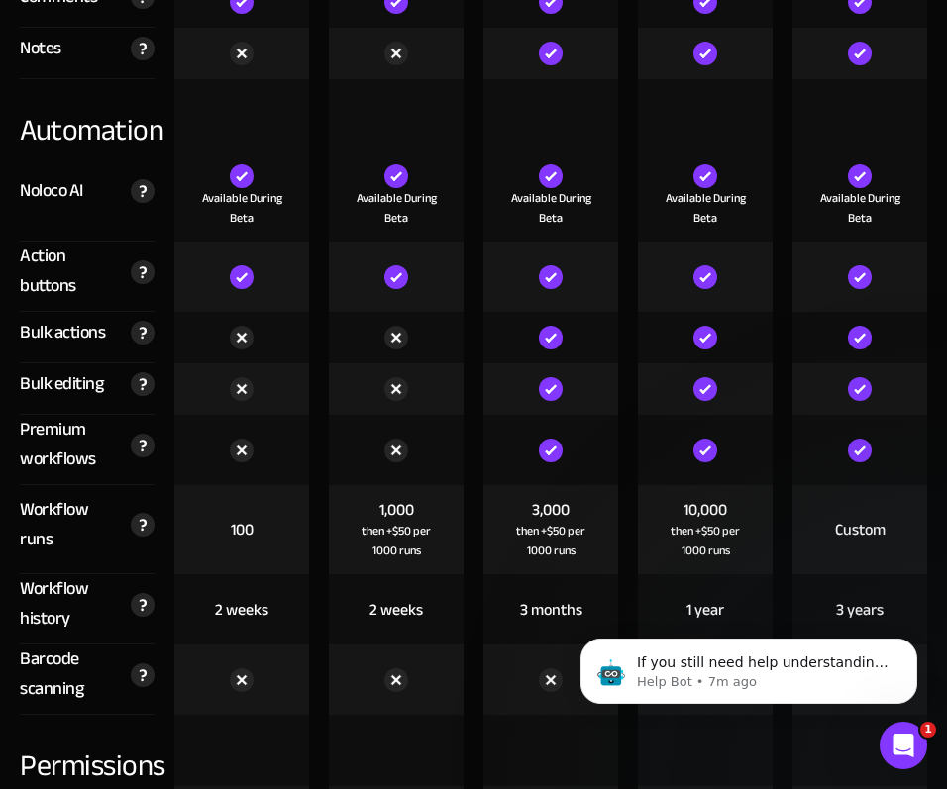
click at [88, 369] on div "Bulk editing" at bounding box center [61, 384] width 83 height 30
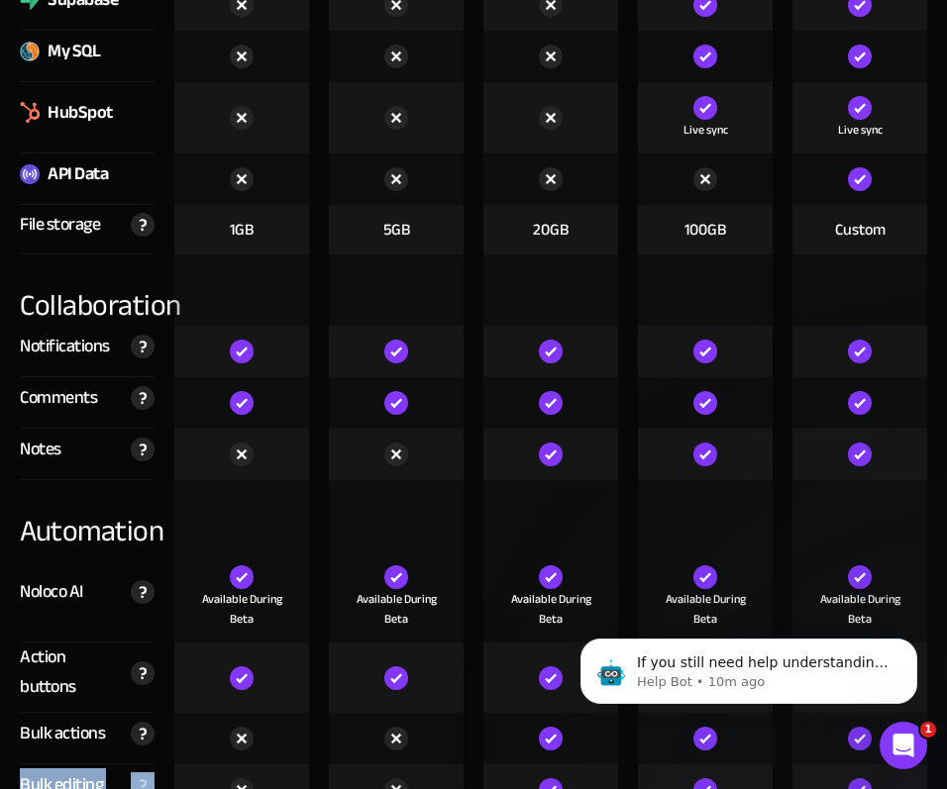
scroll to position [4269, 0]
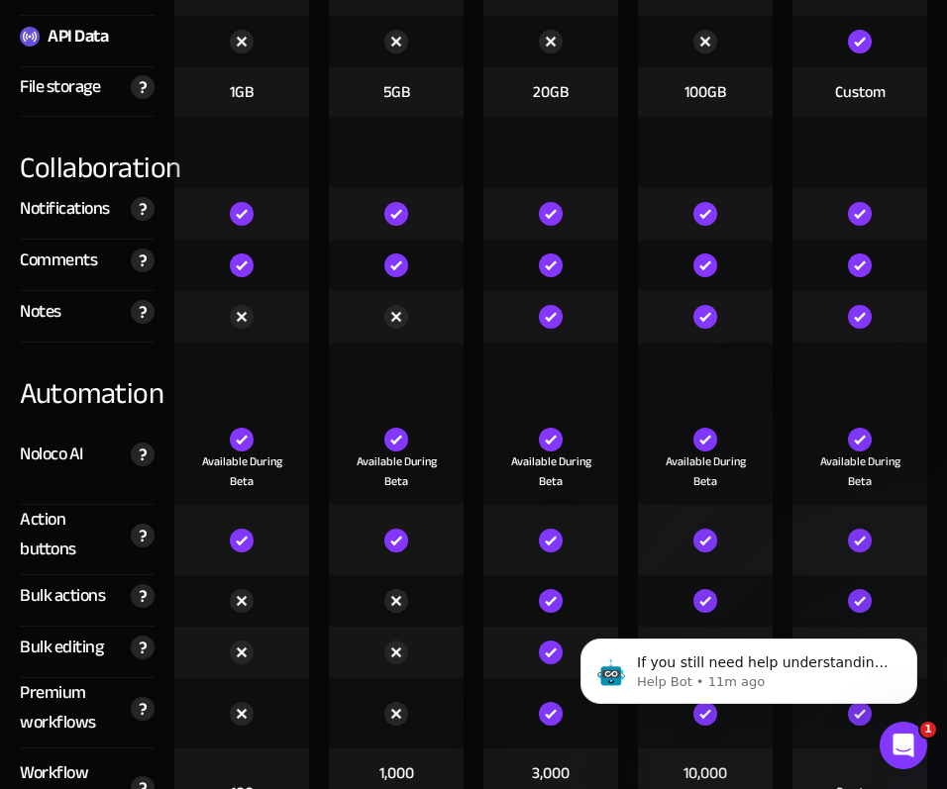
click at [46, 198] on div "Notifications" at bounding box center [65, 209] width 90 height 30
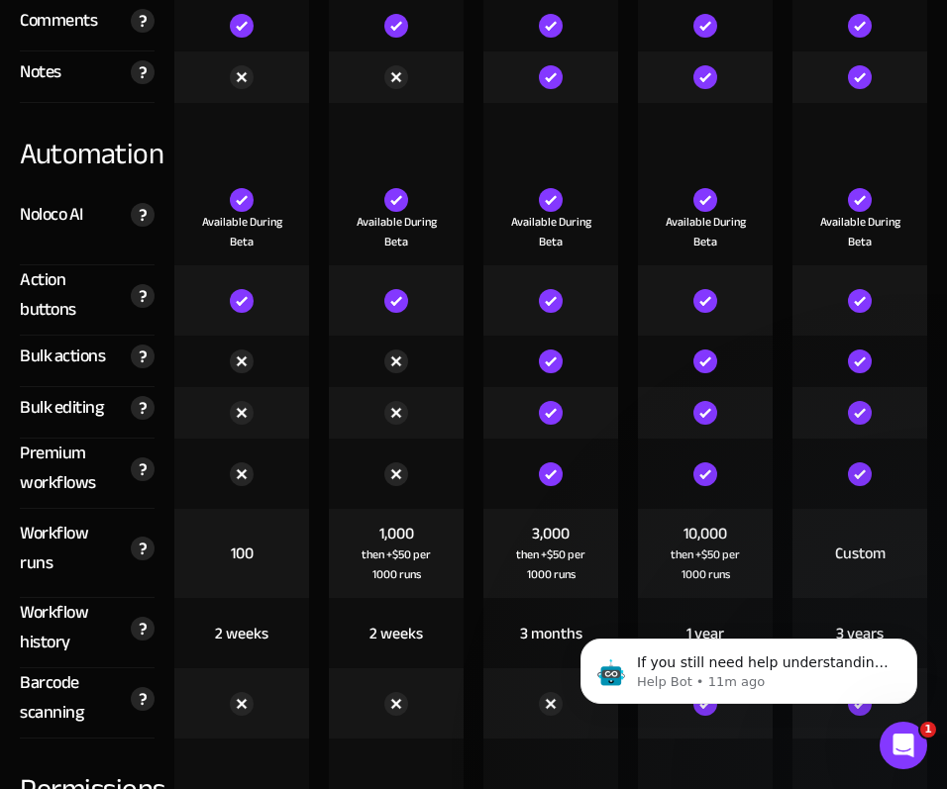
scroll to position [4665, 0]
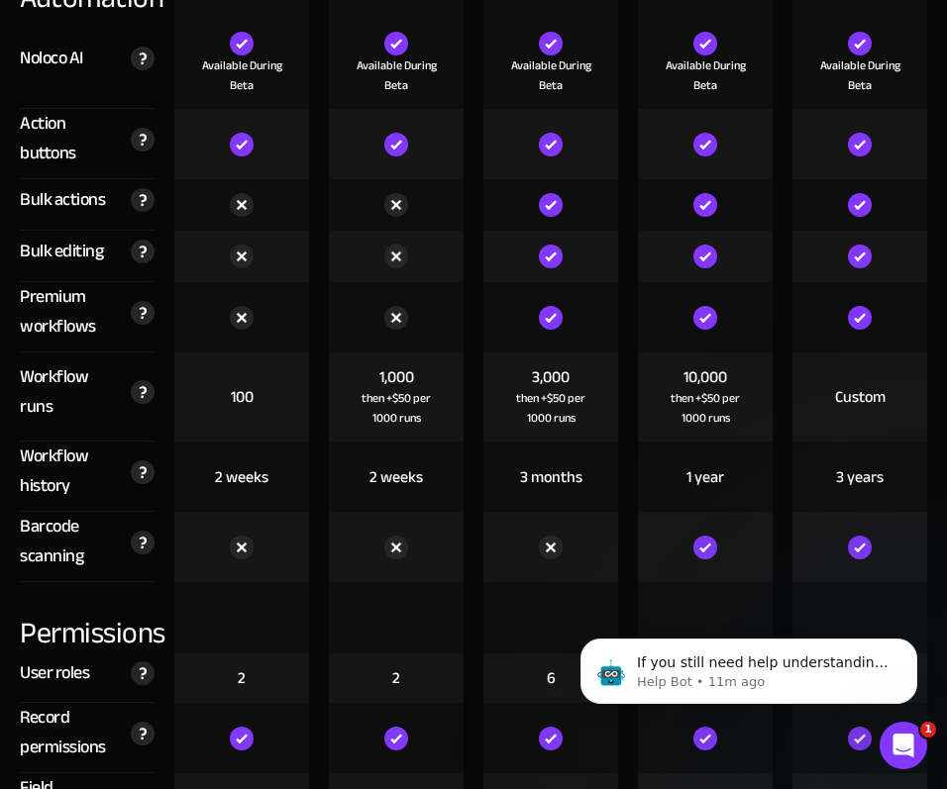
click at [44, 370] on div "Workflow runs" at bounding box center [70, 391] width 101 height 59
click at [61, 299] on div "Premium workflows" at bounding box center [70, 311] width 101 height 59
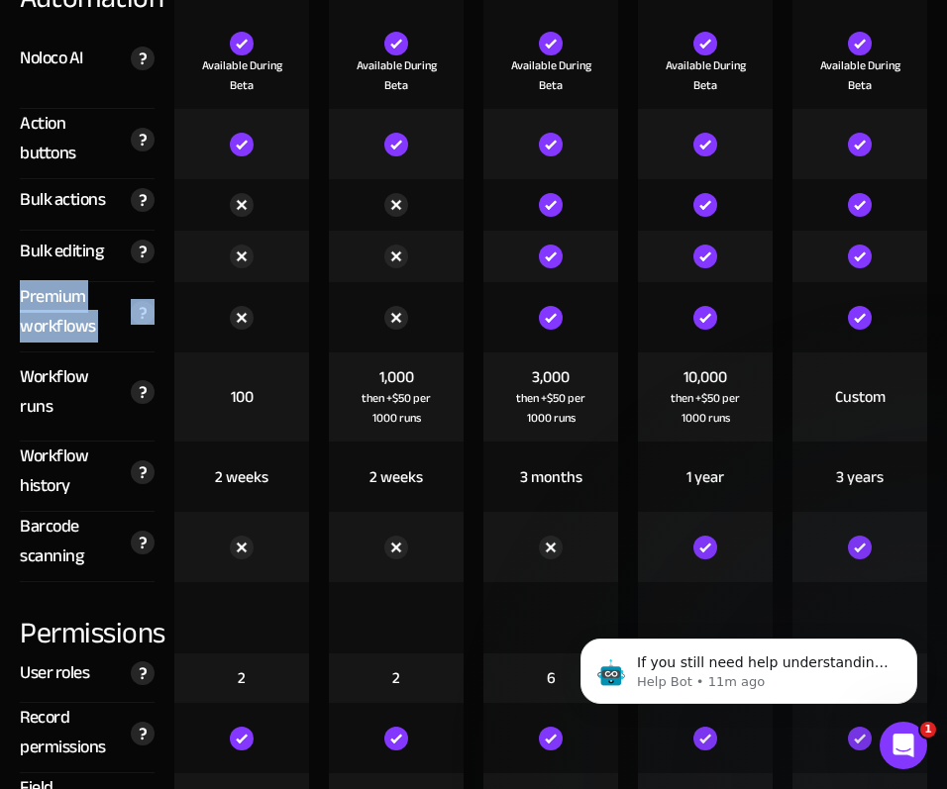
click at [61, 299] on div "Premium workflows" at bounding box center [70, 311] width 101 height 59
click at [45, 398] on div "Workflow runs" at bounding box center [70, 391] width 101 height 59
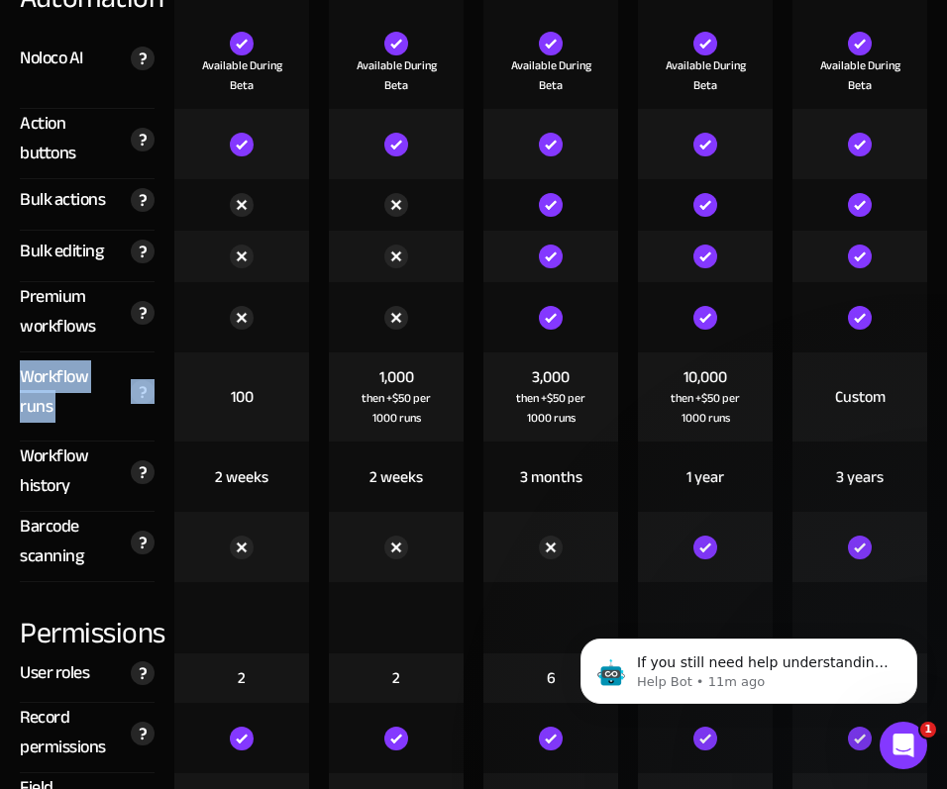
click at [45, 398] on div "Workflow runs" at bounding box center [70, 391] width 101 height 59
drag, startPoint x: 219, startPoint y: 378, endPoint x: 251, endPoint y: 378, distance: 32.7
click at [251, 378] on div "100" at bounding box center [241, 396] width 135 height 89
click at [442, 398] on div "1,000 then +$50 per 1000 runs" at bounding box center [396, 396] width 135 height 89
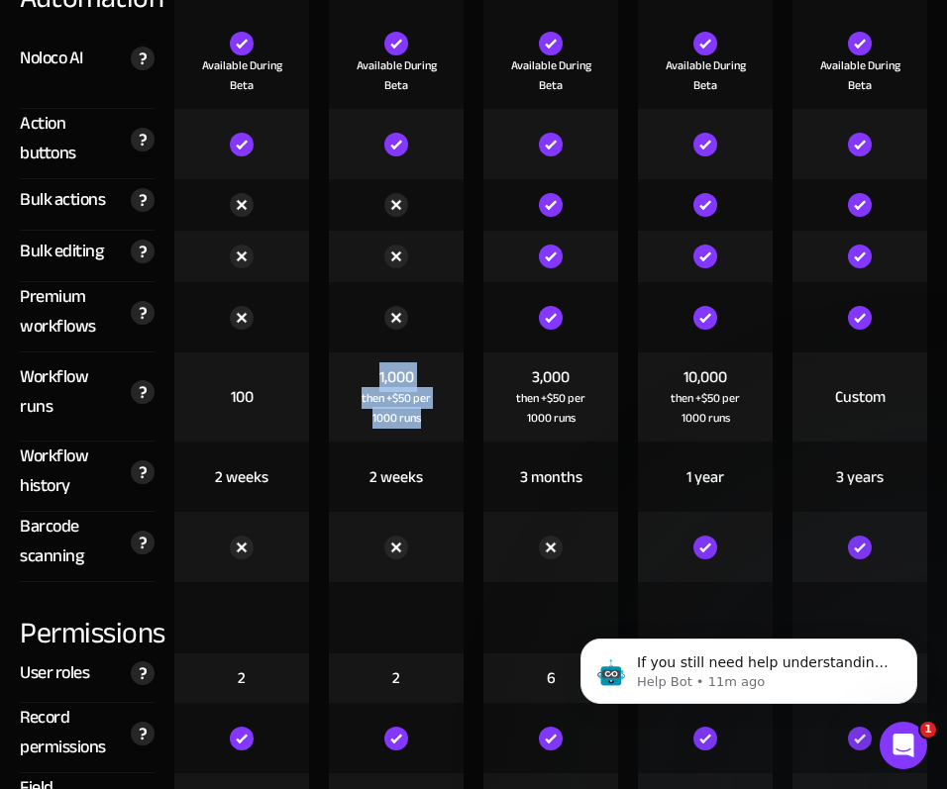
drag, startPoint x: 430, startPoint y: 404, endPoint x: 368, endPoint y: 345, distance: 85.4
click at [368, 352] on div "1,000 then +$50 per 1000 runs" at bounding box center [396, 396] width 135 height 89
drag, startPoint x: 525, startPoint y: 364, endPoint x: 600, endPoint y: 400, distance: 83.3
click at [600, 400] on div "3,000 then +$50 per 1000 runs" at bounding box center [550, 396] width 135 height 89
click at [548, 388] on div "then +$50 per 1000 runs" at bounding box center [550, 408] width 95 height 40
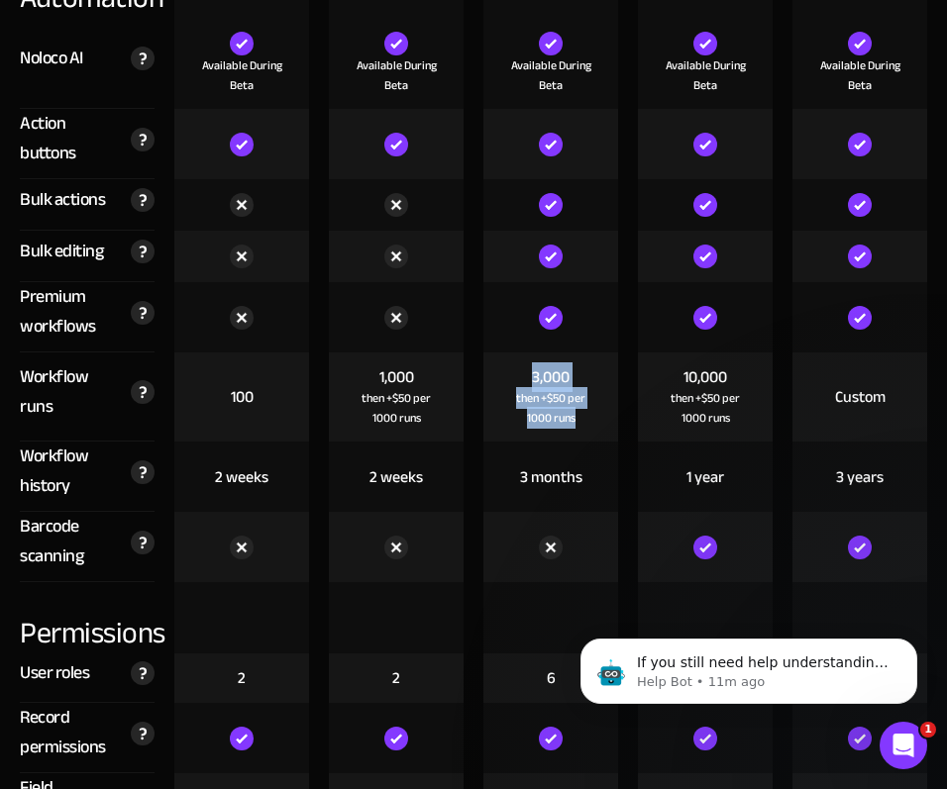
drag, startPoint x: 578, startPoint y: 408, endPoint x: 512, endPoint y: 345, distance: 91.7
click at [512, 352] on div "3,000 then +$50 per 1000 runs" at bounding box center [550, 396] width 135 height 89
click at [706, 405] on div "then +$50 per 1000 runs" at bounding box center [704, 408] width 95 height 40
drag, startPoint x: 730, startPoint y: 409, endPoint x: 673, endPoint y: 349, distance: 82.7
click at [673, 352] on div "10,000 then +$50 per 1000 runs" at bounding box center [705, 396] width 135 height 89
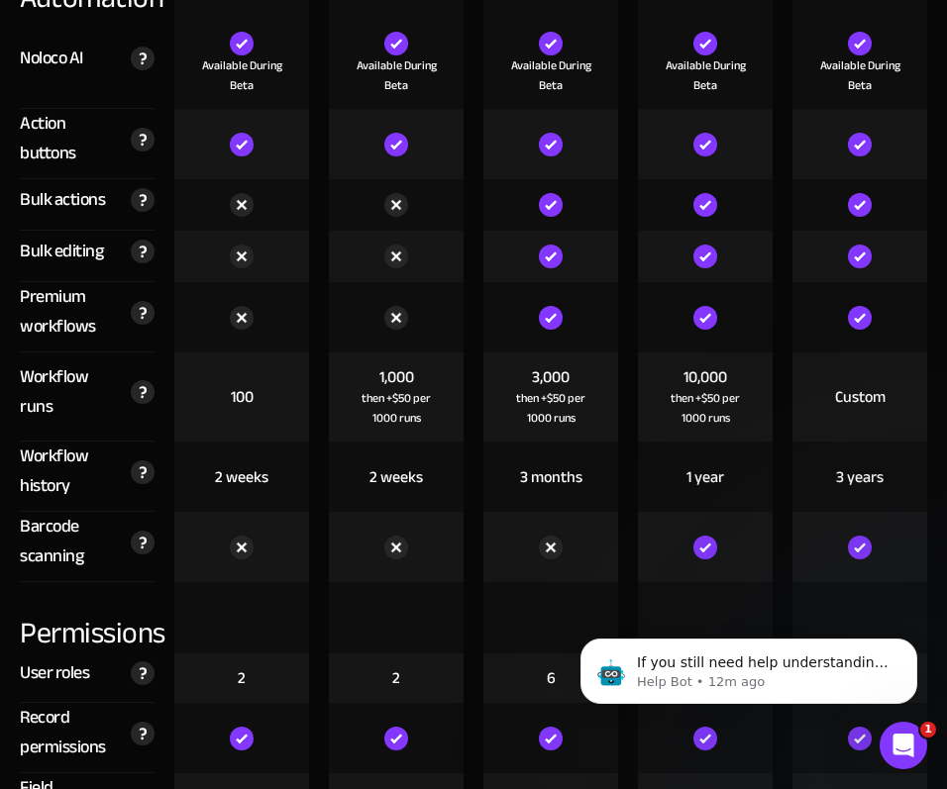
click at [875, 386] on div "Custom" at bounding box center [860, 397] width 50 height 22
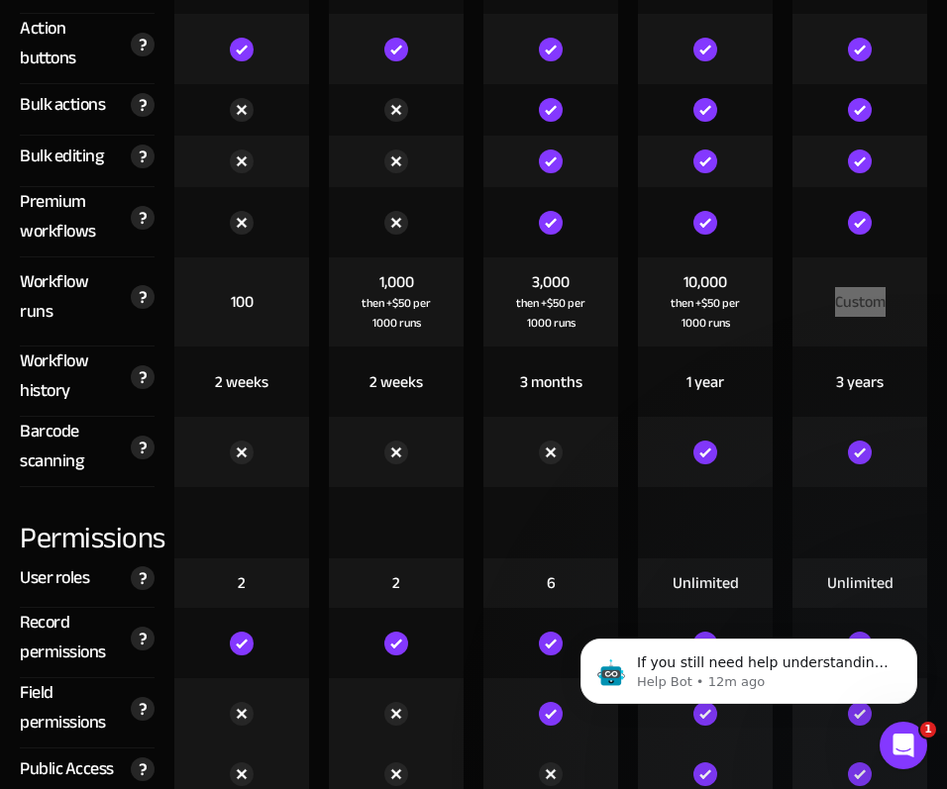
scroll to position [4797, 0]
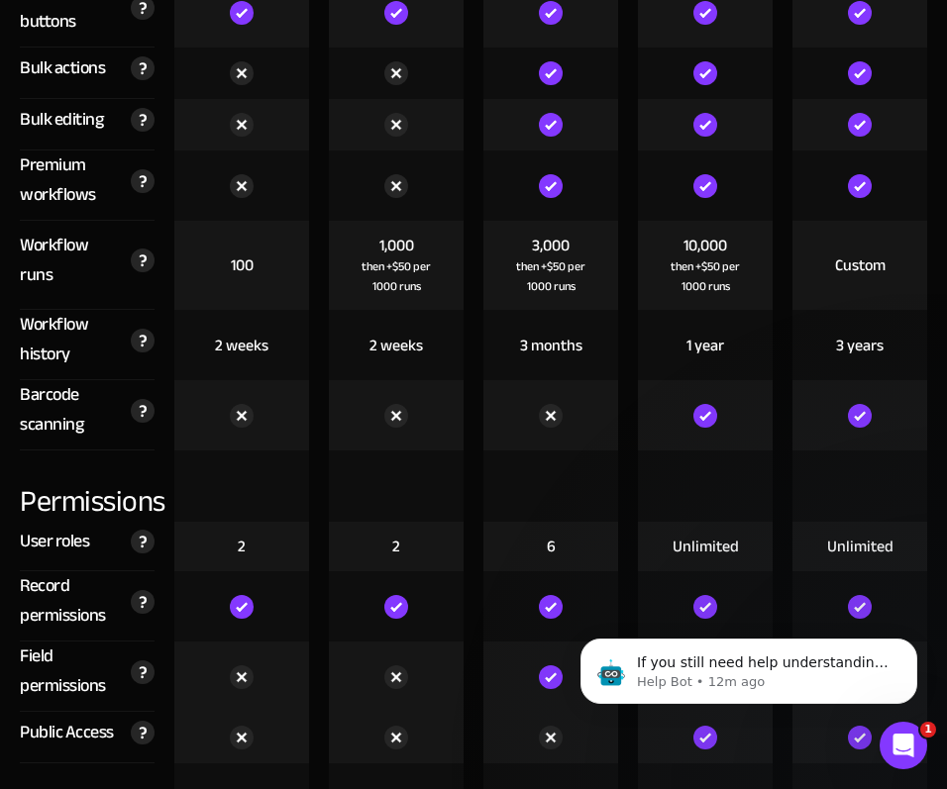
click at [83, 345] on div "Workflow history" at bounding box center [70, 339] width 101 height 59
drag, startPoint x: 72, startPoint y: 345, endPoint x: 12, endPoint y: 305, distance: 72.2
click at [12, 310] on div "Workflow history Keep track of when your workflows ran and which records they r…" at bounding box center [87, 345] width 154 height 70
click at [269, 325] on div "2 weeks" at bounding box center [241, 345] width 135 height 70
click at [247, 335] on div "2 weeks" at bounding box center [241, 346] width 53 height 22
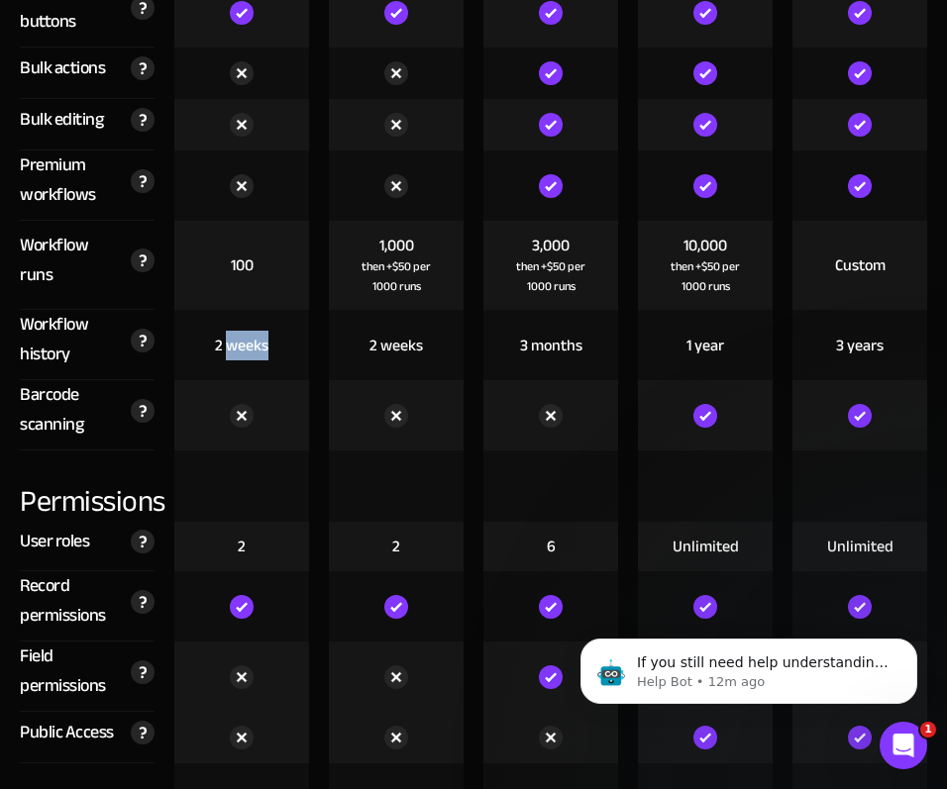
click at [247, 335] on div "2 weeks" at bounding box center [241, 346] width 53 height 22
click at [364, 330] on div "2 weeks" at bounding box center [396, 345] width 135 height 70
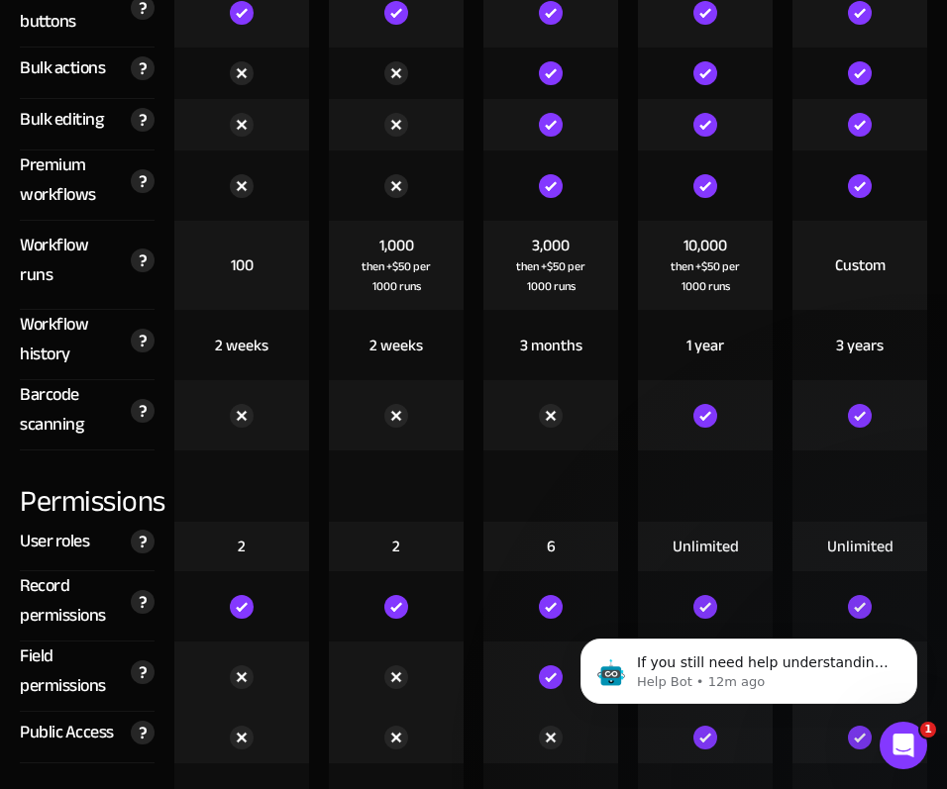
click at [726, 334] on div "1 year" at bounding box center [705, 345] width 135 height 70
click at [723, 335] on div "1 year" at bounding box center [705, 346] width 38 height 22
click at [529, 335] on div "3 months" at bounding box center [551, 346] width 62 height 22
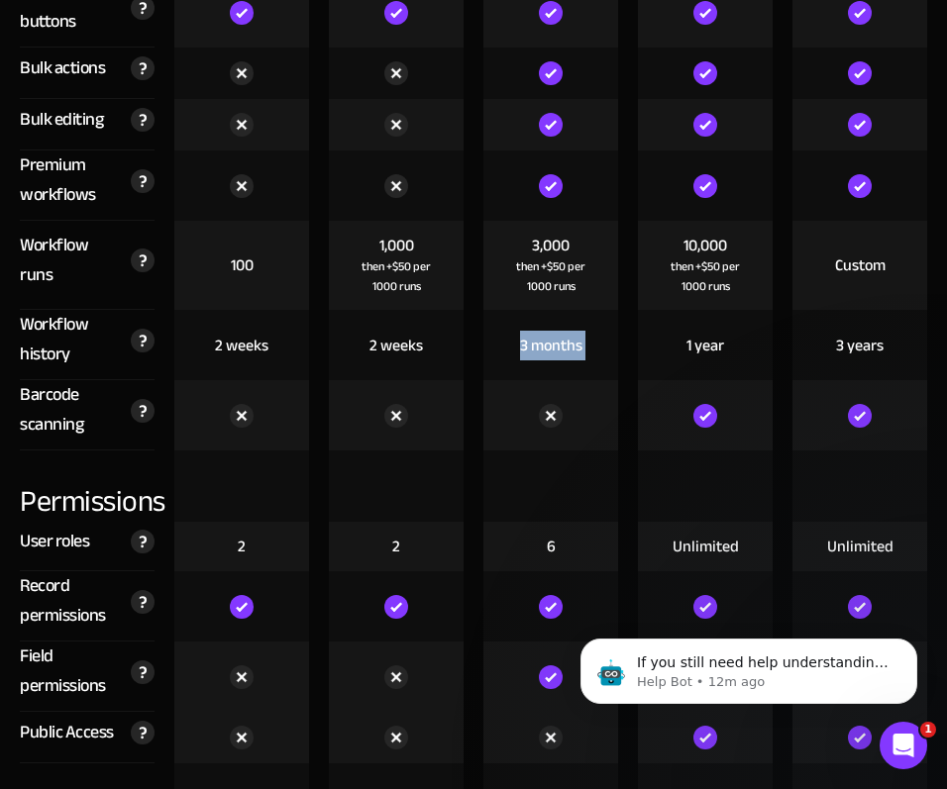
click at [529, 335] on div "3 months" at bounding box center [551, 346] width 62 height 22
click at [711, 335] on div "1 year" at bounding box center [705, 346] width 38 height 22
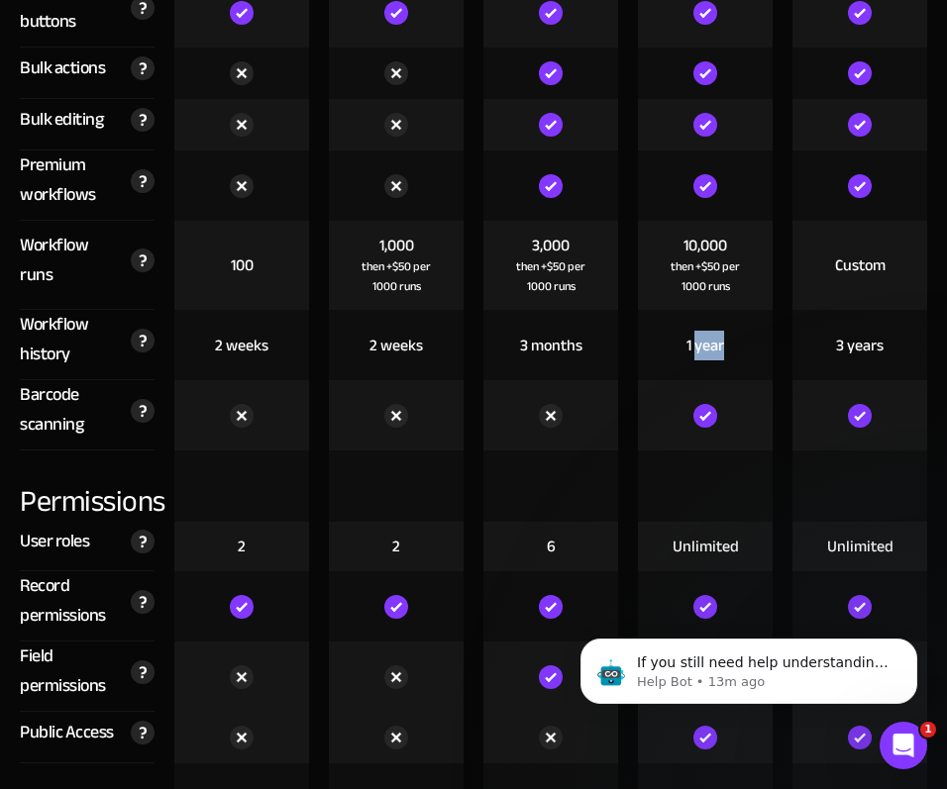
click at [726, 339] on div "1 year" at bounding box center [705, 345] width 135 height 70
drag, startPoint x: 726, startPoint y: 335, endPoint x: 670, endPoint y: 335, distance: 55.4
click at [670, 335] on div "1 year" at bounding box center [705, 345] width 135 height 70
click at [868, 341] on div "3 years" at bounding box center [860, 346] width 48 height 22
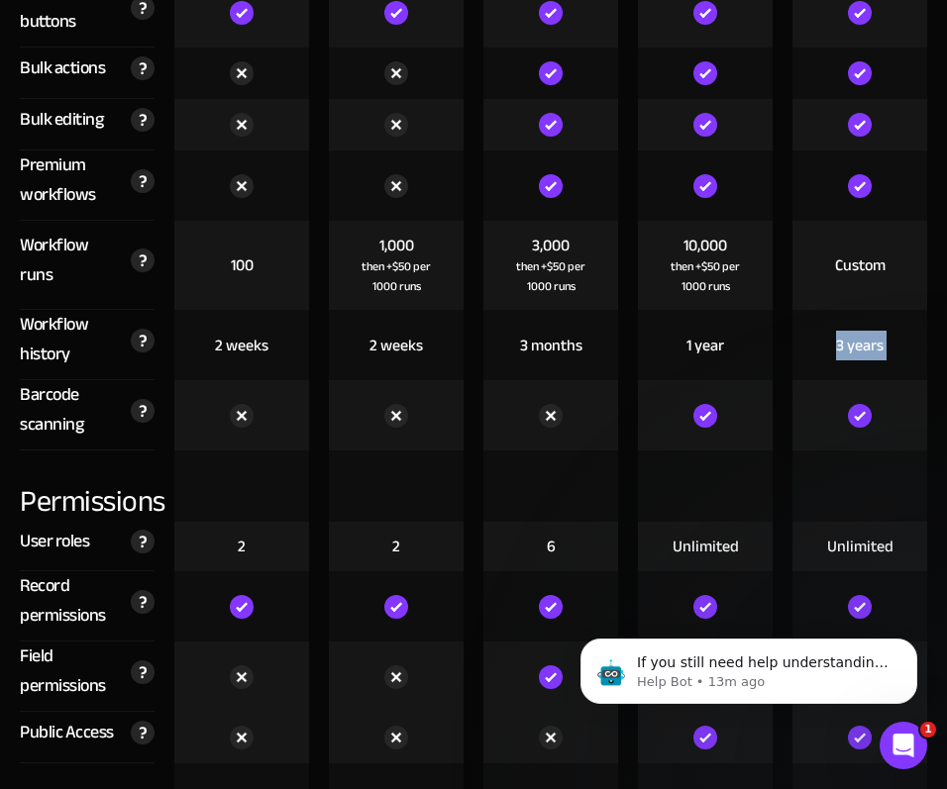
click at [868, 341] on div "3 years" at bounding box center [860, 346] width 48 height 22
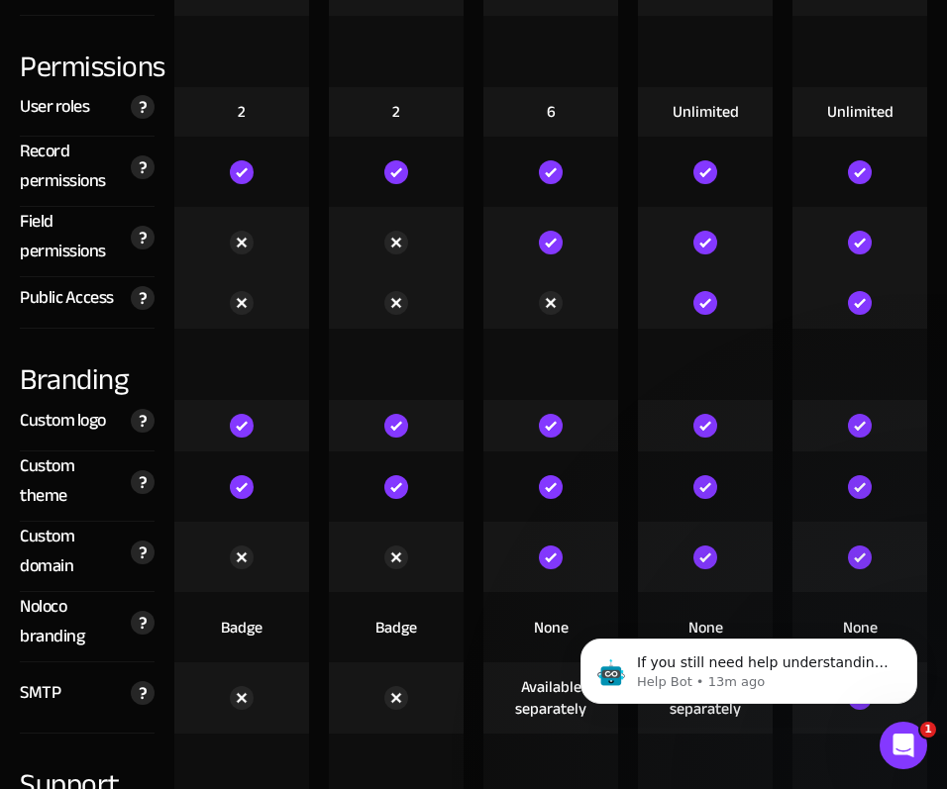
scroll to position [5193, 0]
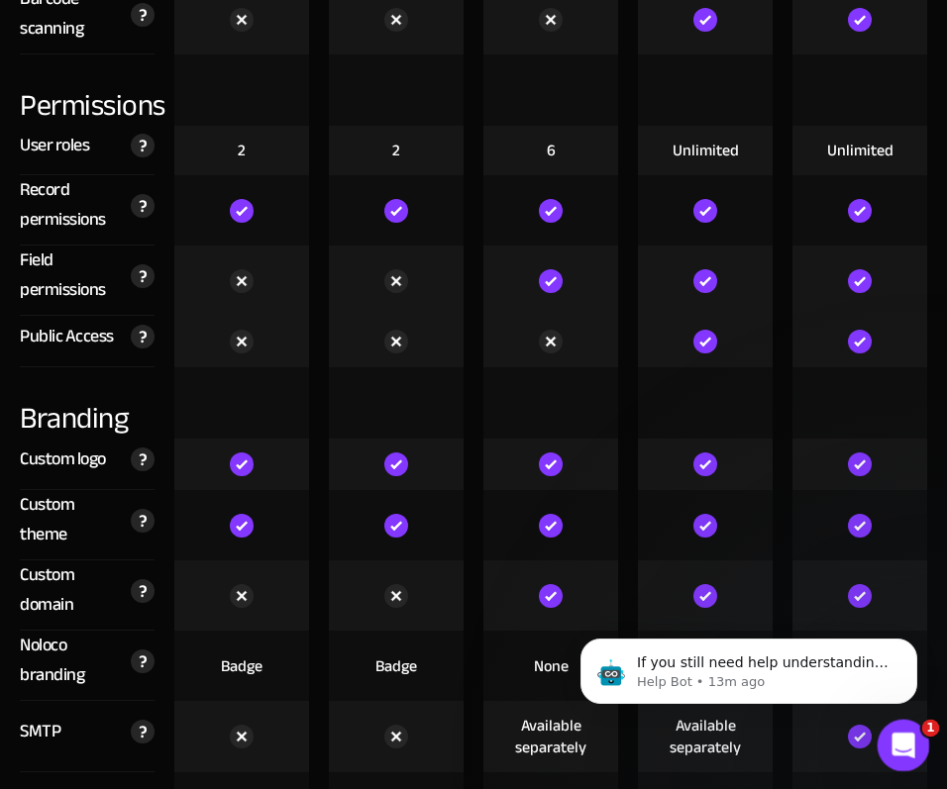
click at [898, 592] on div "Open Intercom Messenger" at bounding box center [899, 742] width 65 height 65
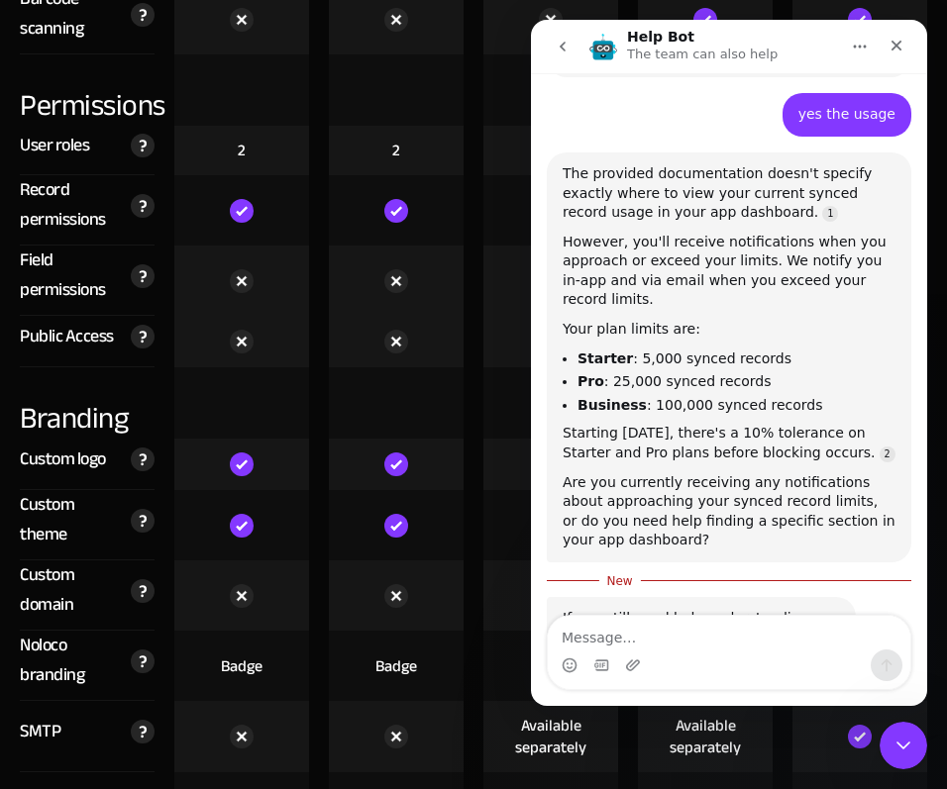
scroll to position [2614, 0]
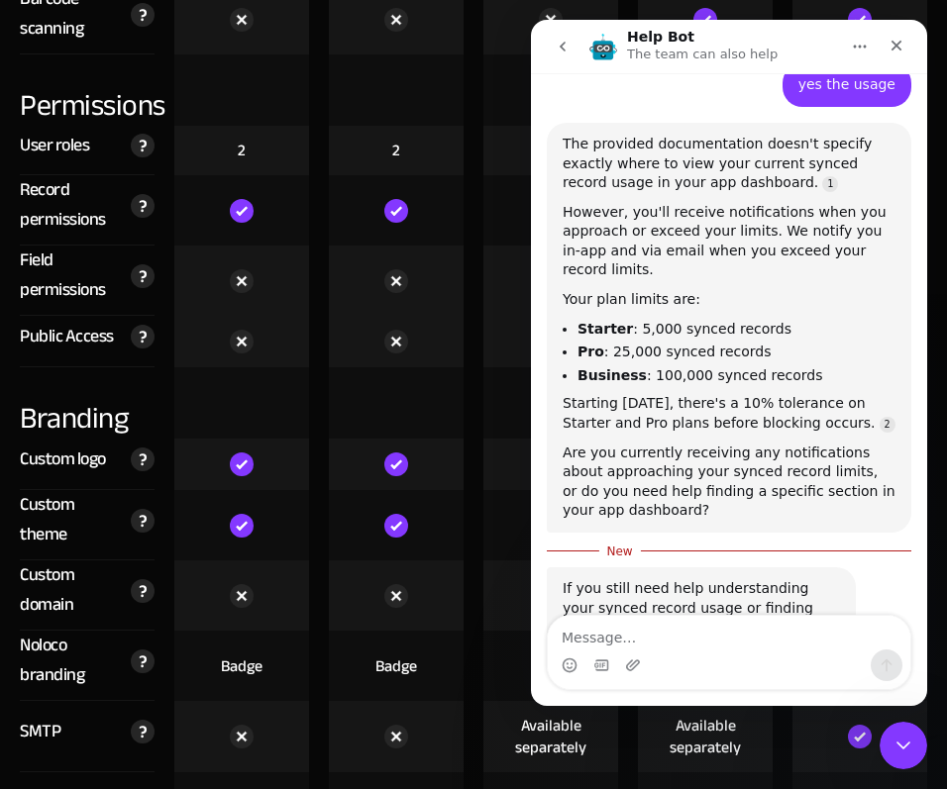
click at [685, 592] on textarea "Message…" at bounding box center [729, 633] width 362 height 34
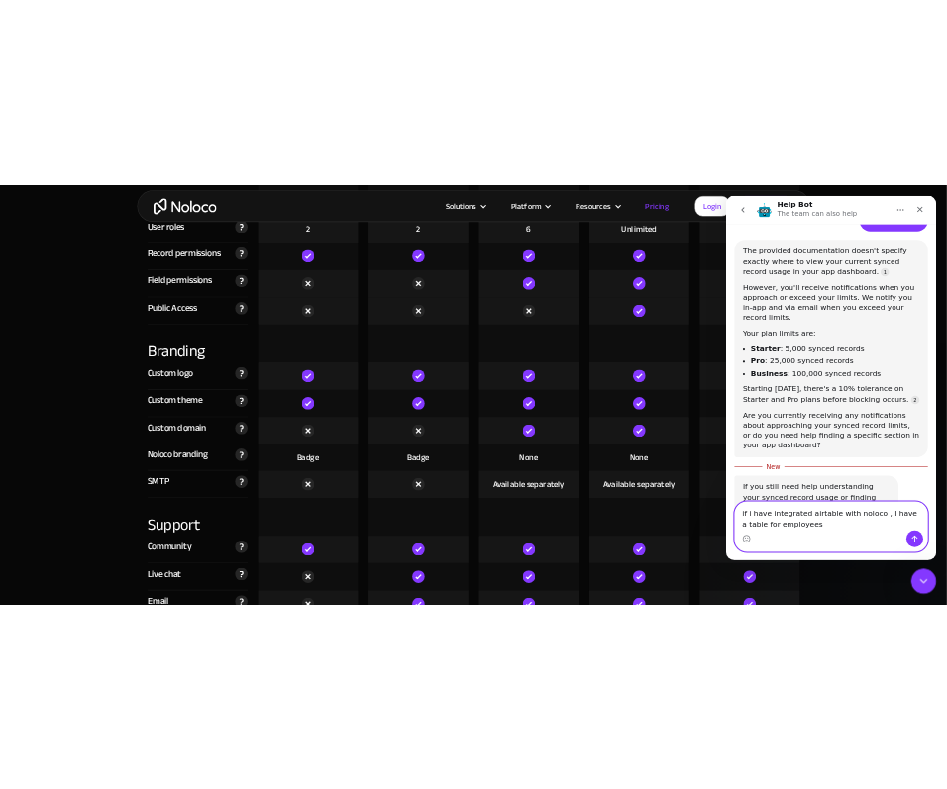
scroll to position [2632, 0]
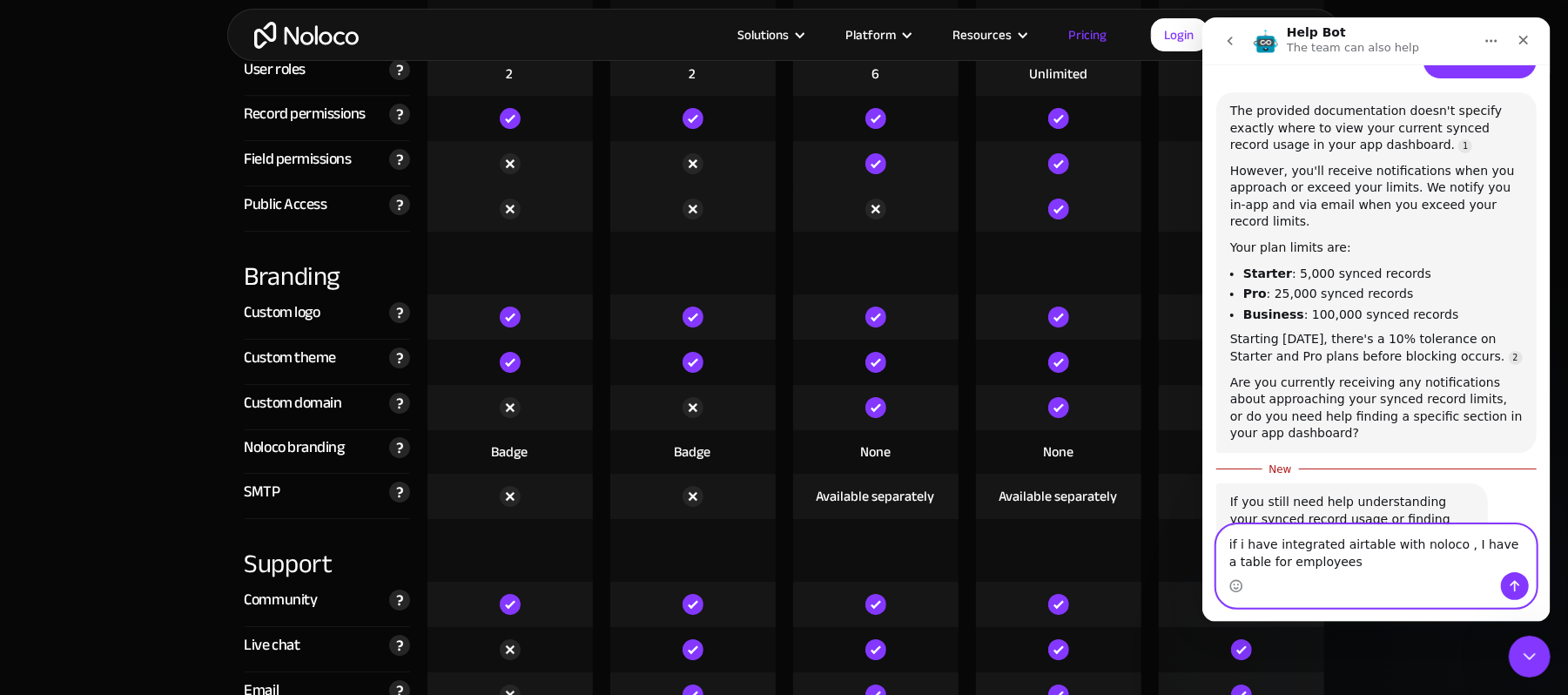
type textarea "if i have integrated airtable with noloco , I have a table for employees"
